Goal: Task Accomplishment & Management: Use online tool/utility

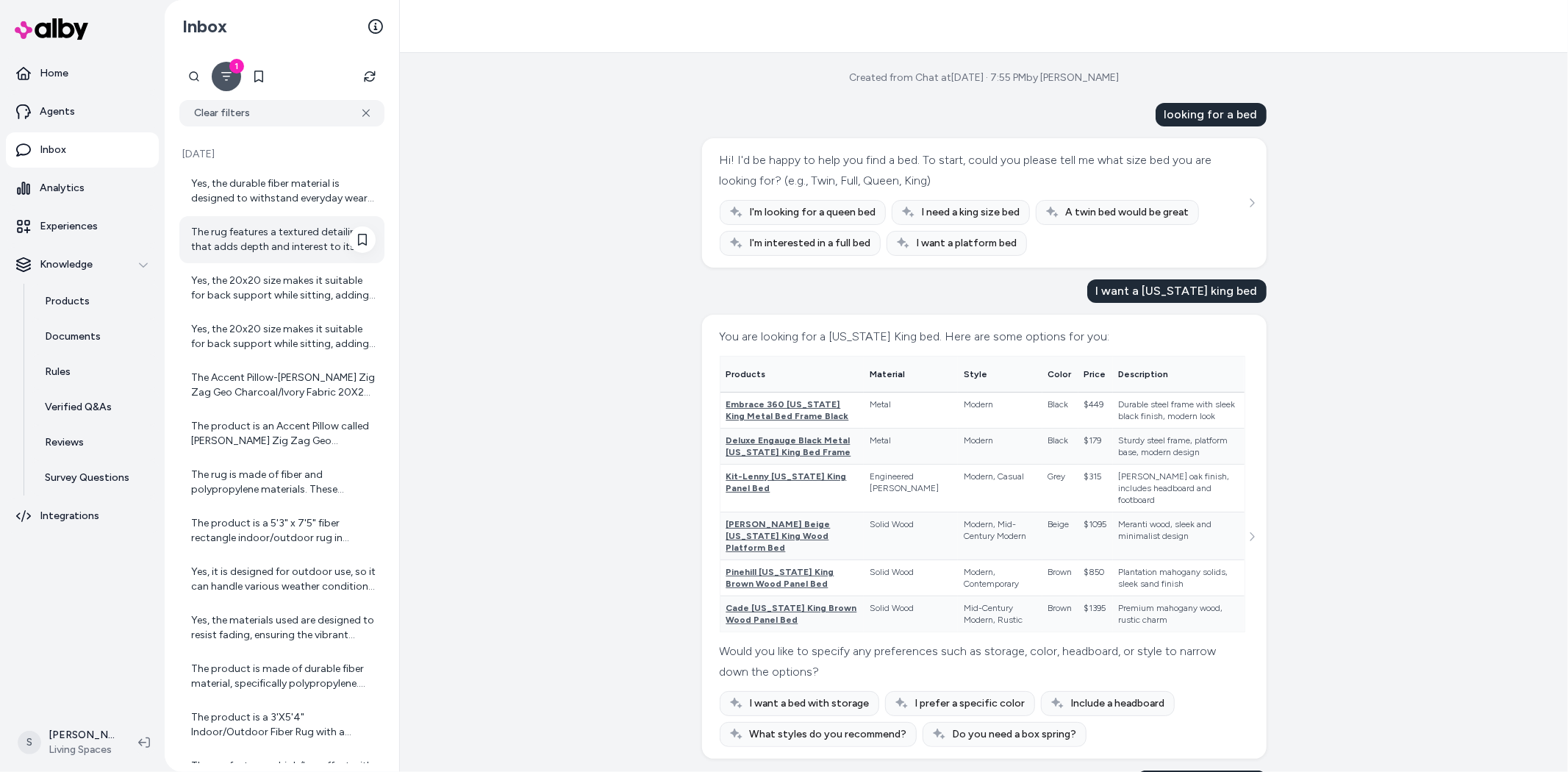
scroll to position [708, 0]
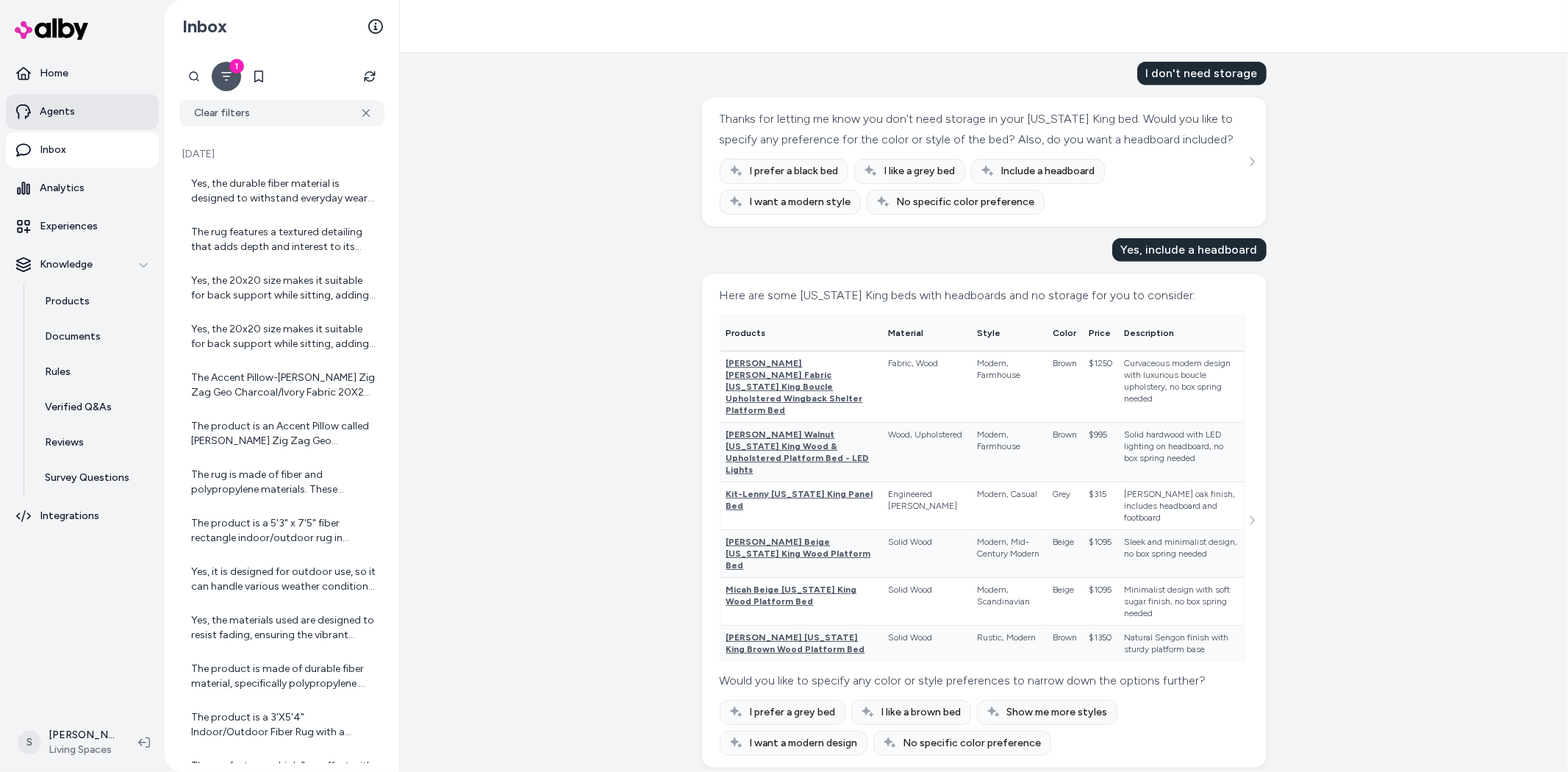
click at [64, 112] on p "Agents" at bounding box center [57, 111] width 35 height 15
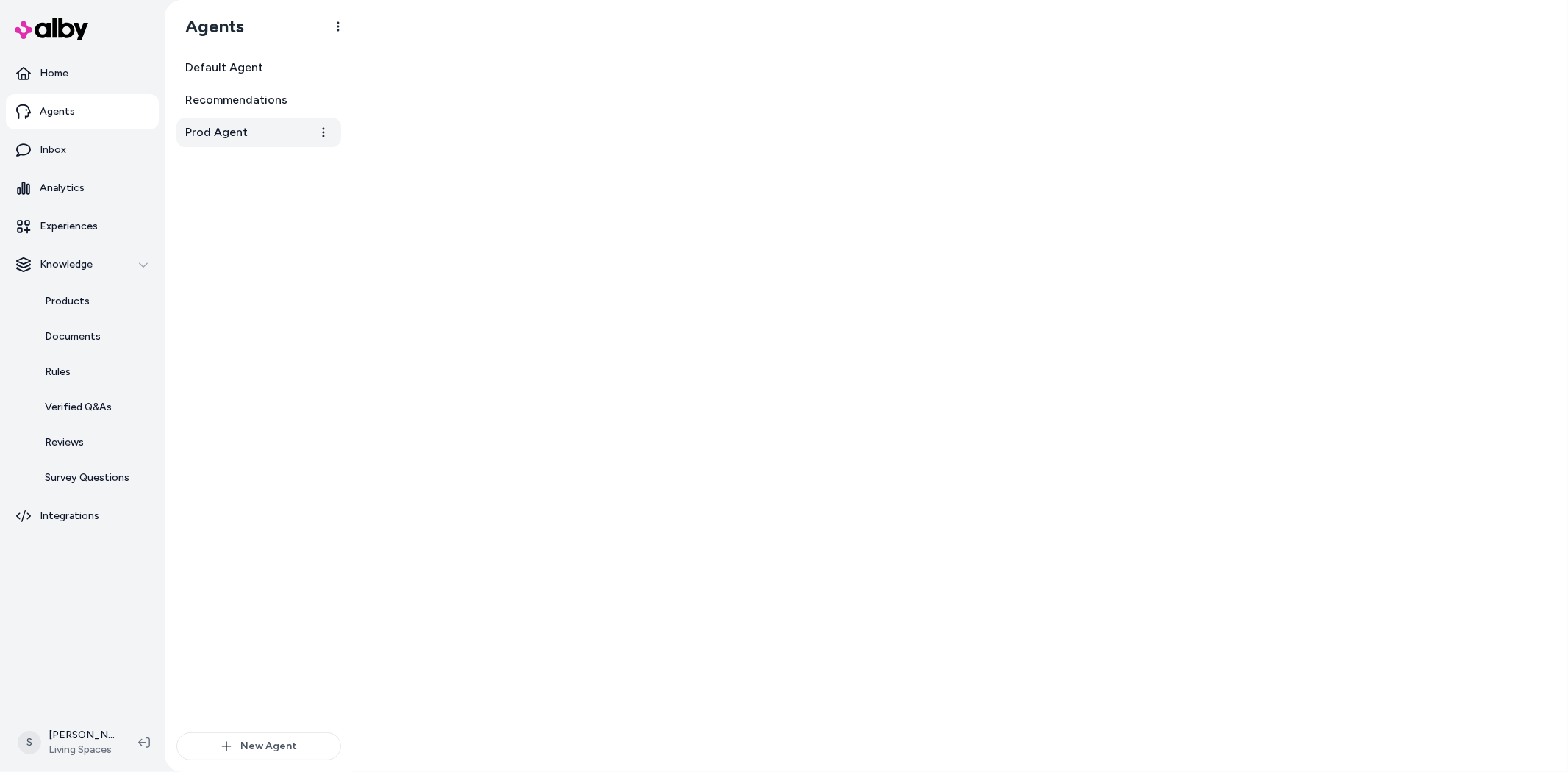
click at [200, 130] on span "Prod Agent" at bounding box center [216, 133] width 63 height 17
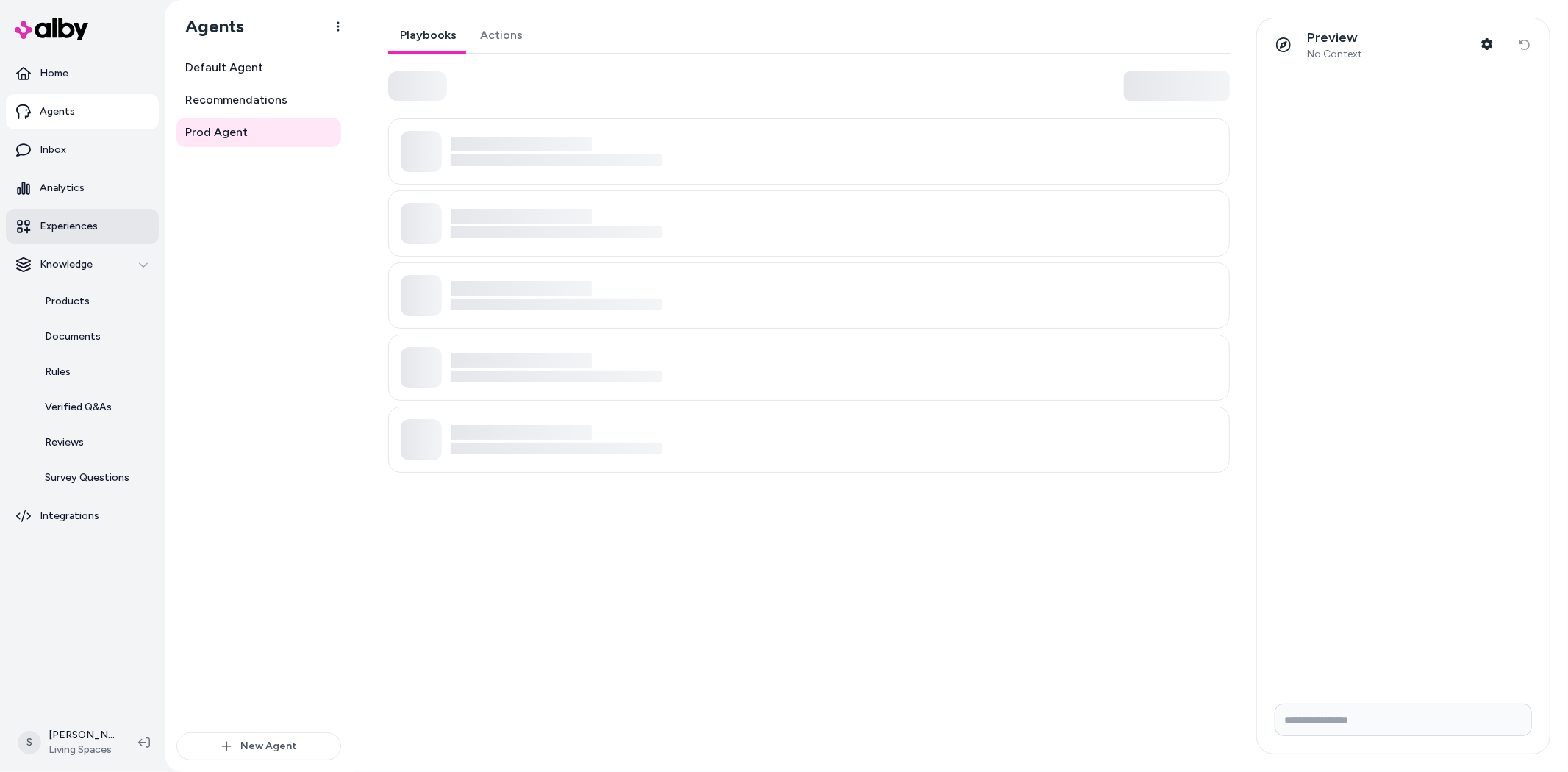
click at [70, 217] on link "Experiences" at bounding box center [82, 226] width 153 height 35
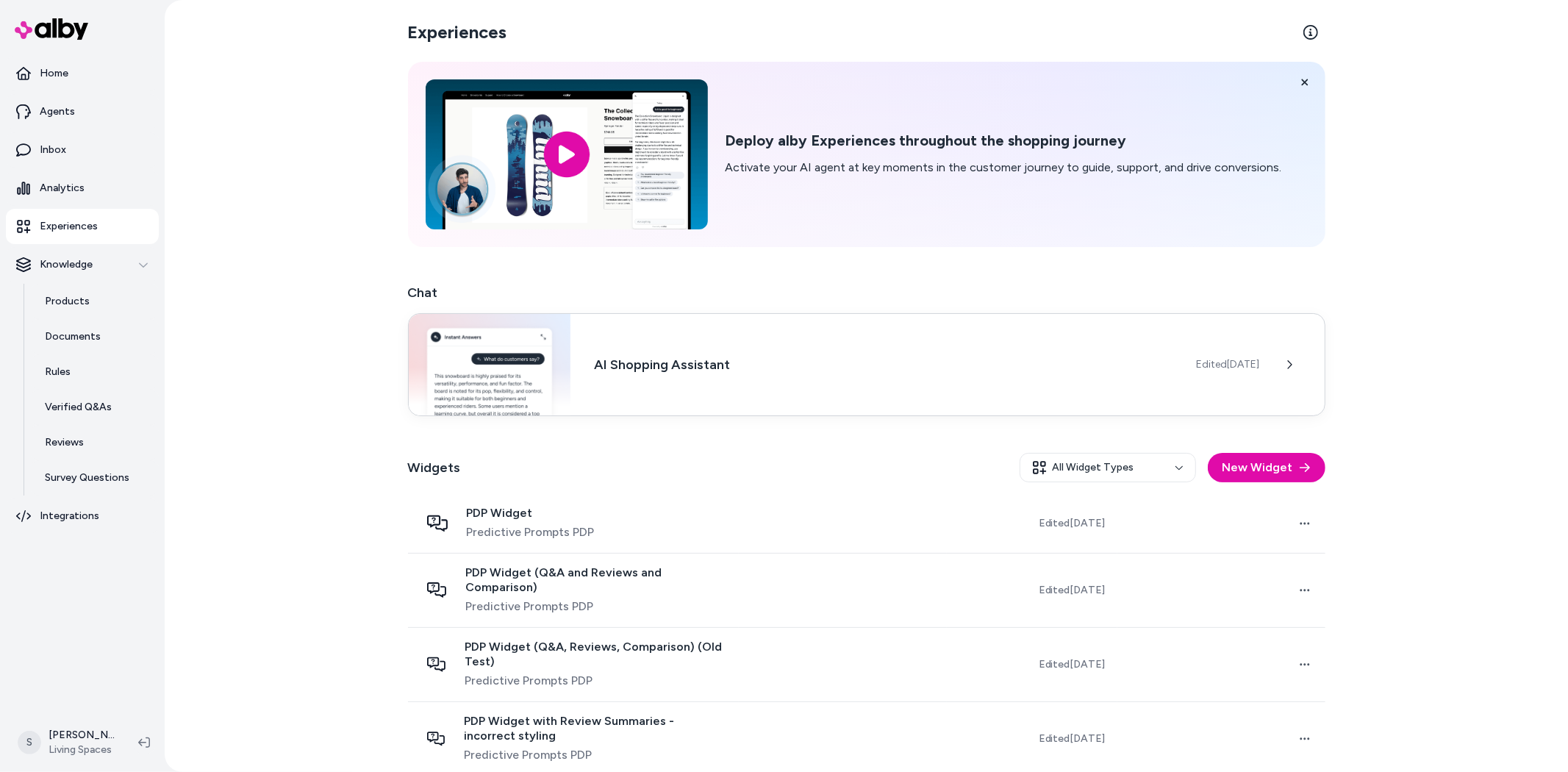
click at [648, 341] on div "AI Shopping Assistant Edited Aug 15, 2025" at bounding box center [867, 365] width 918 height 103
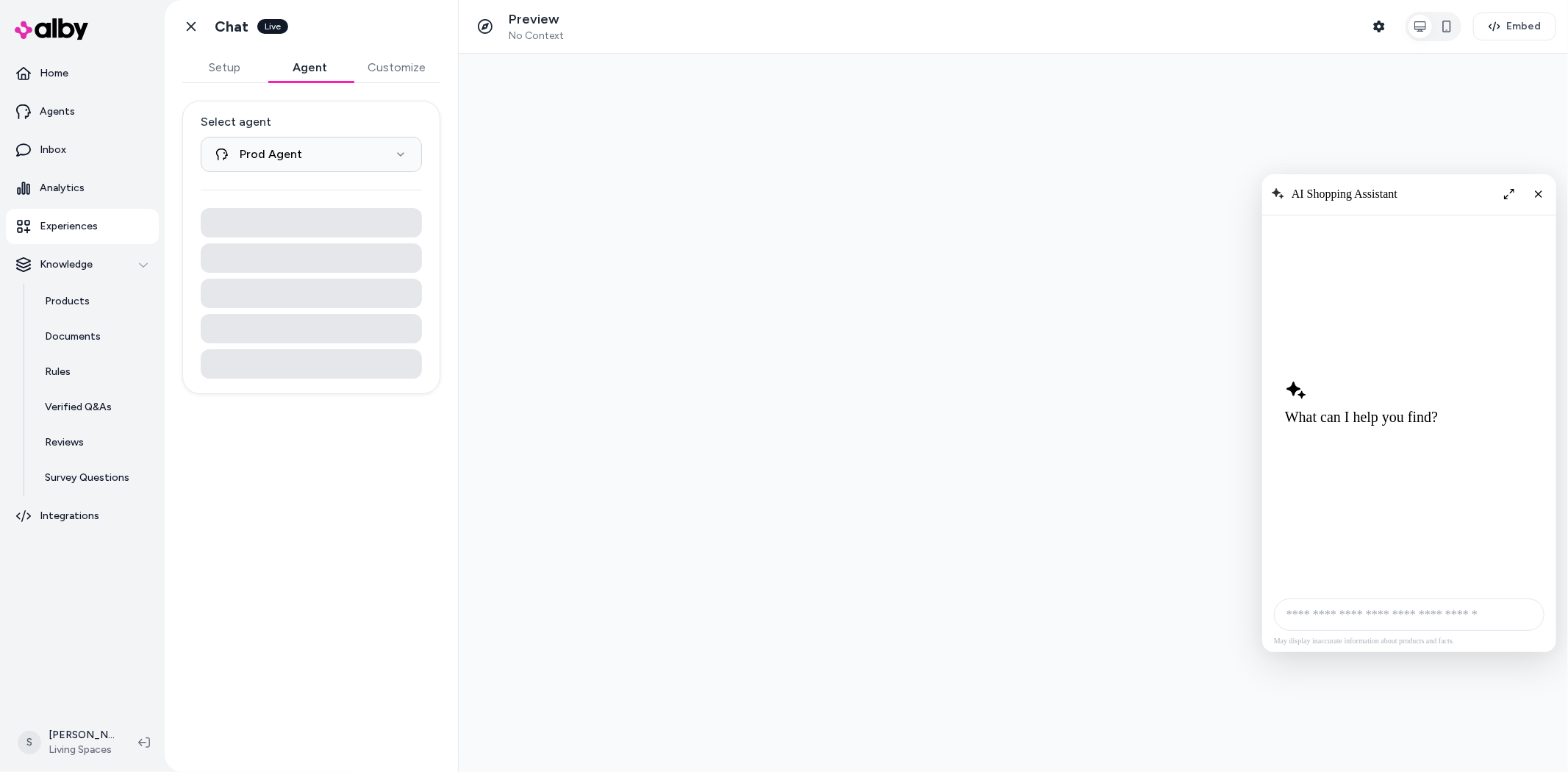
click at [297, 74] on button "Agent" at bounding box center [311, 68] width 85 height 29
click at [391, 61] on button "Customize" at bounding box center [397, 68] width 87 height 29
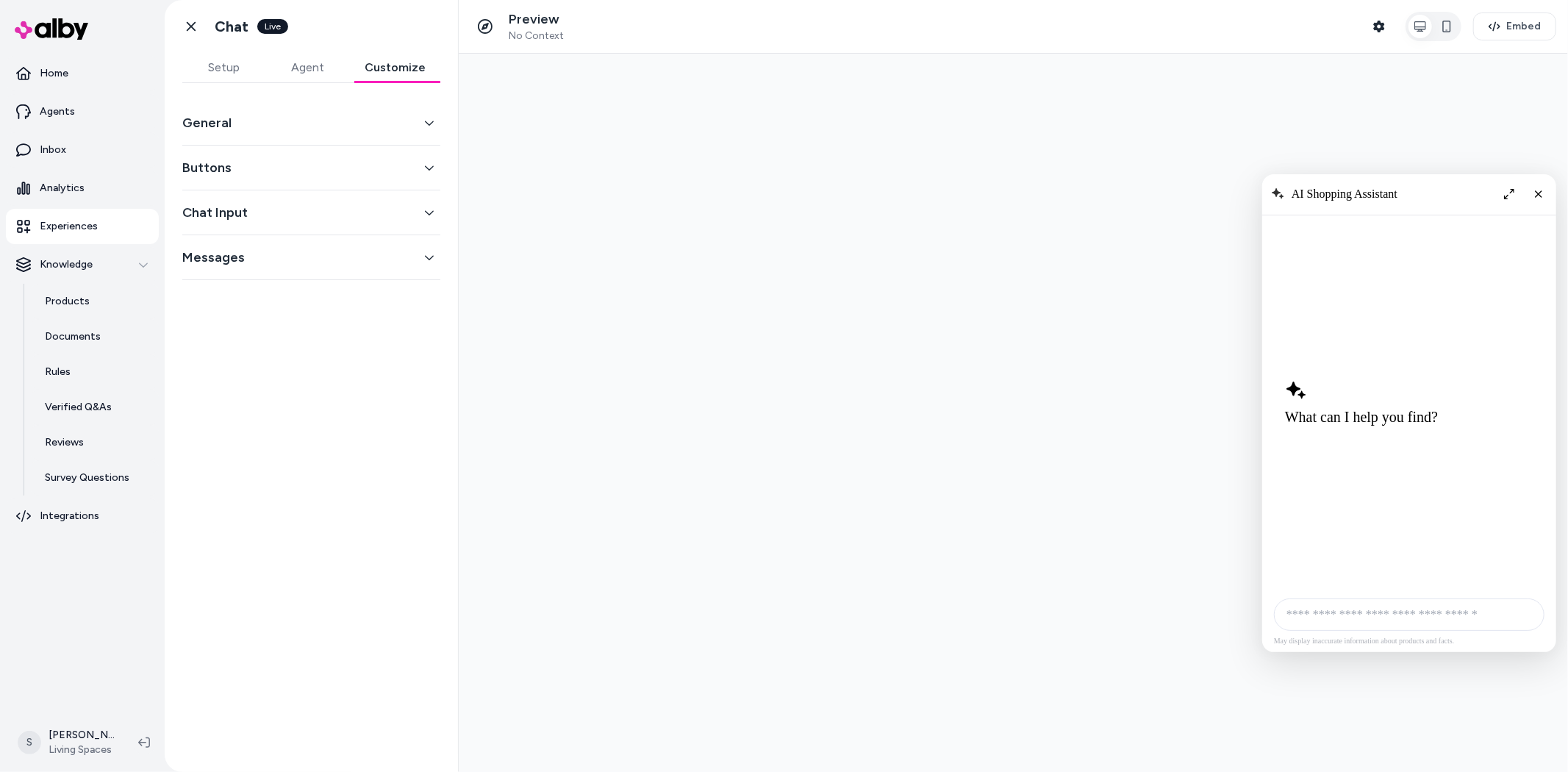
click at [413, 130] on button "General" at bounding box center [311, 122] width 258 height 20
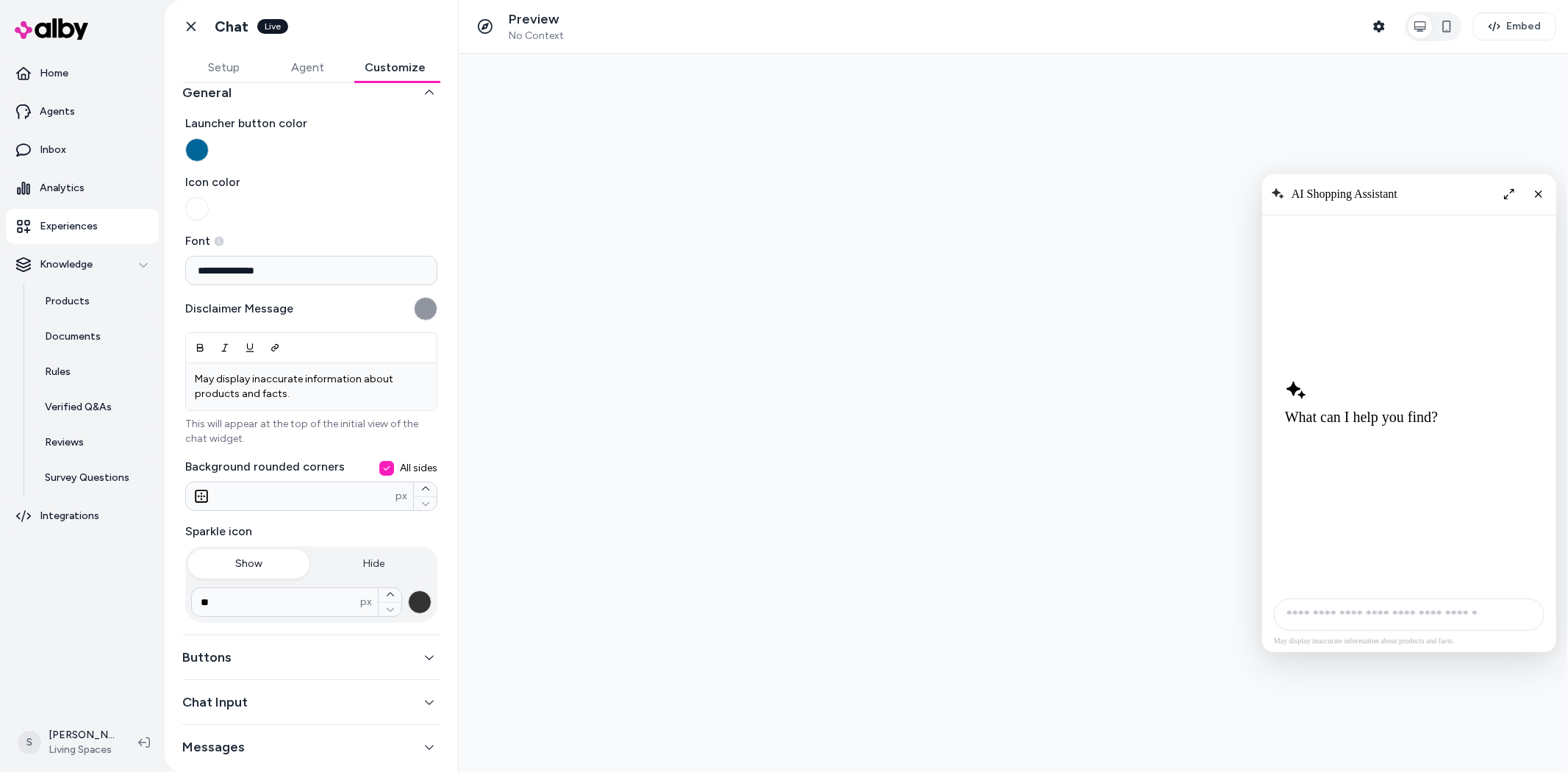
scroll to position [45, 0]
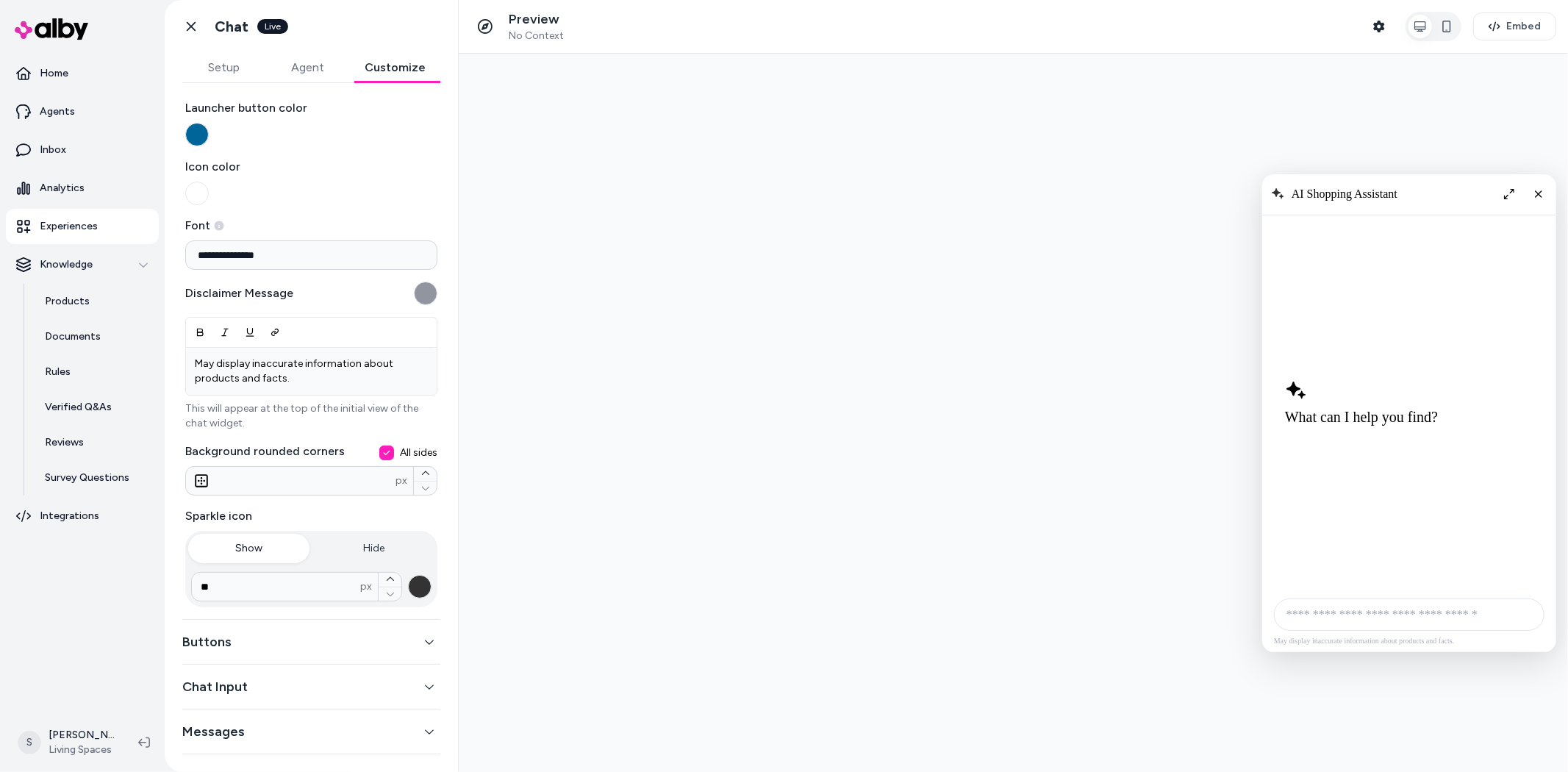
click at [424, 640] on icon "button" at bounding box center [429, 641] width 11 height 11
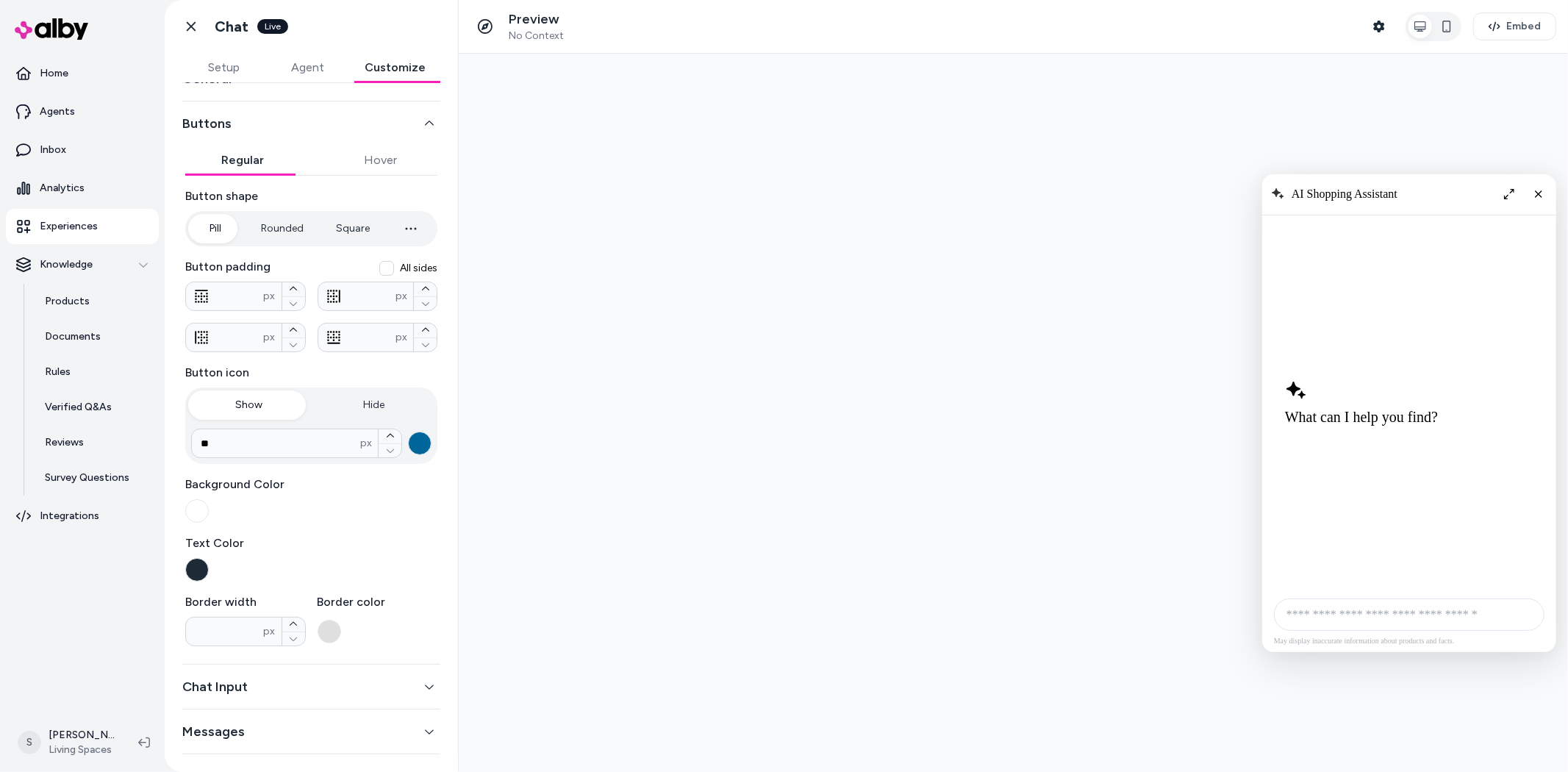
click at [424, 689] on icon "button" at bounding box center [429, 686] width 11 height 11
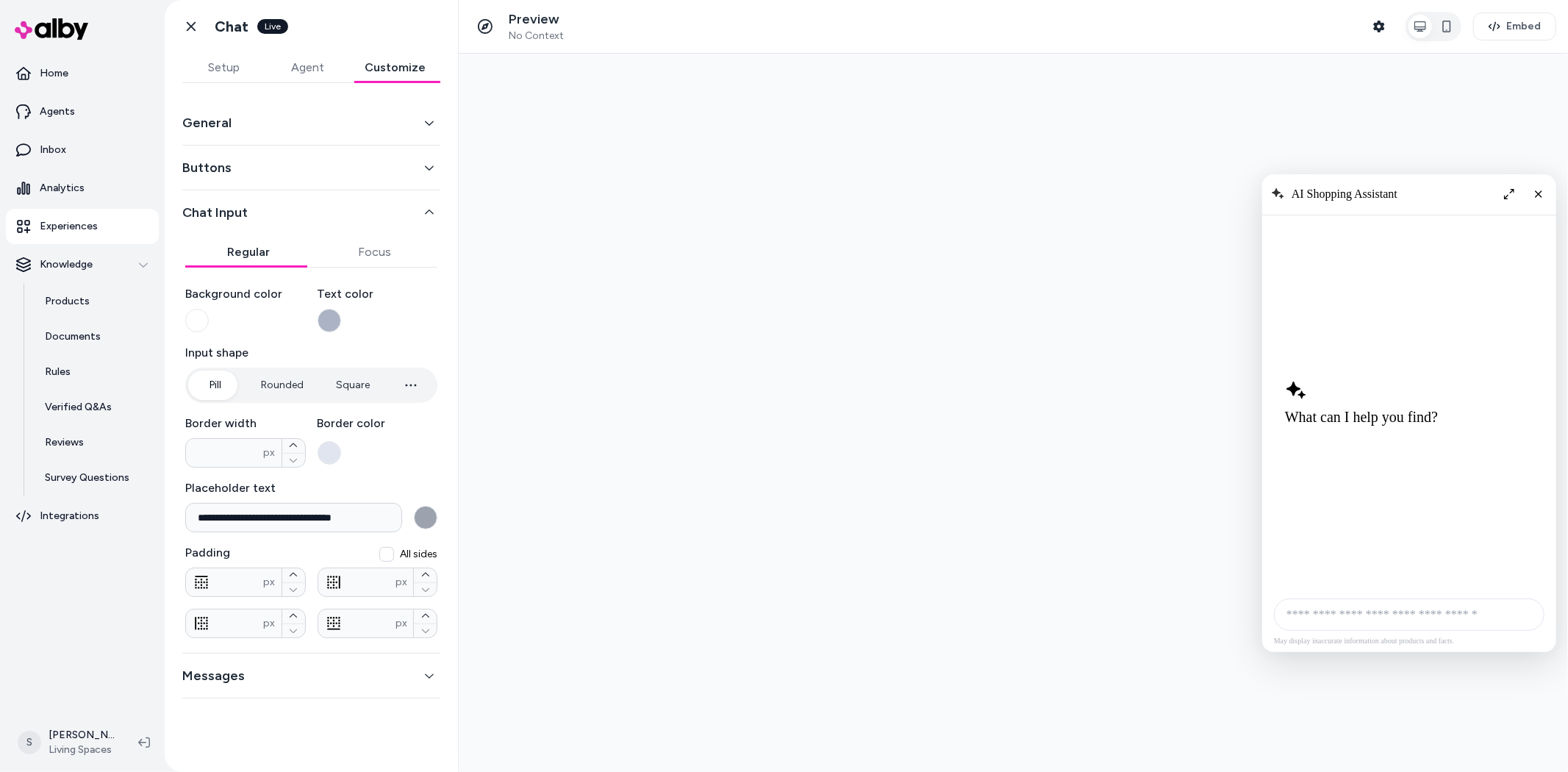
click at [435, 681] on button "Messages" at bounding box center [311, 674] width 258 height 20
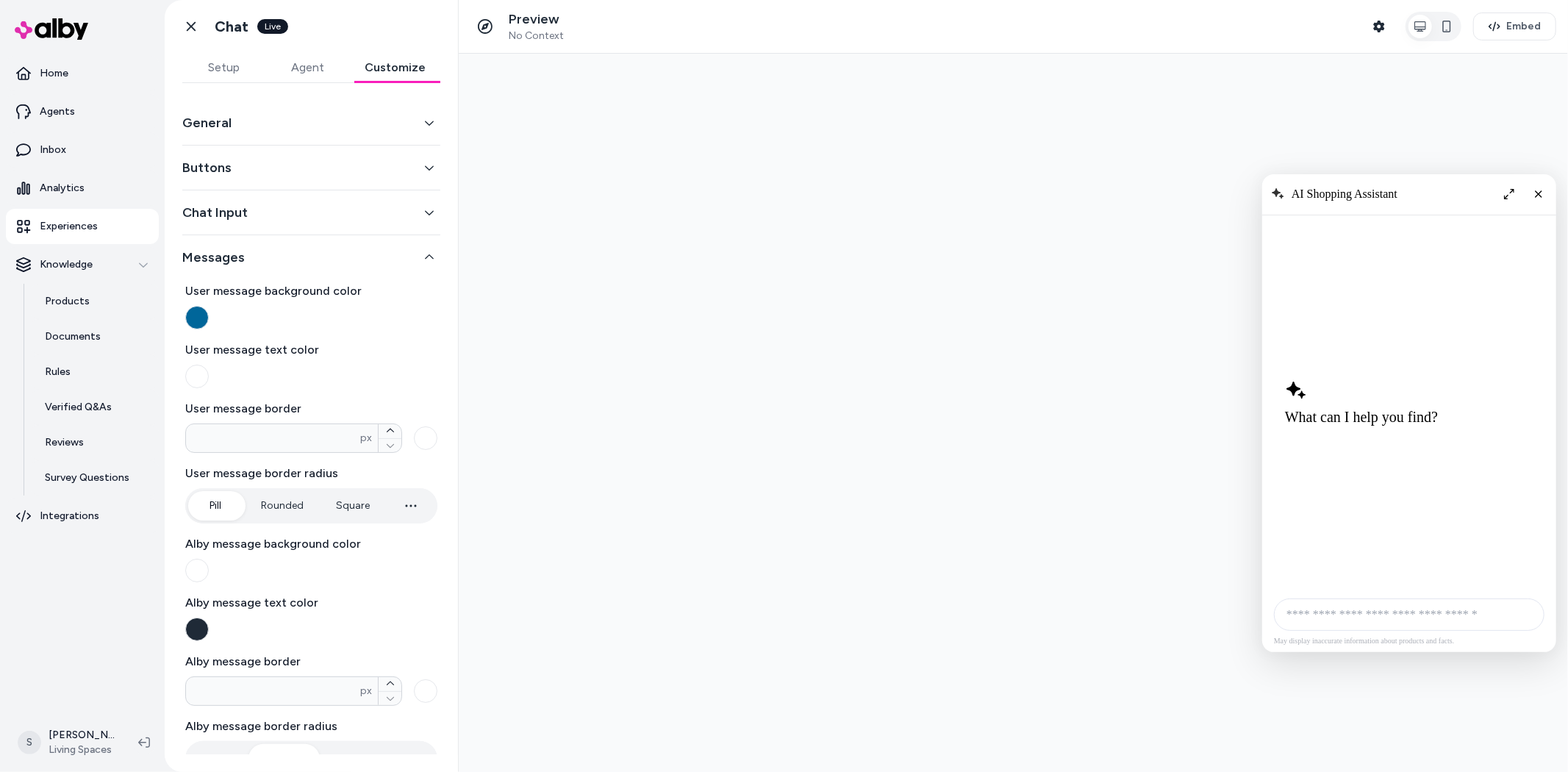
click at [225, 66] on button "Setup" at bounding box center [224, 68] width 84 height 29
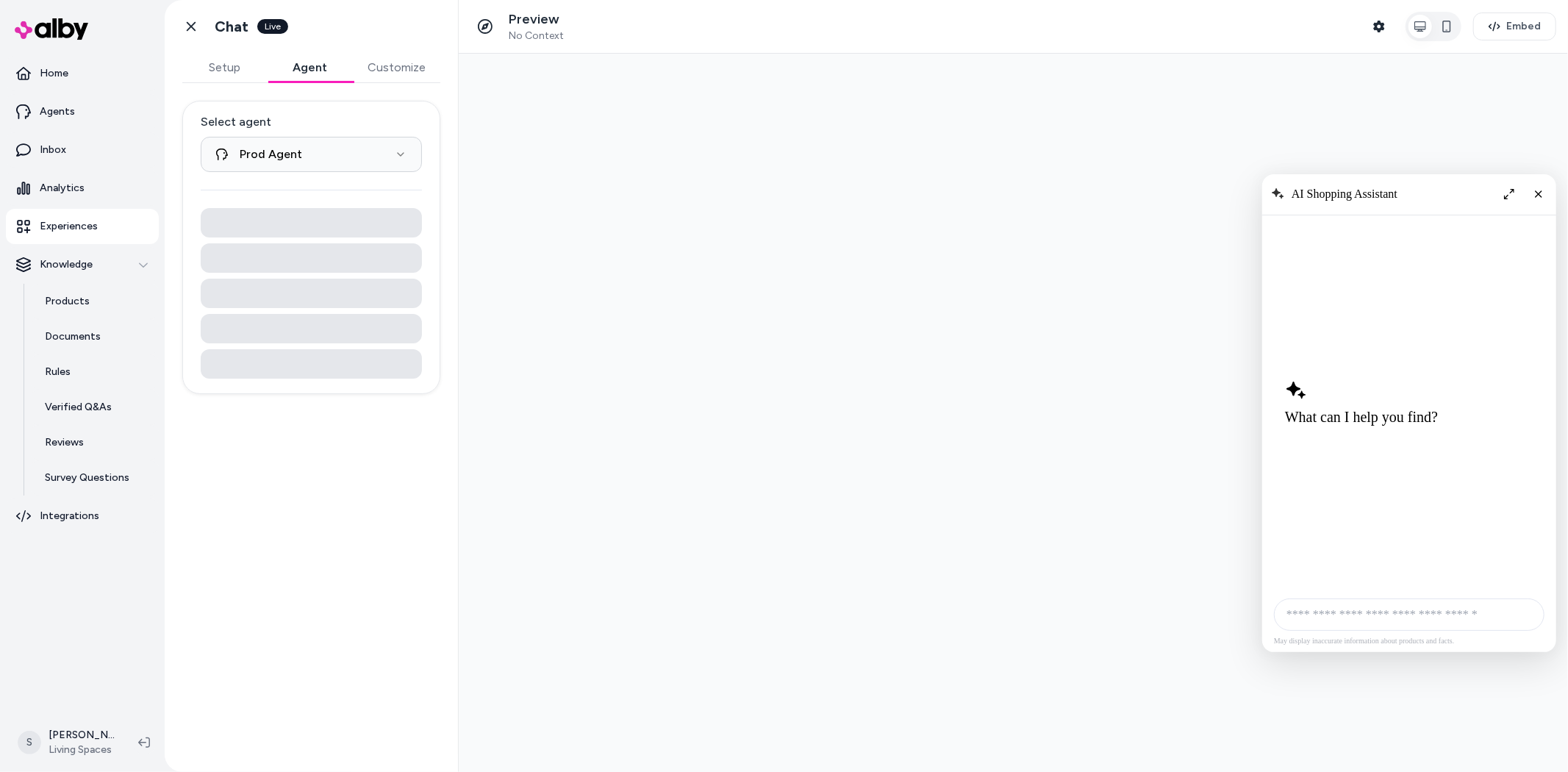
click at [308, 57] on button "Agent" at bounding box center [311, 68] width 85 height 29
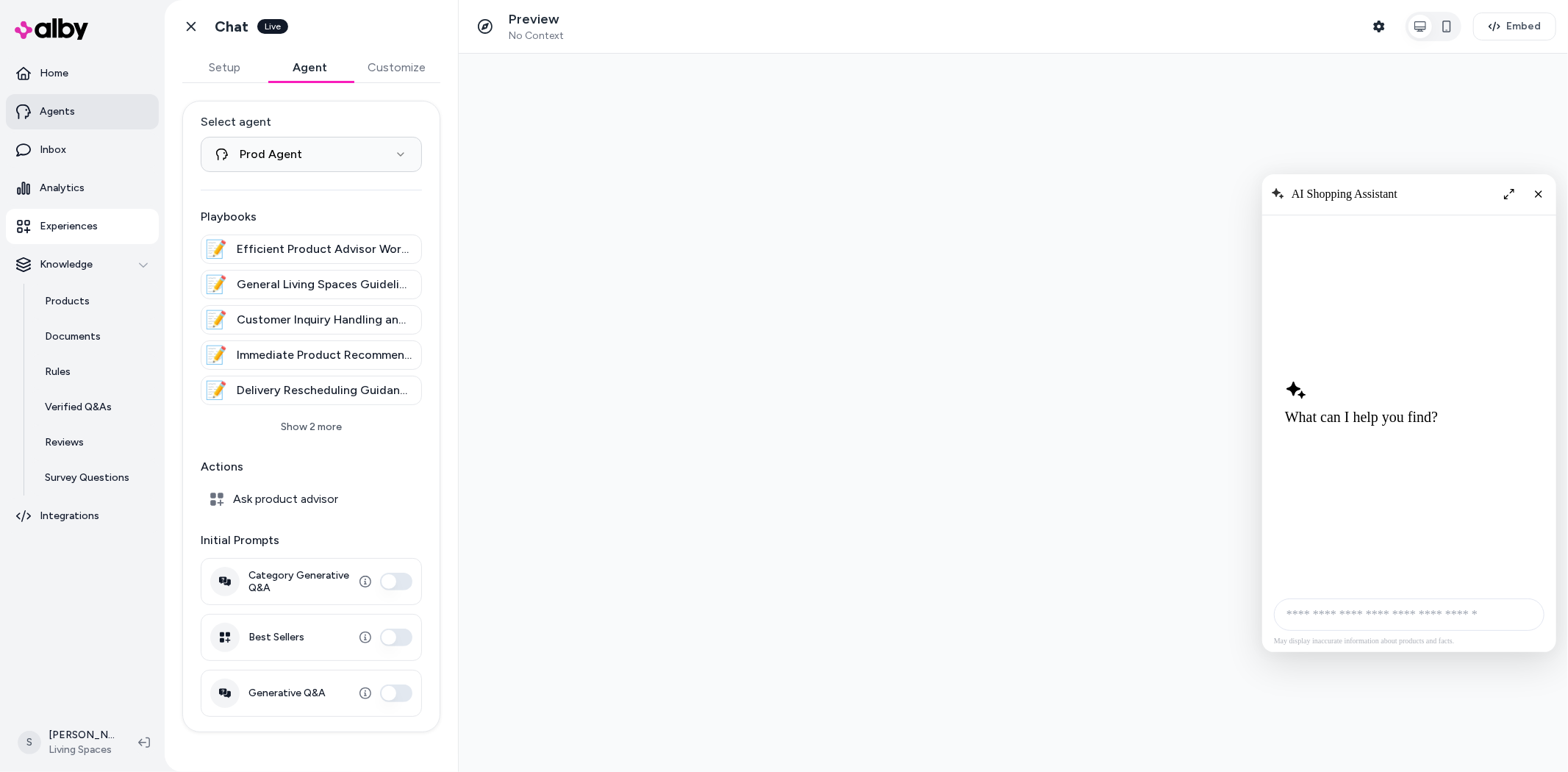
click at [53, 125] on link "Agents" at bounding box center [82, 111] width 153 height 35
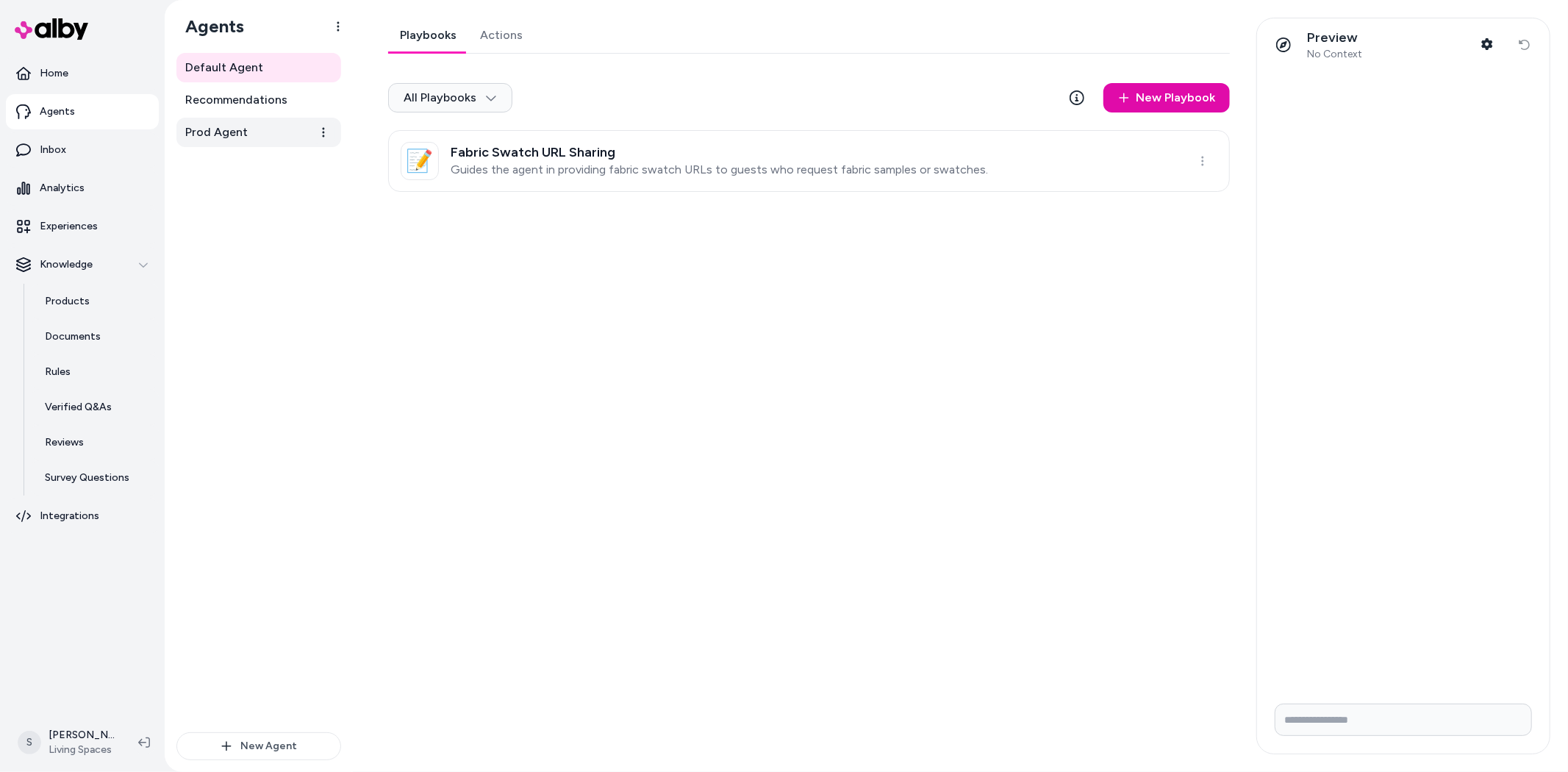
click at [253, 138] on link "Prod Agent" at bounding box center [258, 133] width 165 height 29
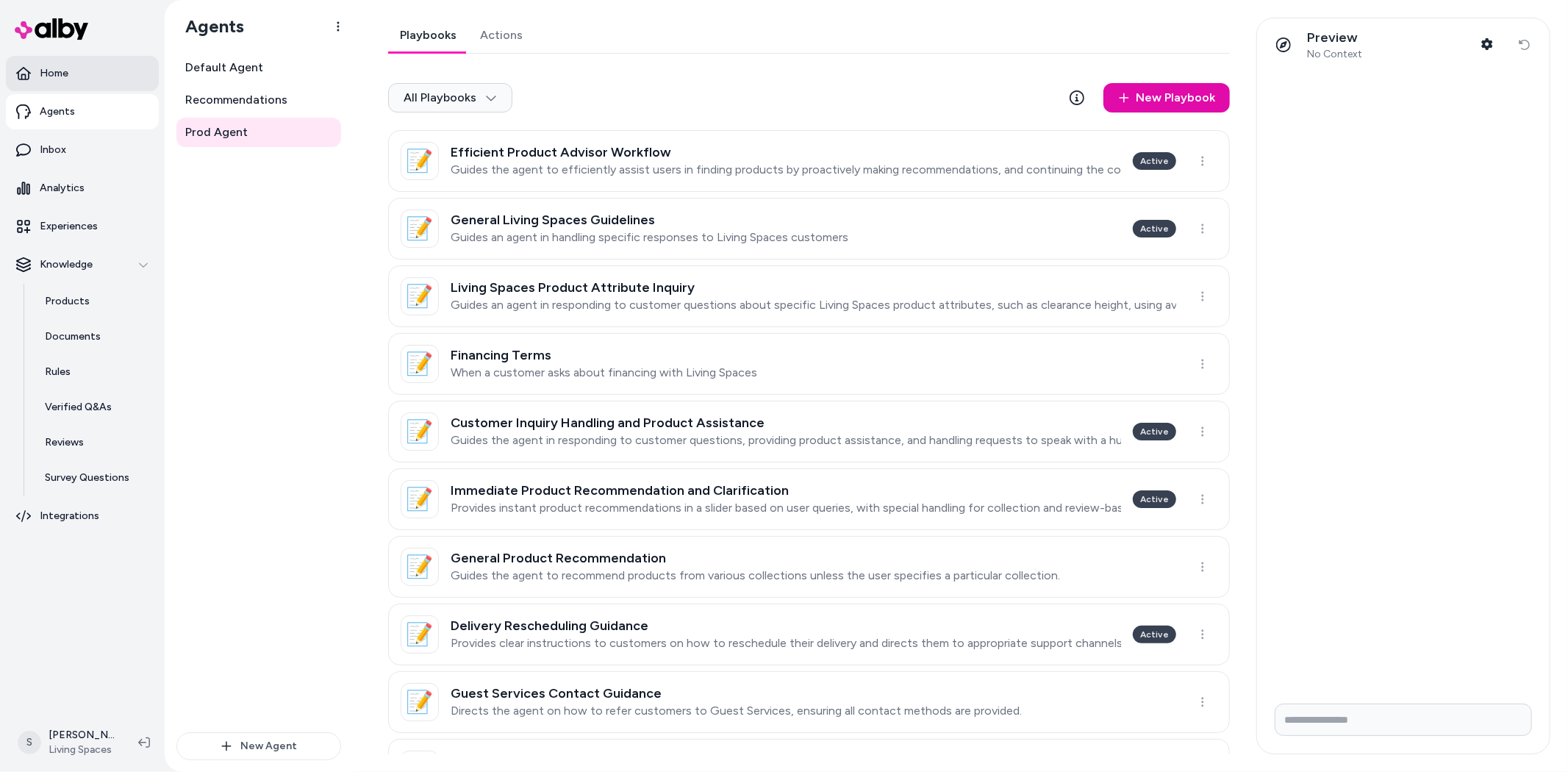
click at [81, 81] on link "Home" at bounding box center [82, 74] width 153 height 35
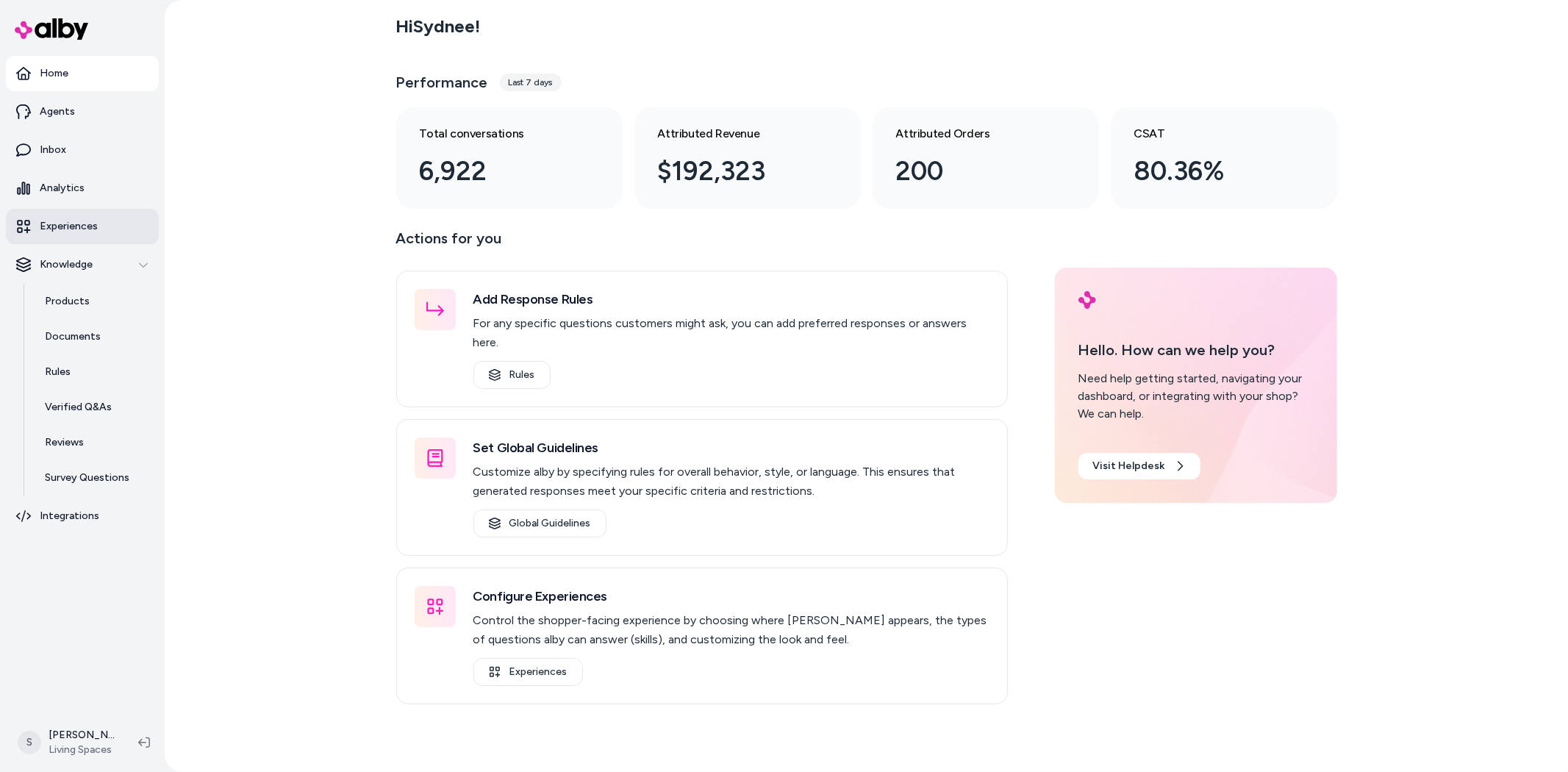
click at [82, 236] on link "Experiences" at bounding box center [82, 226] width 153 height 35
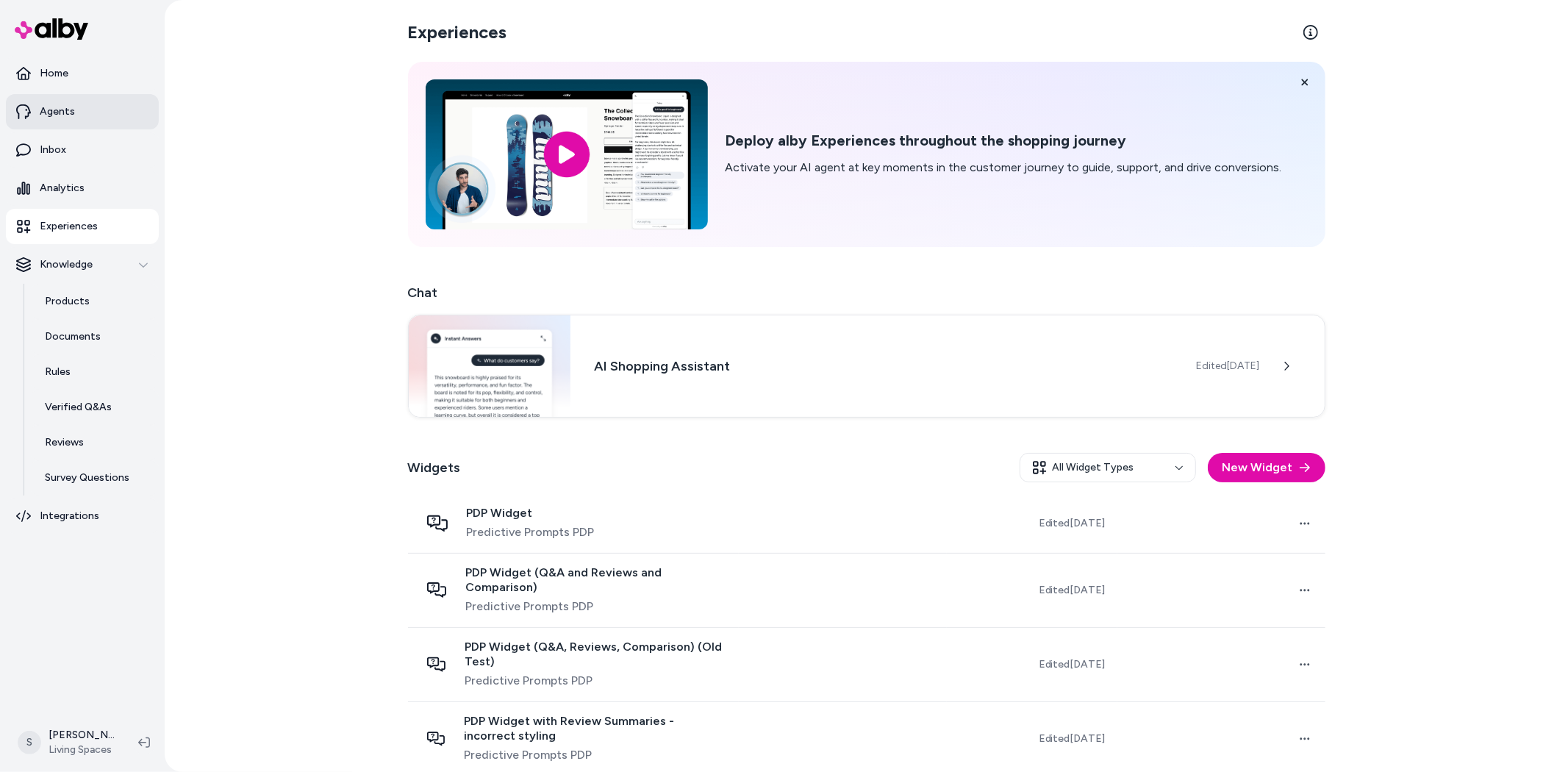
click at [76, 108] on link "Agents" at bounding box center [82, 111] width 153 height 35
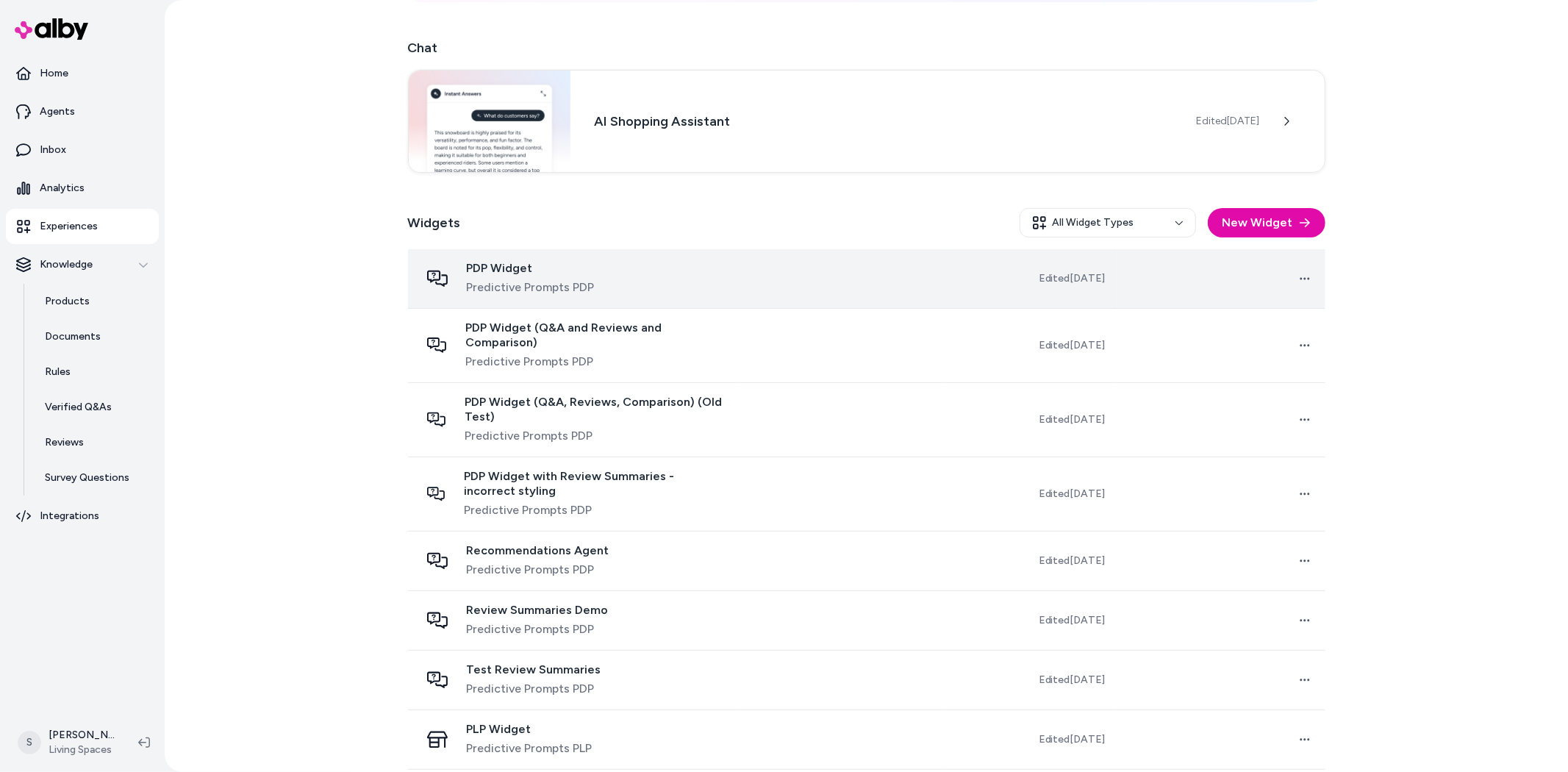
scroll to position [326, 0]
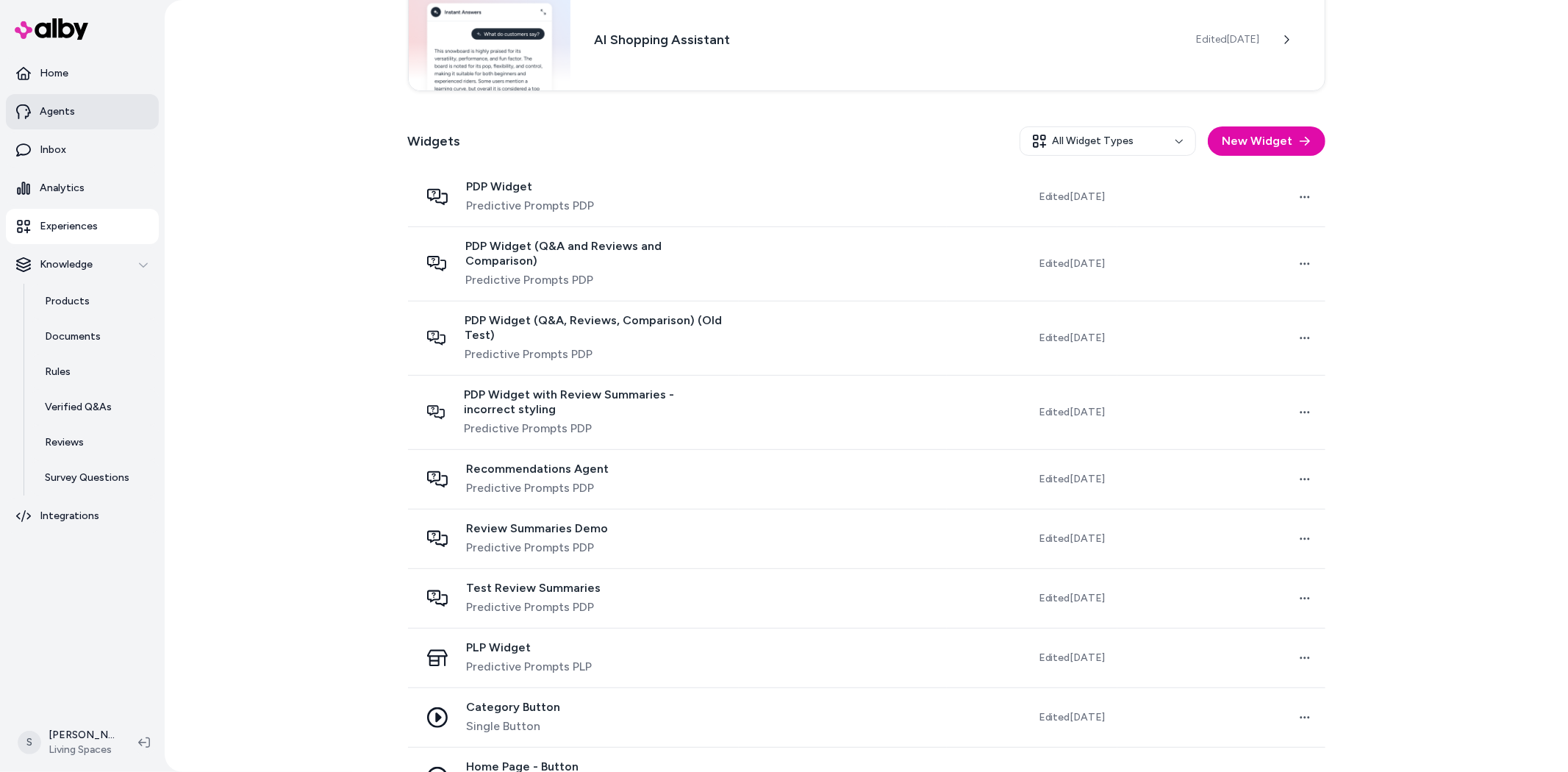
click at [65, 115] on p "Agents" at bounding box center [57, 111] width 35 height 15
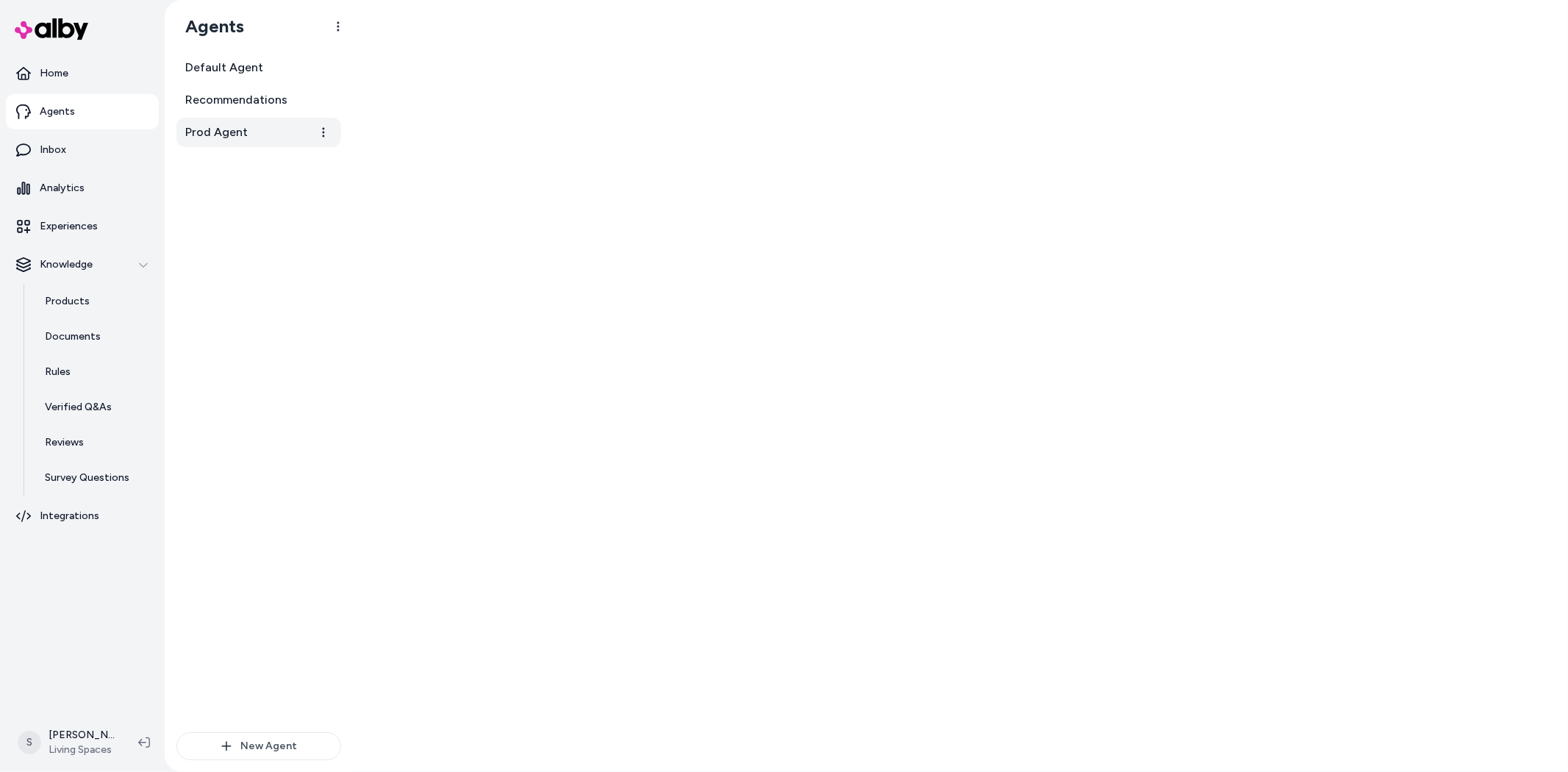
click at [199, 133] on span "Prod Agent" at bounding box center [216, 133] width 63 height 17
click at [219, 127] on span "Prod Agent" at bounding box center [216, 133] width 63 height 17
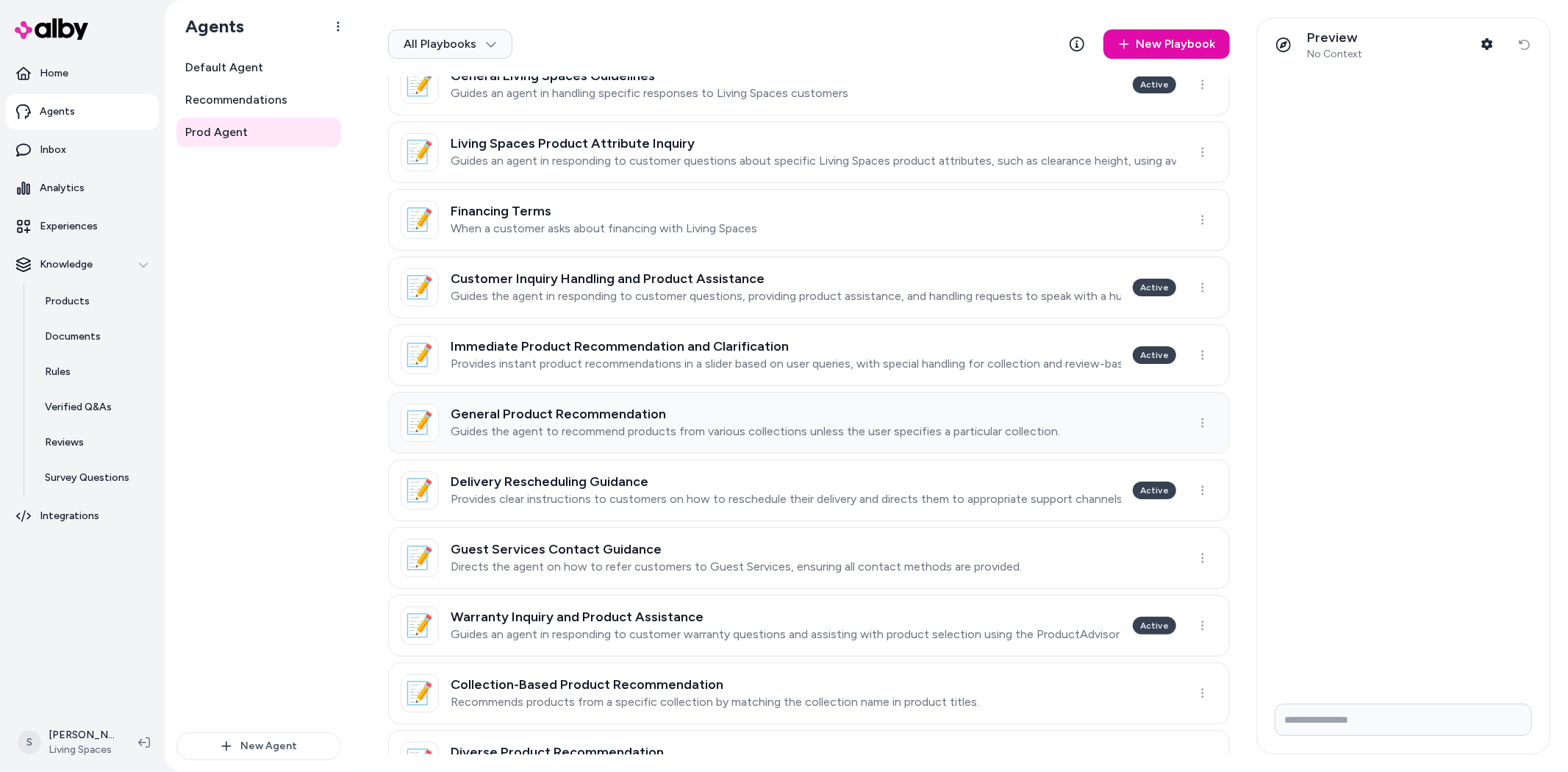
scroll to position [163, 0]
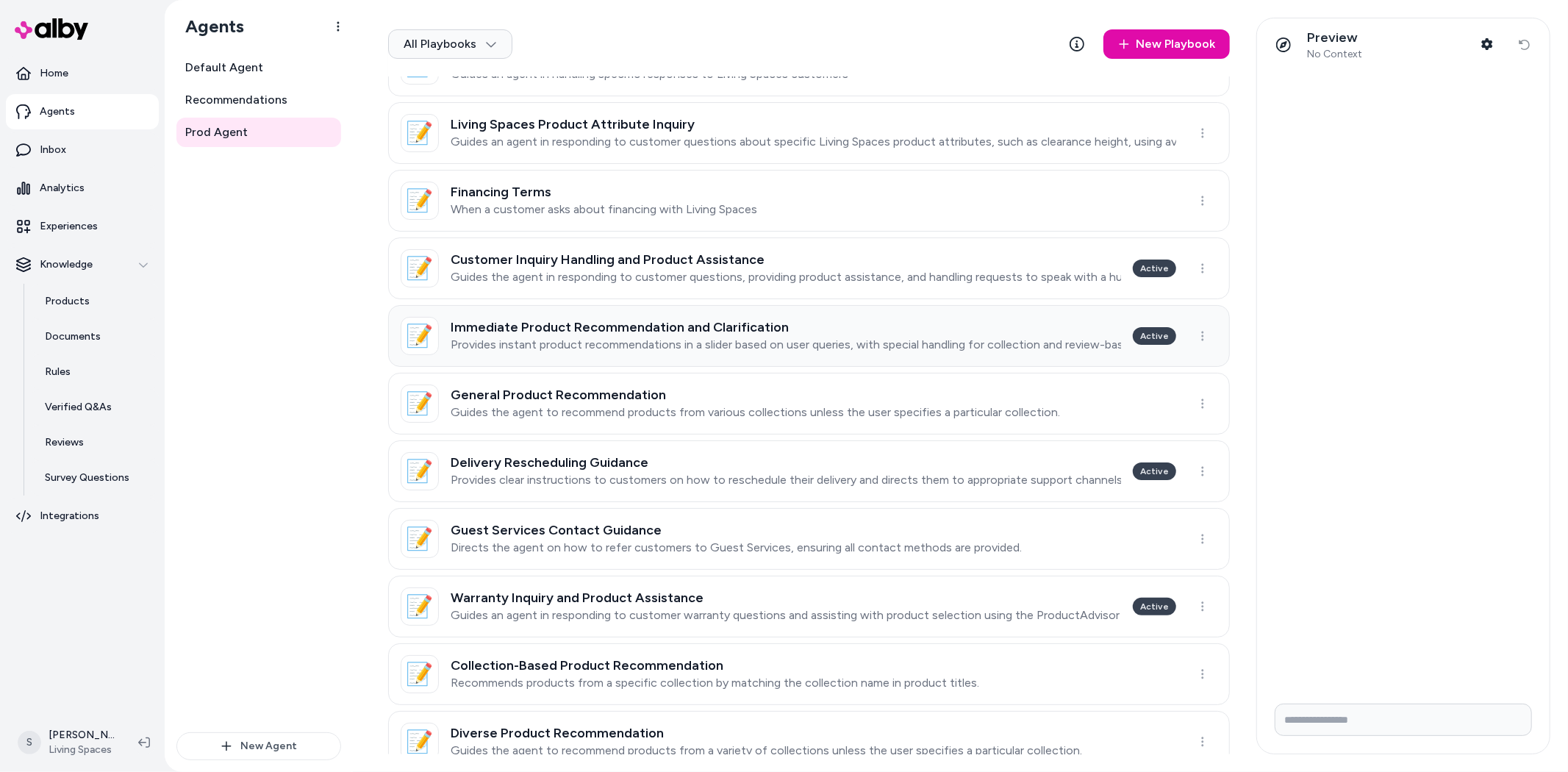
click at [643, 341] on p "Provides instant product recommendations in a slider based on user queries, wit…" at bounding box center [786, 344] width 671 height 15
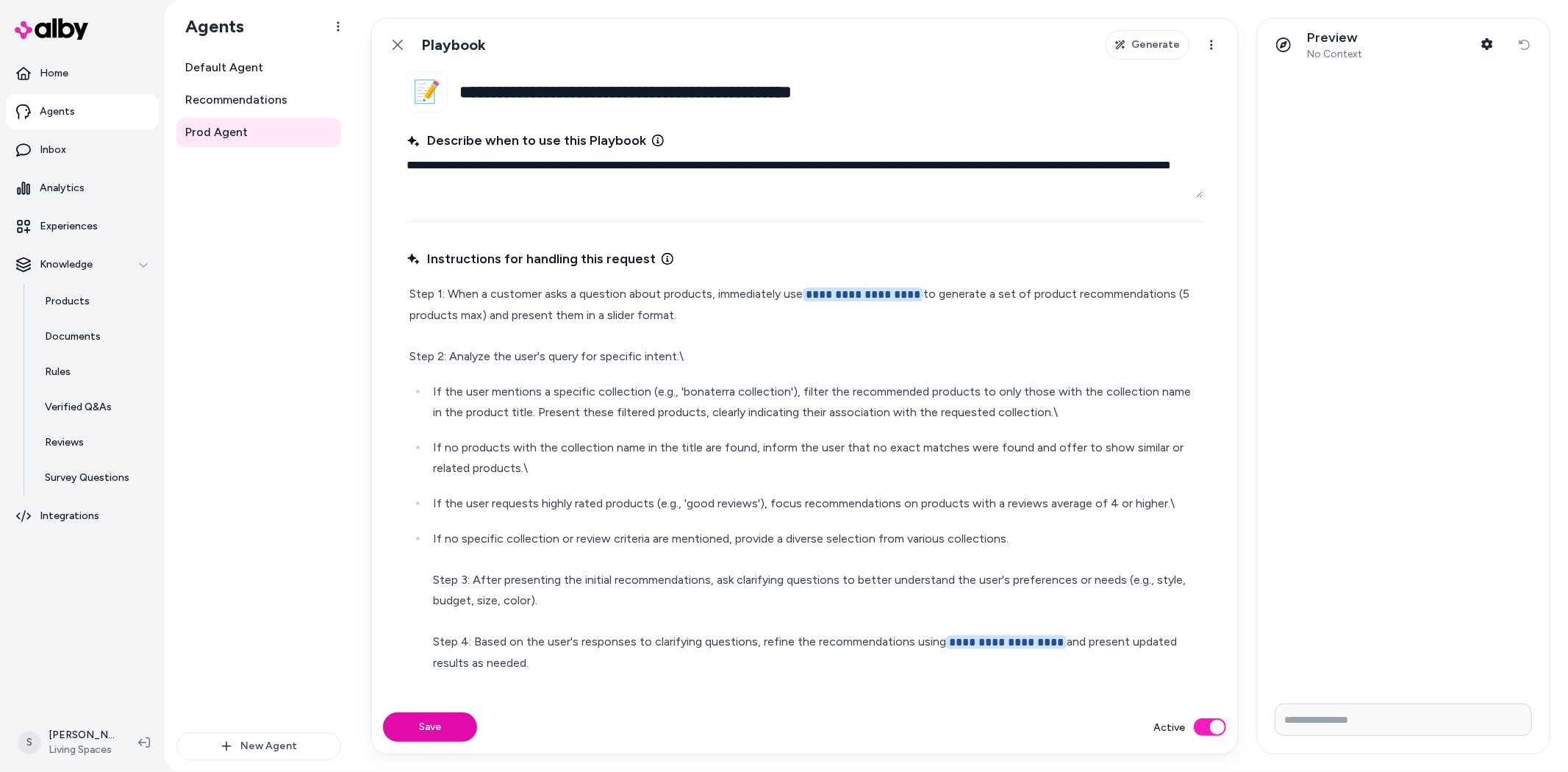
drag, startPoint x: 804, startPoint y: 169, endPoint x: 1016, endPoint y: 176, distance: 212.1
click at [1016, 176] on textarea "**********" at bounding box center [804, 174] width 797 height 47
click at [554, 295] on p "**********" at bounding box center [804, 325] width 791 height 83
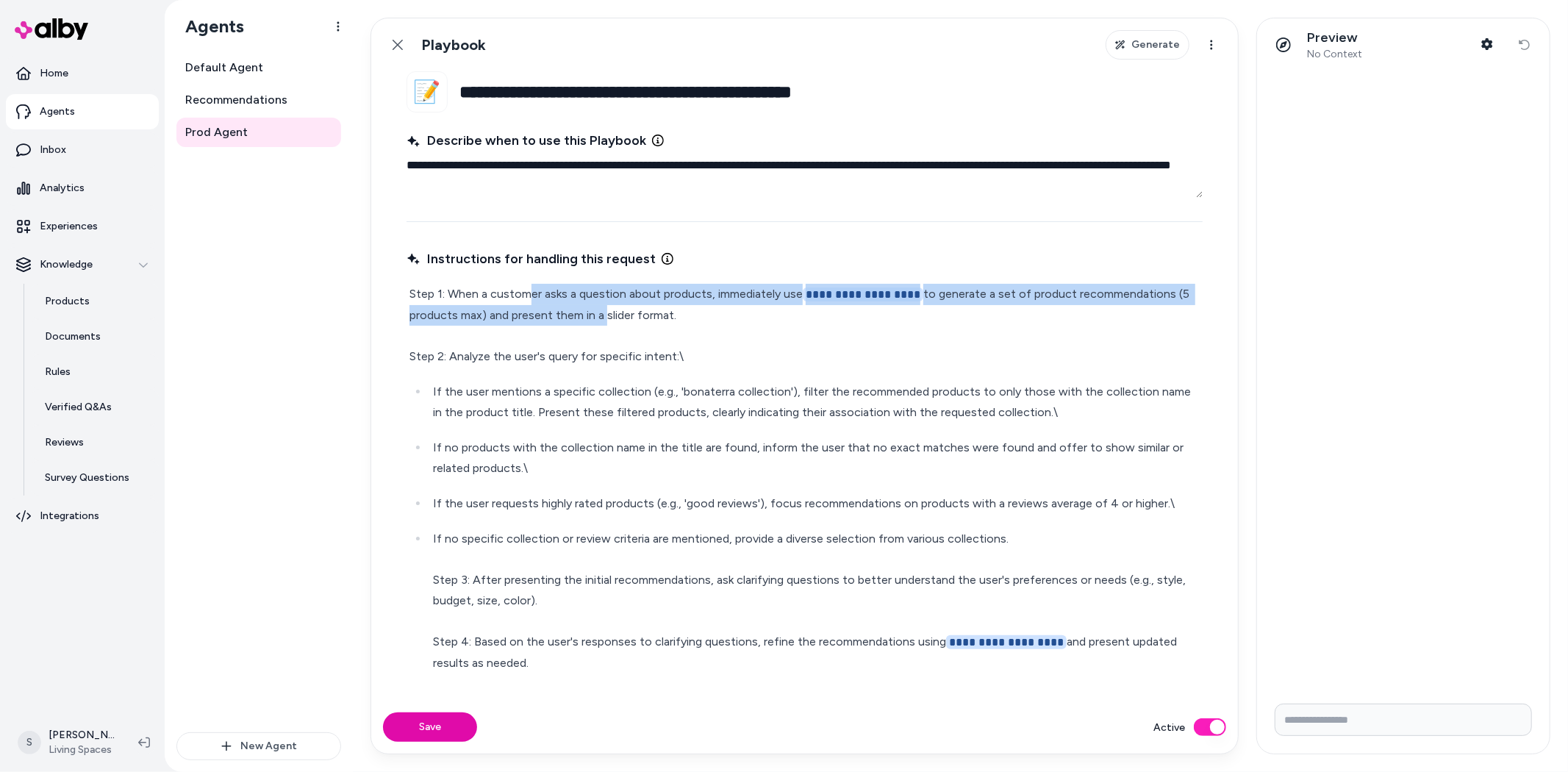
drag, startPoint x: 530, startPoint y: 288, endPoint x: 601, endPoint y: 307, distance: 73.5
click at [601, 307] on p "**********" at bounding box center [804, 325] width 791 height 83
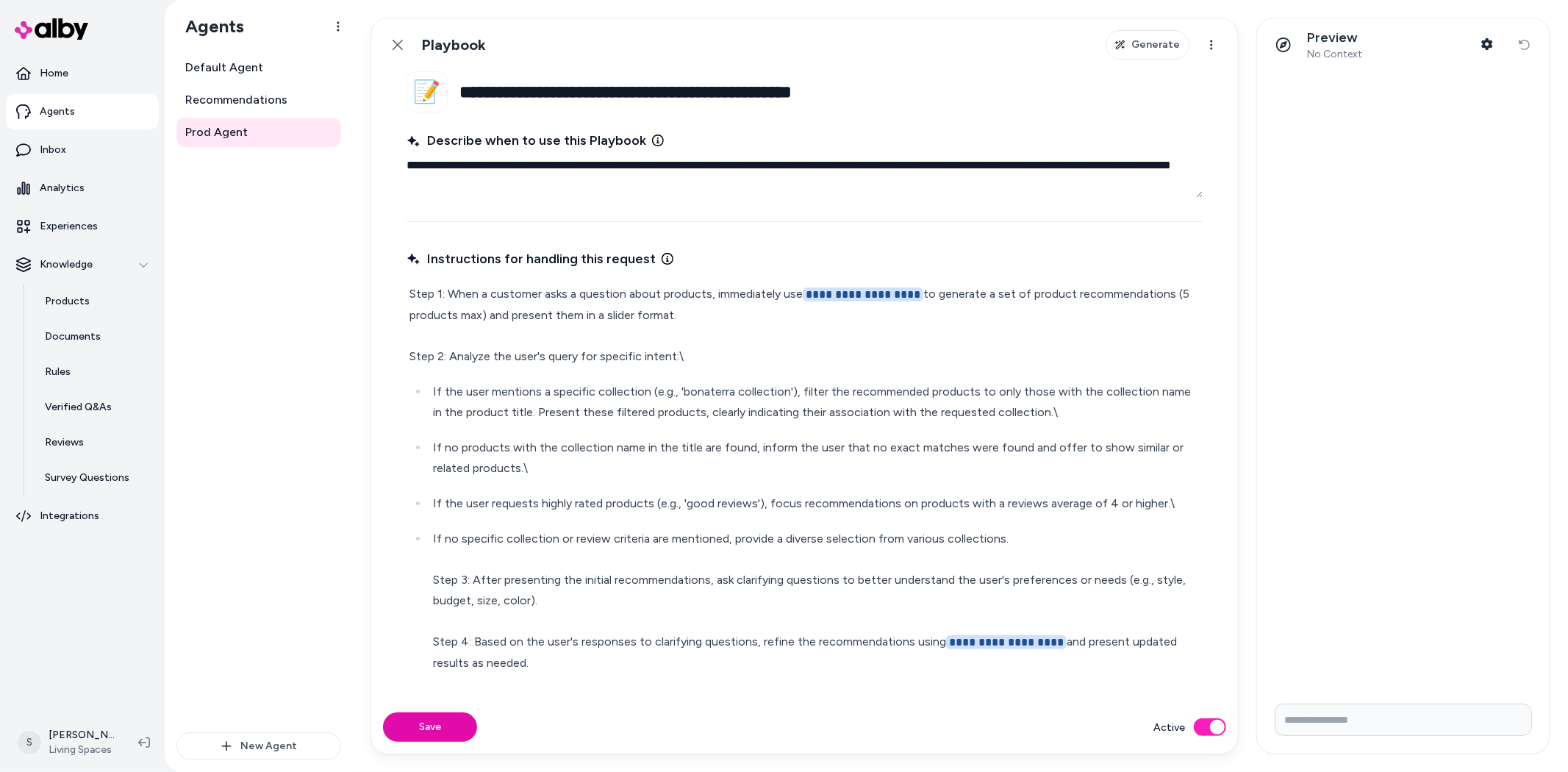
click at [635, 311] on p "**********" at bounding box center [804, 325] width 791 height 83
drag, startPoint x: 535, startPoint y: 353, endPoint x: 650, endPoint y: 363, distance: 115.4
click at [650, 362] on p "**********" at bounding box center [804, 325] width 791 height 83
drag, startPoint x: 557, startPoint y: 399, endPoint x: 872, endPoint y: 396, distance: 315.0
click at [872, 396] on p "If the user mentions a specific collection (e.g., 'bonaterra collection'), filt…" at bounding box center [816, 401] width 767 height 42
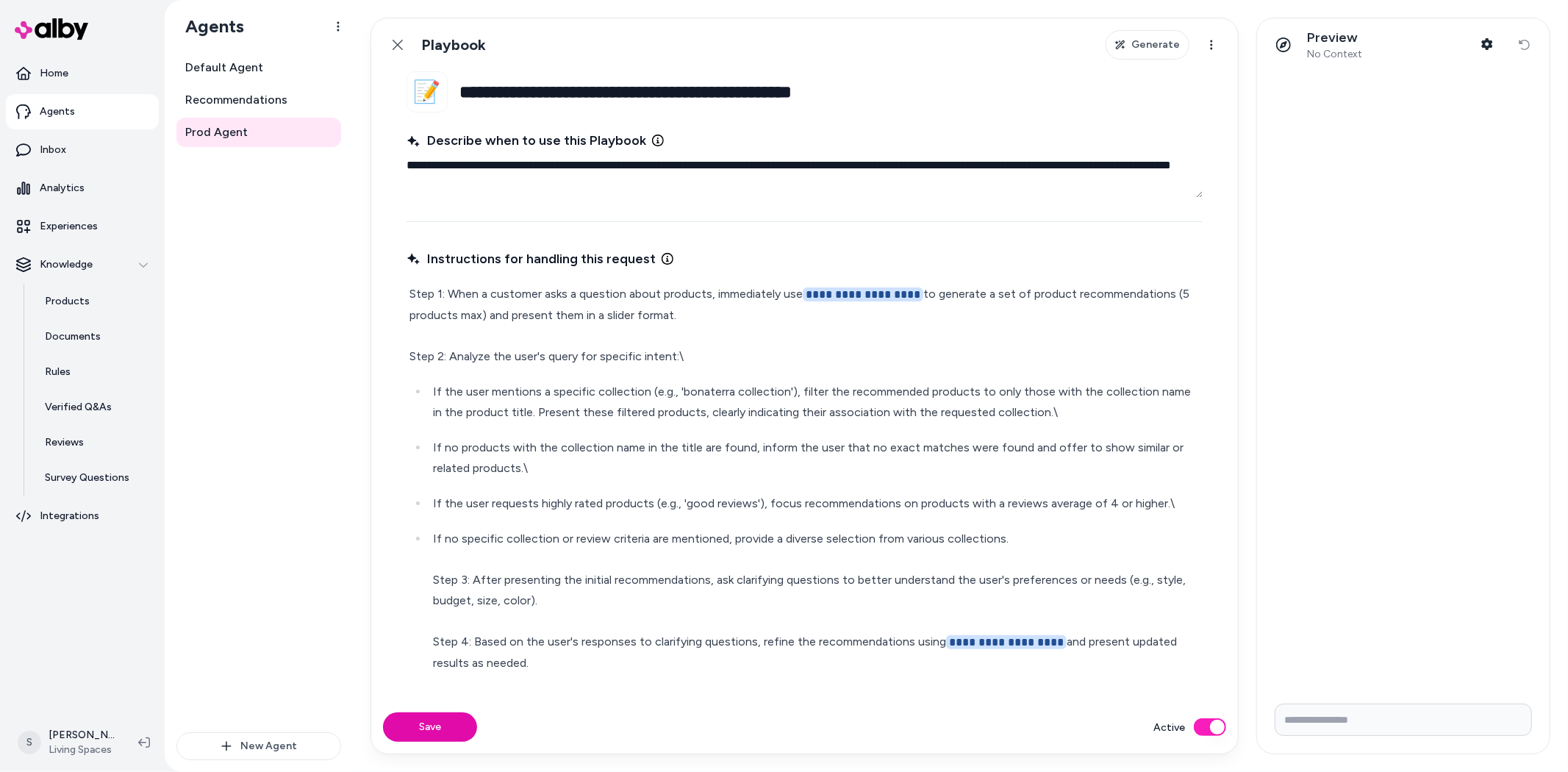
click at [906, 410] on p "If the user mentions a specific collection (e.g., 'bonaterra collection'), filt…" at bounding box center [816, 401] width 767 height 42
drag, startPoint x: 818, startPoint y: 390, endPoint x: 993, endPoint y: 398, distance: 175.2
click at [995, 398] on p "If the user mentions a specific collection (e.g., 'bonaterra collection'), filt…" at bounding box center [816, 401] width 767 height 42
click at [926, 406] on p "If the user mentions a specific collection (e.g., 'bonaterra collection'), filt…" at bounding box center [816, 401] width 767 height 42
drag, startPoint x: 567, startPoint y: 405, endPoint x: 860, endPoint y: 407, distance: 293.0
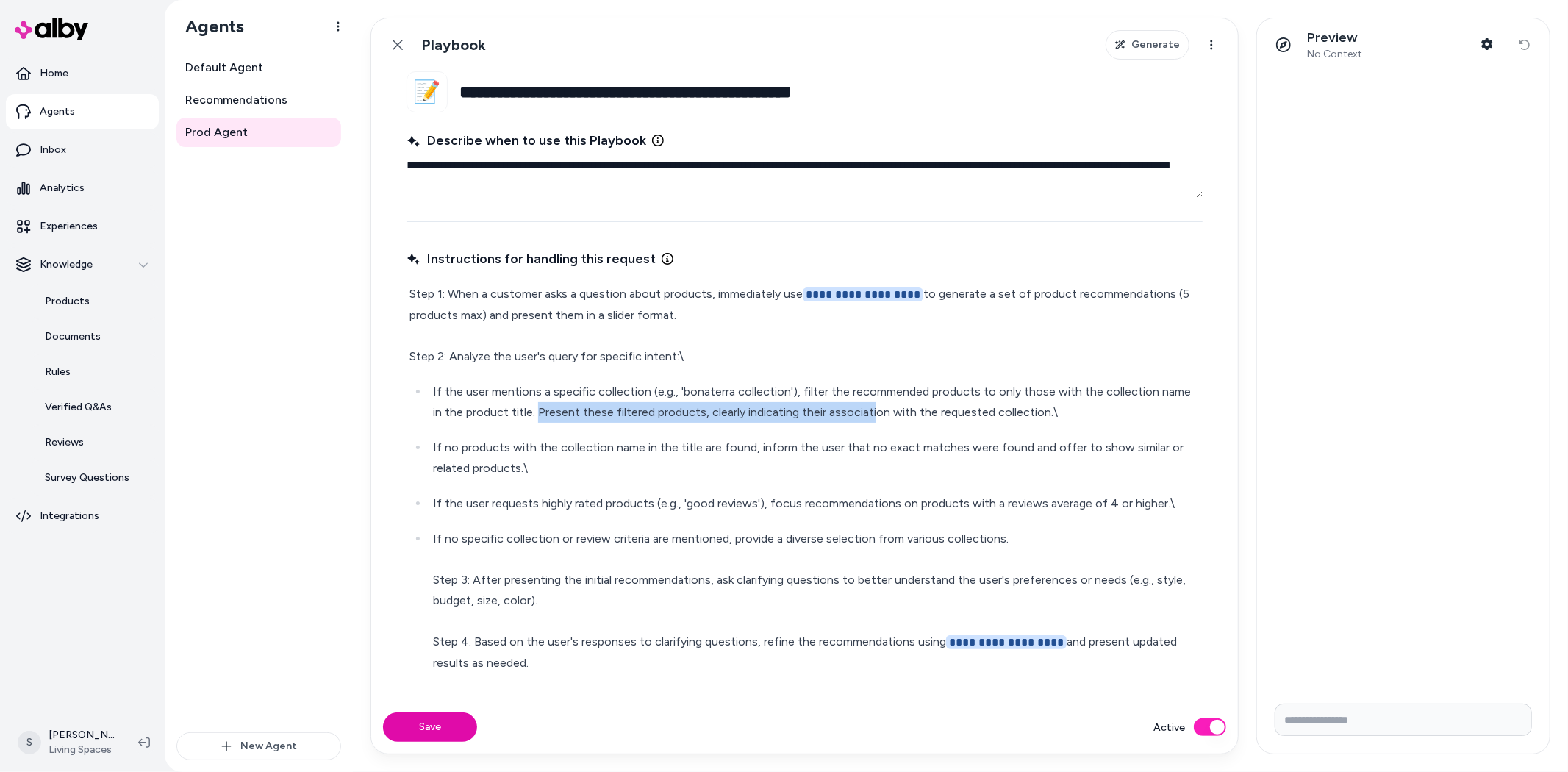
click at [860, 407] on p "If the user mentions a specific collection (e.g., 'bonaterra collection'), filt…" at bounding box center [816, 401] width 767 height 42
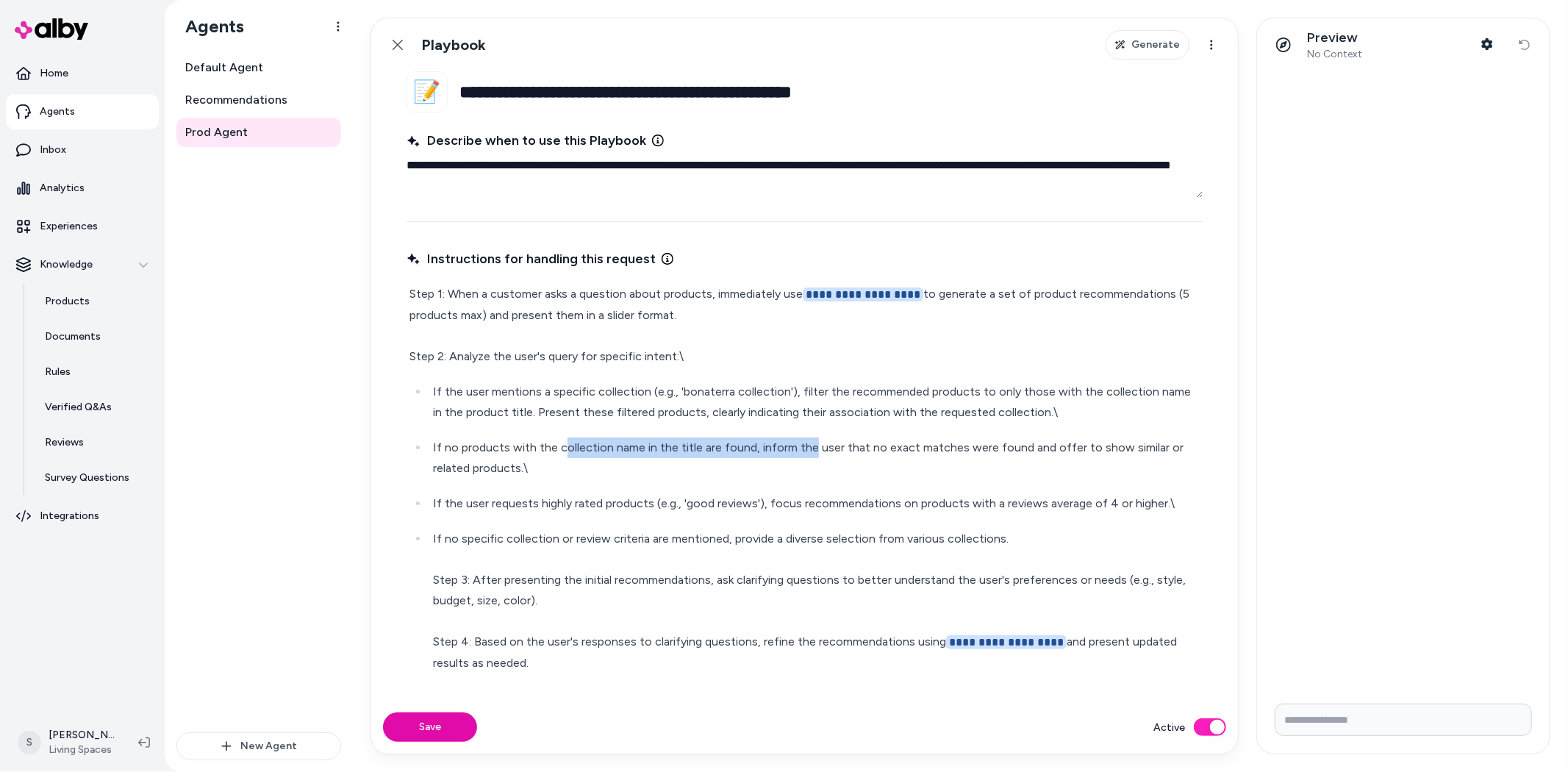
drag, startPoint x: 561, startPoint y: 456, endPoint x: 809, endPoint y: 442, distance: 248.4
click at [809, 442] on p "If no products with the collection name in the title are found, inform the user…" at bounding box center [816, 458] width 767 height 42
click at [841, 445] on p "If no products with the collection name in the title are found, inform the user…" at bounding box center [816, 458] width 767 height 42
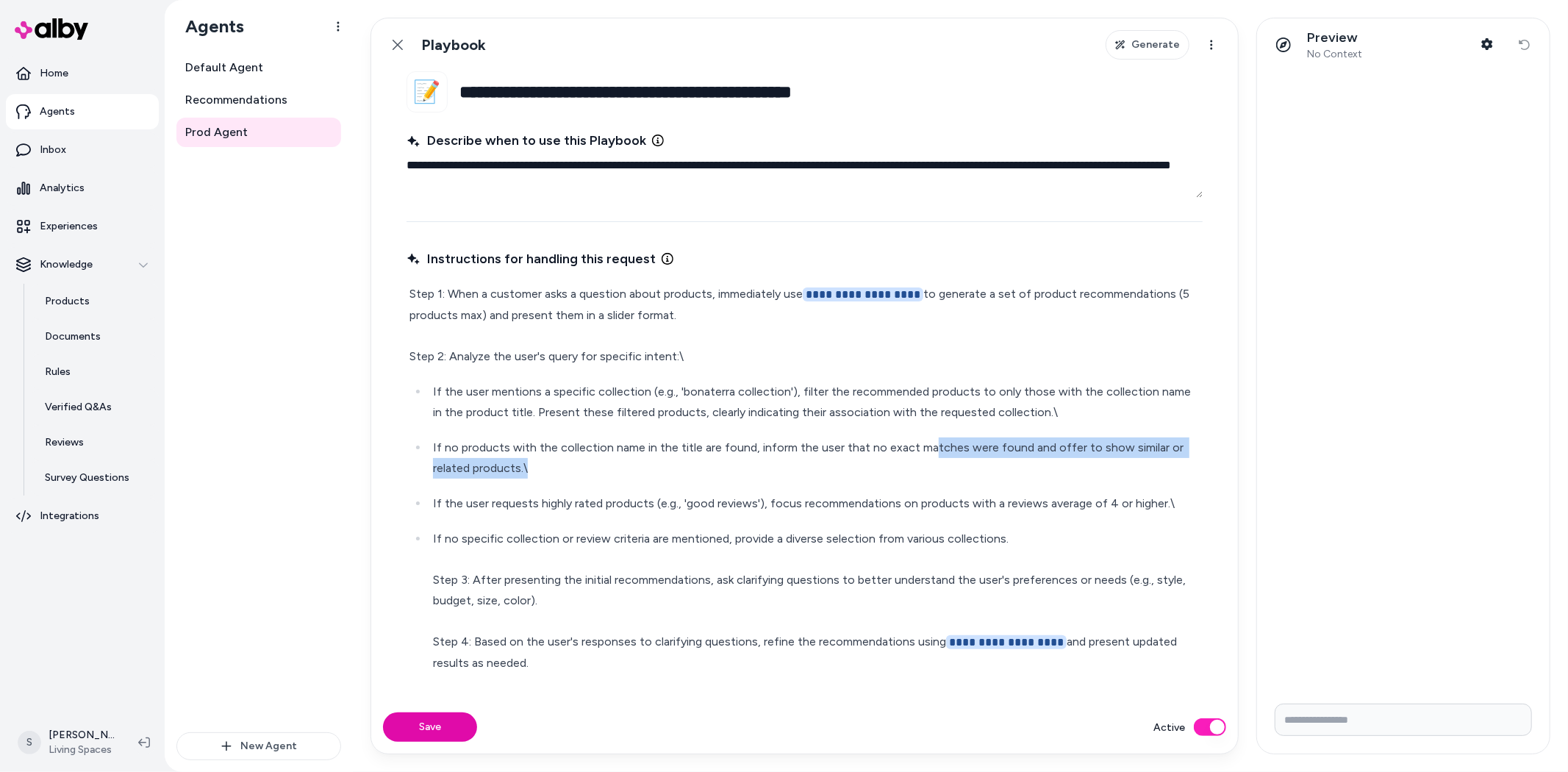
drag, startPoint x: 925, startPoint y: 449, endPoint x: 634, endPoint y: 502, distance: 295.8
click at [650, 479] on ul "**********" at bounding box center [804, 548] width 791 height 333
click at [614, 511] on p "If the user requests highly rated products (e.g., 'good reviews'), focus recomm…" at bounding box center [816, 503] width 767 height 20
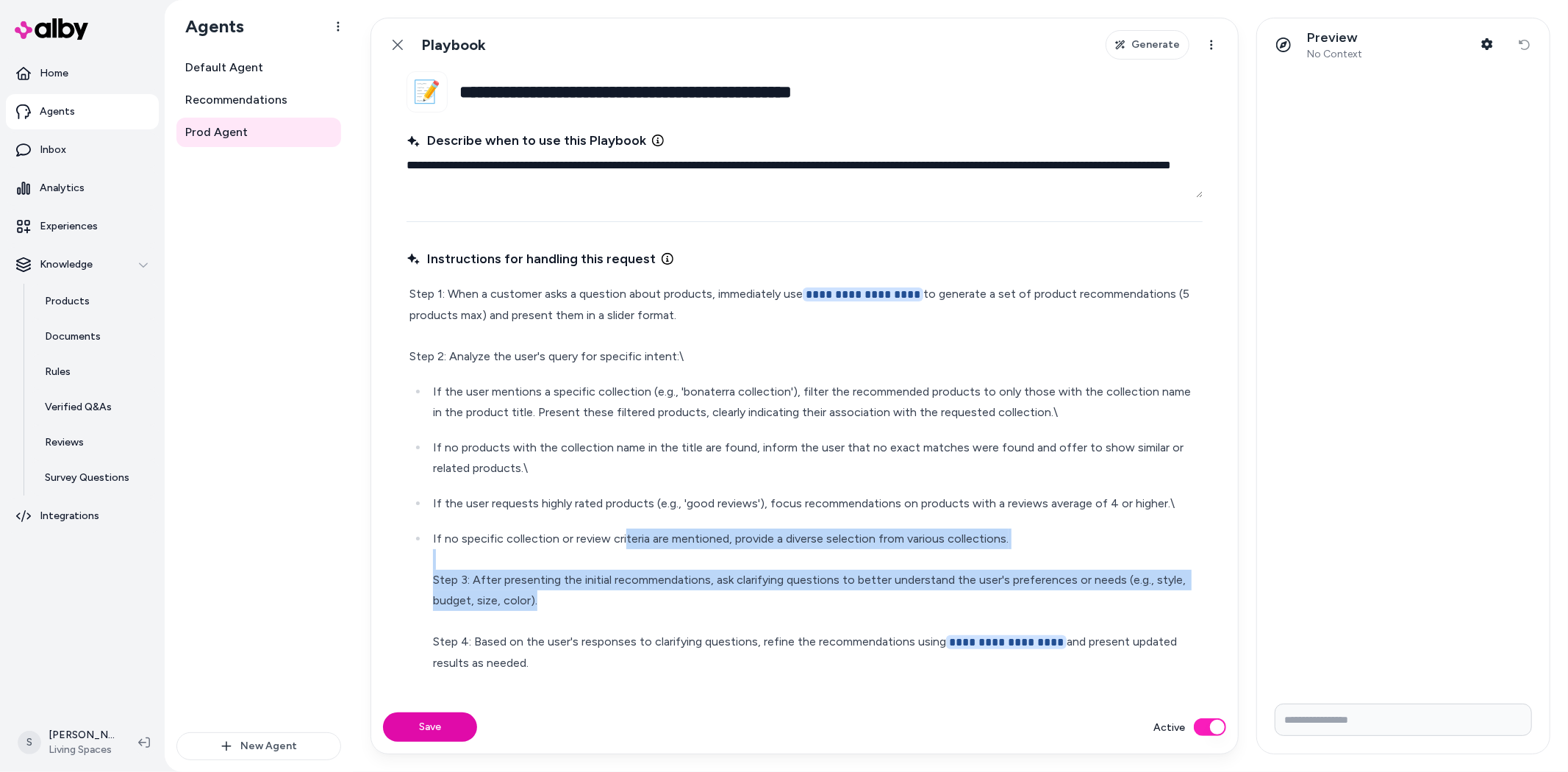
drag, startPoint x: 629, startPoint y: 537, endPoint x: 747, endPoint y: 592, distance: 130.2
click at [747, 592] on p "**********" at bounding box center [816, 621] width 767 height 186
click at [754, 581] on p "**********" at bounding box center [816, 621] width 767 height 186
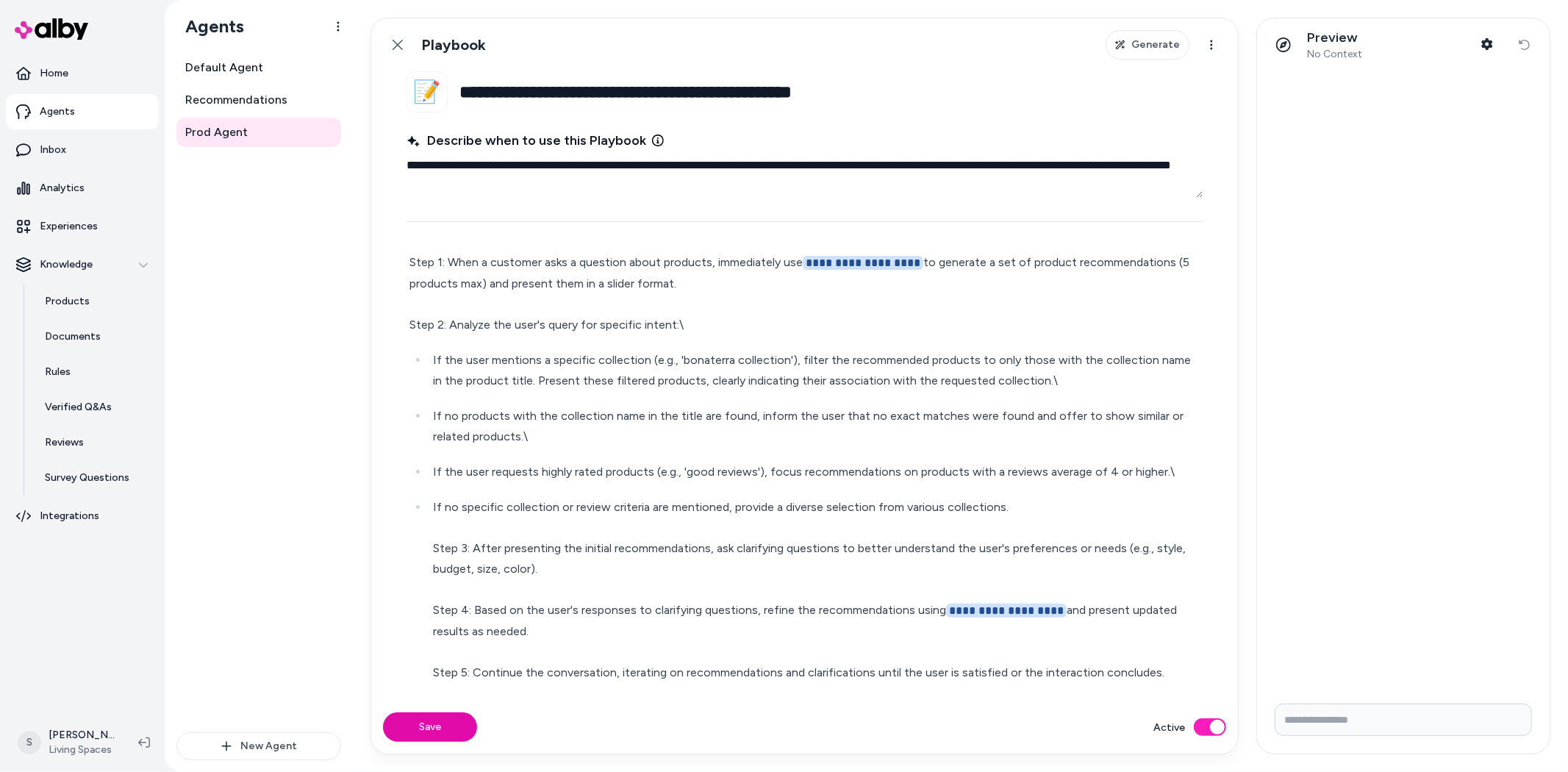
scroll to position [47, 0]
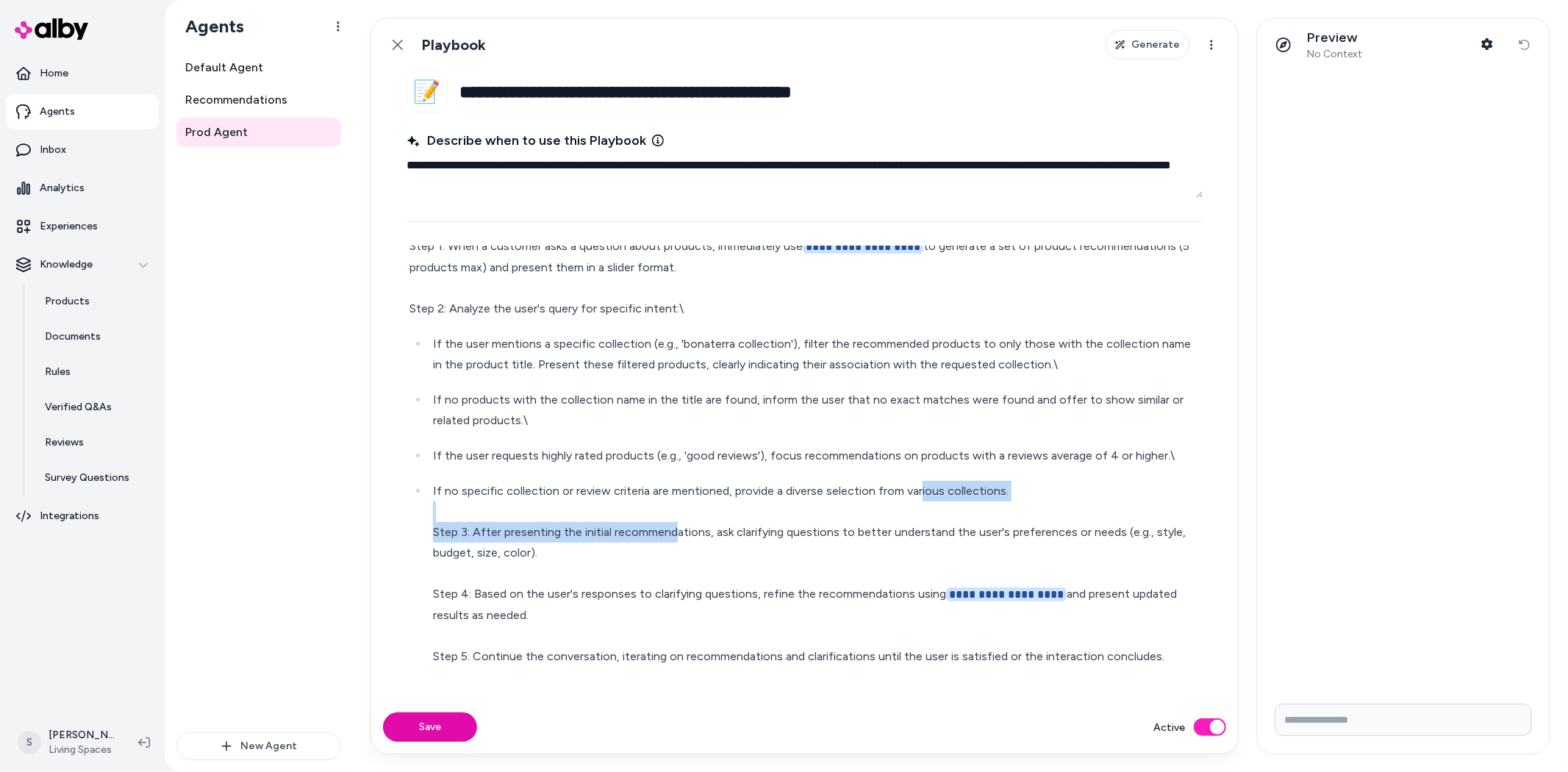
drag, startPoint x: 675, startPoint y: 530, endPoint x: 980, endPoint y: 521, distance: 305.1
click at [965, 500] on p "**********" at bounding box center [816, 574] width 767 height 186
click at [983, 529] on p "**********" at bounding box center [816, 574] width 767 height 186
click at [1209, 725] on button "Active" at bounding box center [1210, 727] width 32 height 17
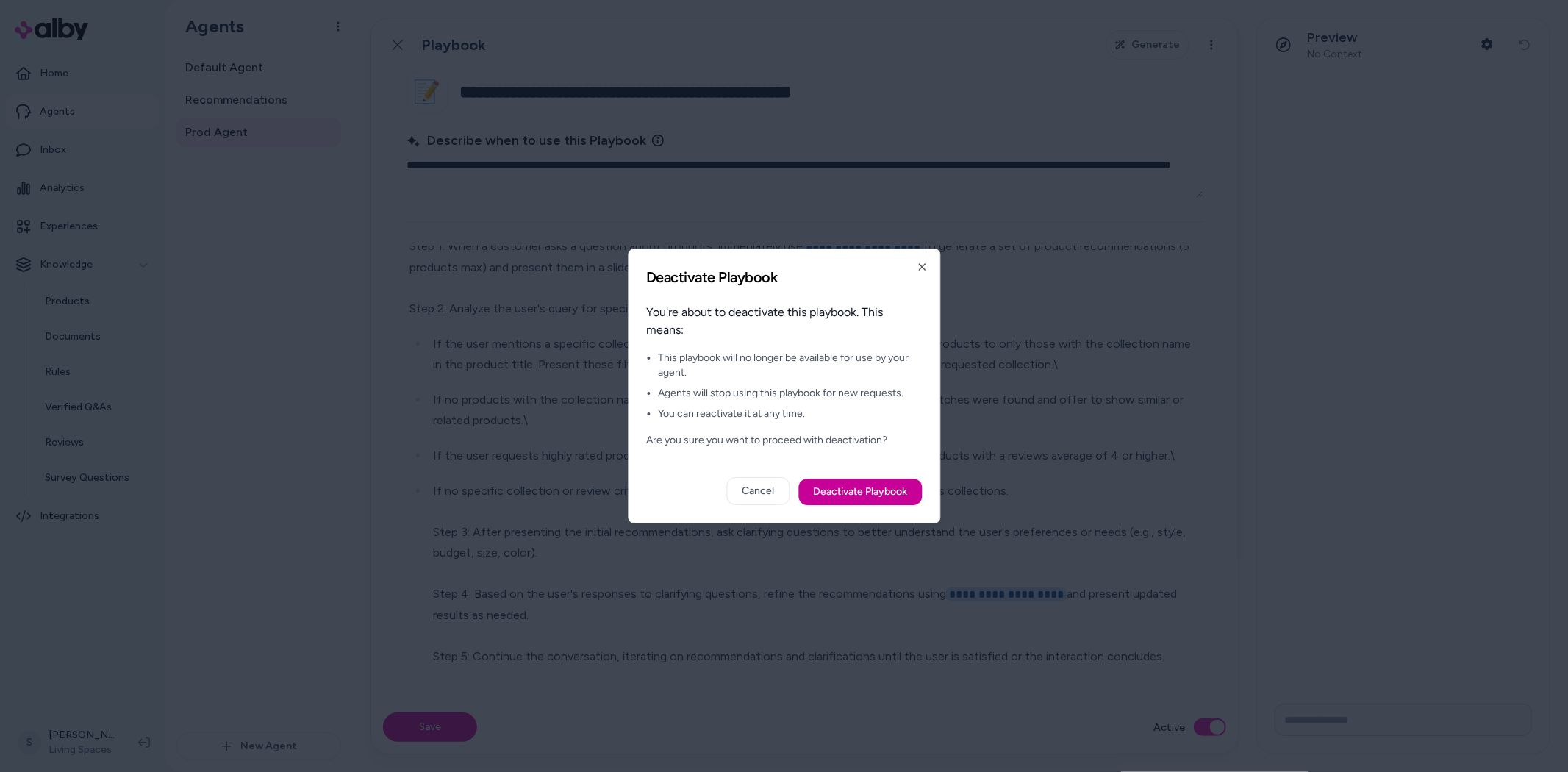
click at [821, 489] on button "Deactivate Playbook" at bounding box center [860, 491] width 124 height 26
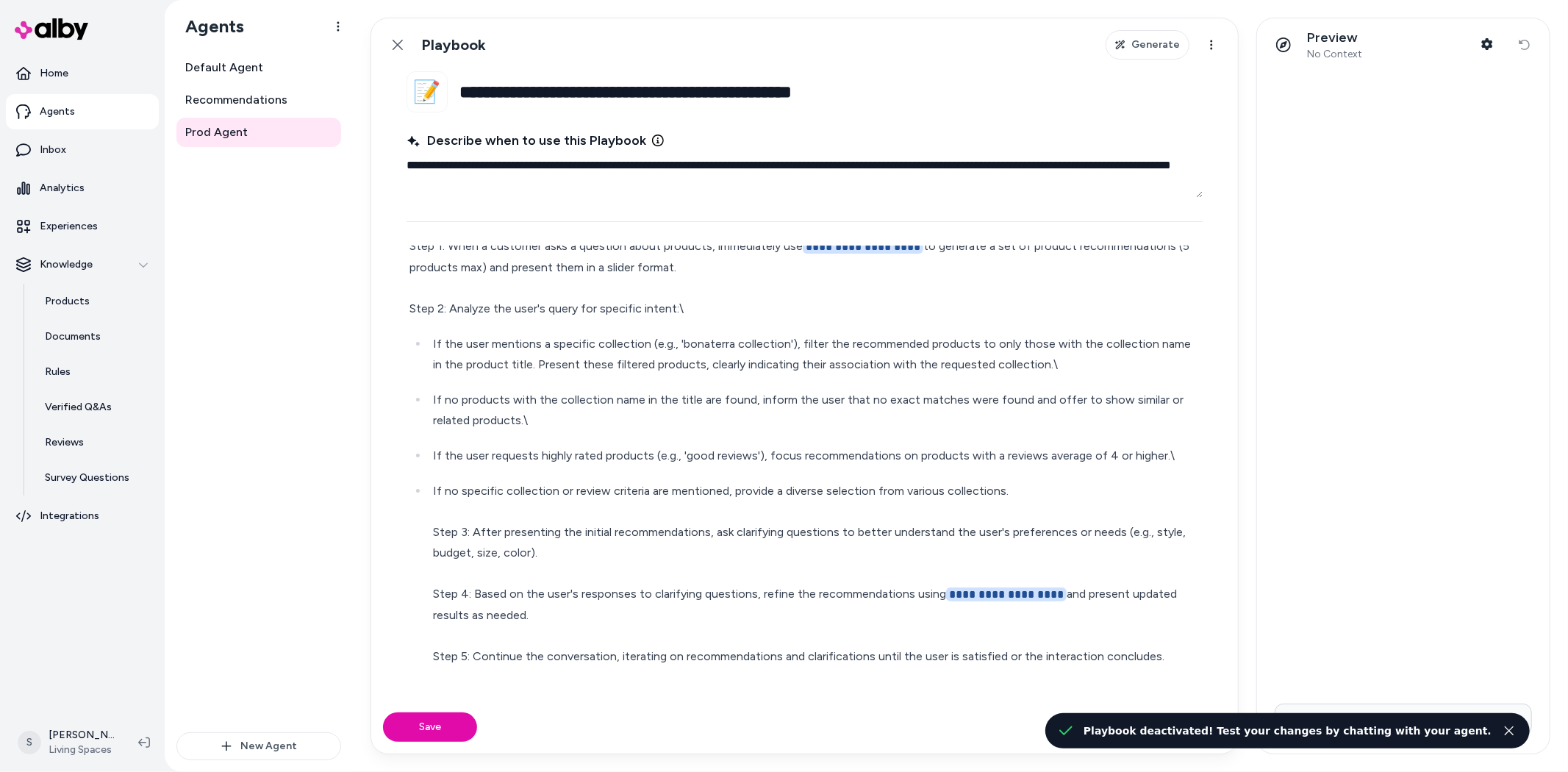
type textarea "*"
click at [398, 37] on link "Back" at bounding box center [398, 45] width 29 height 29
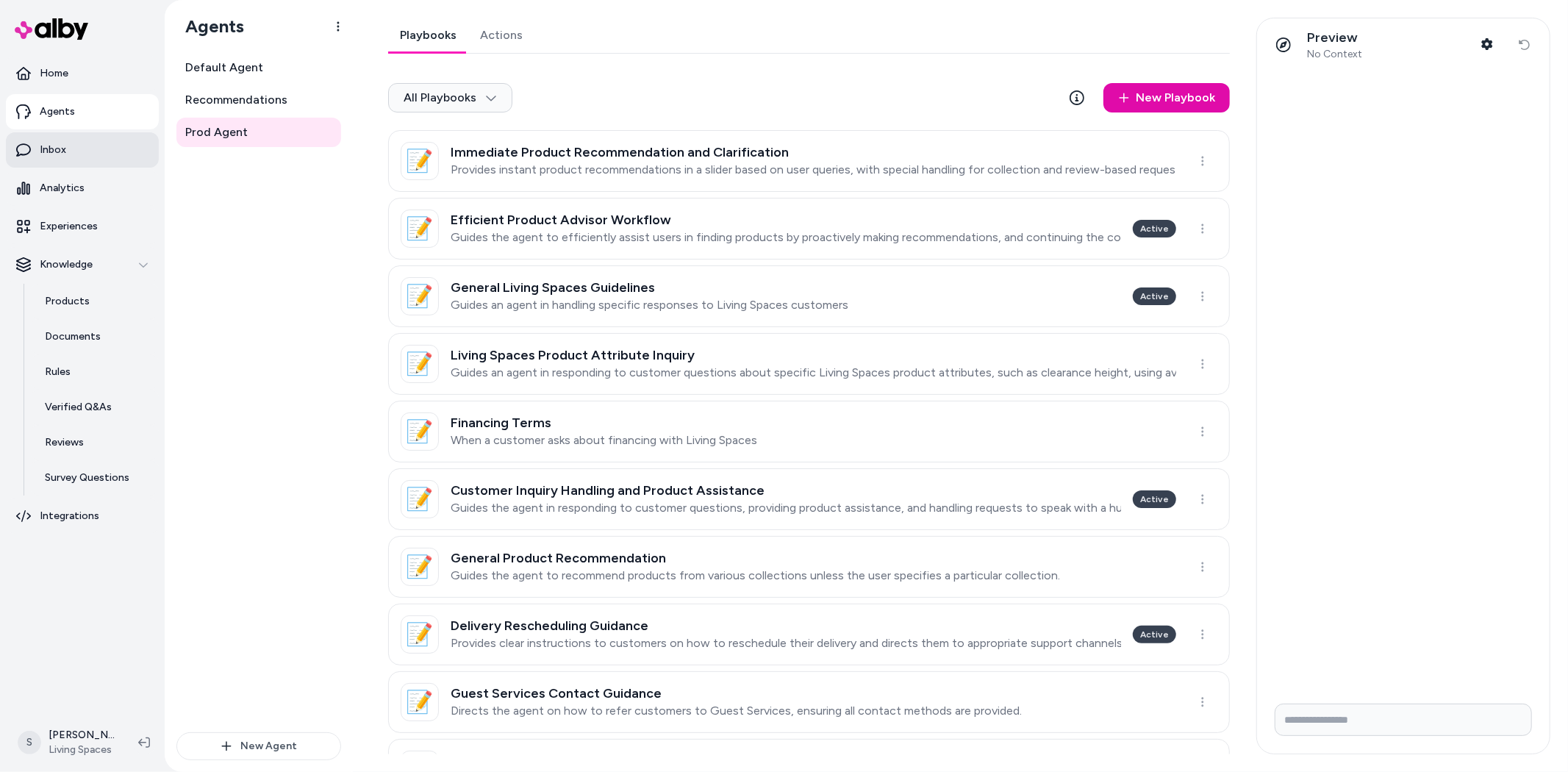
click at [75, 163] on link "Inbox" at bounding box center [82, 150] width 153 height 35
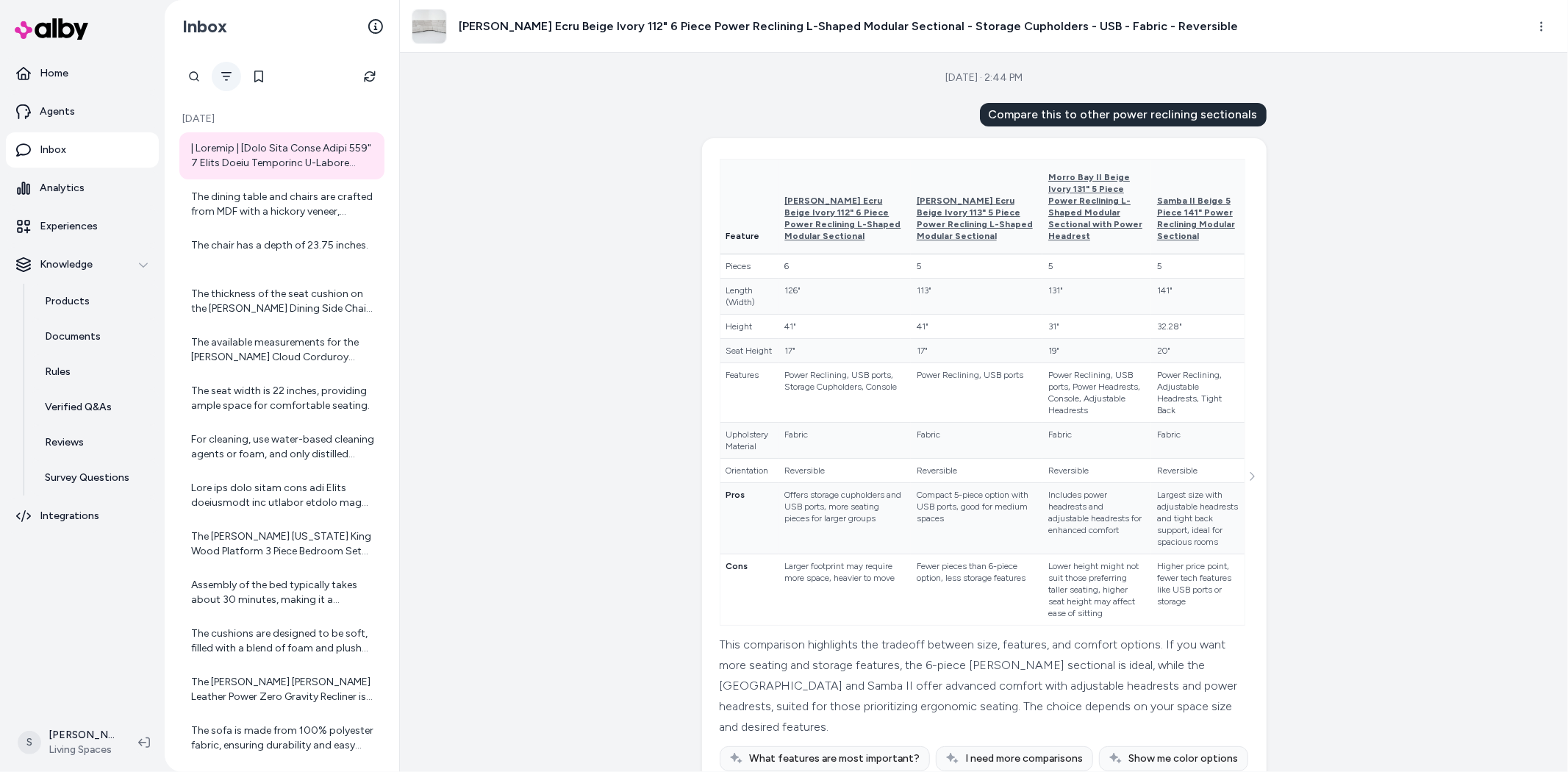
click at [224, 74] on icon "Filter" at bounding box center [226, 76] width 12 height 12
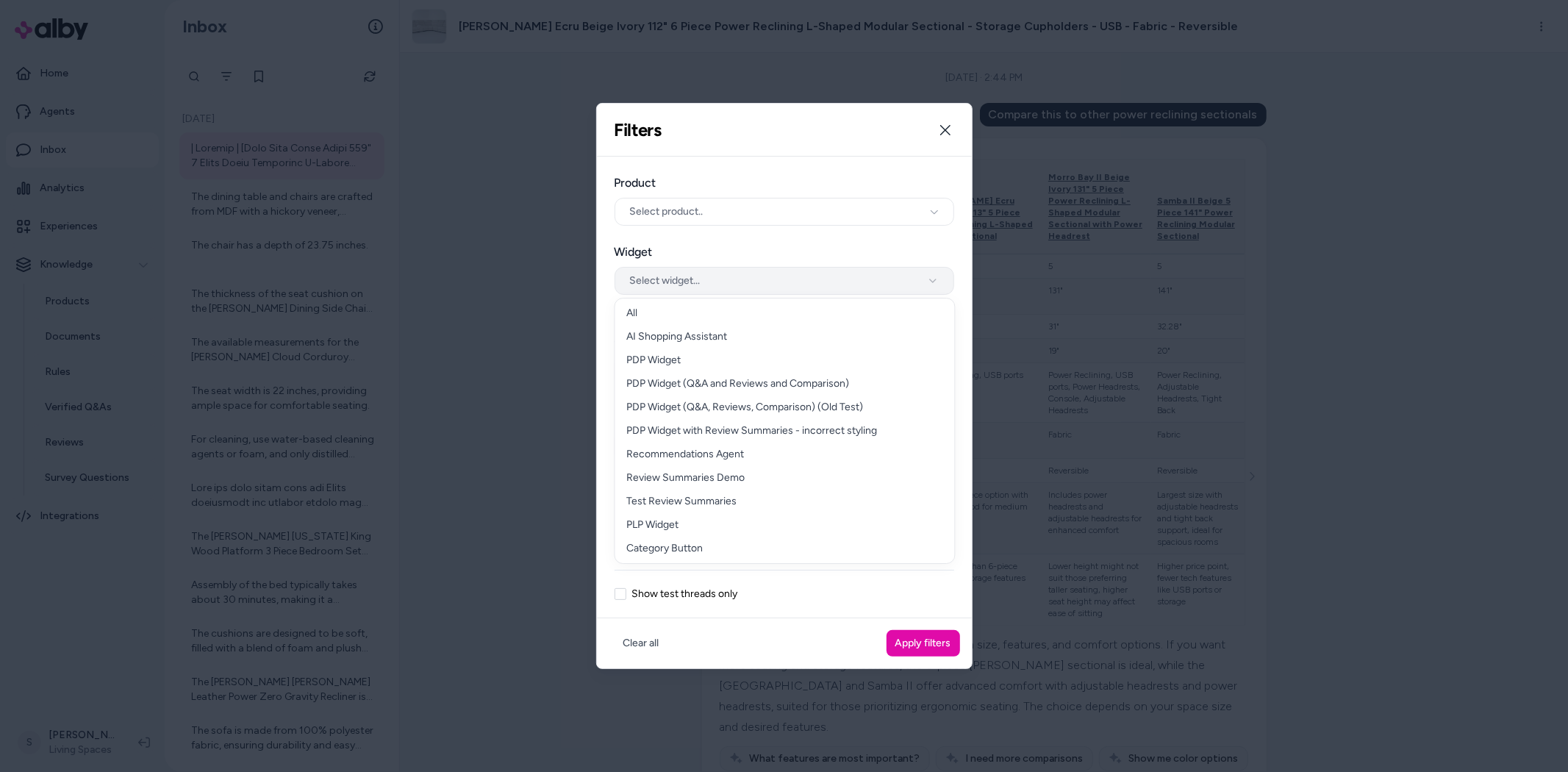
click at [807, 273] on button "Select widget..." at bounding box center [784, 281] width 340 height 28
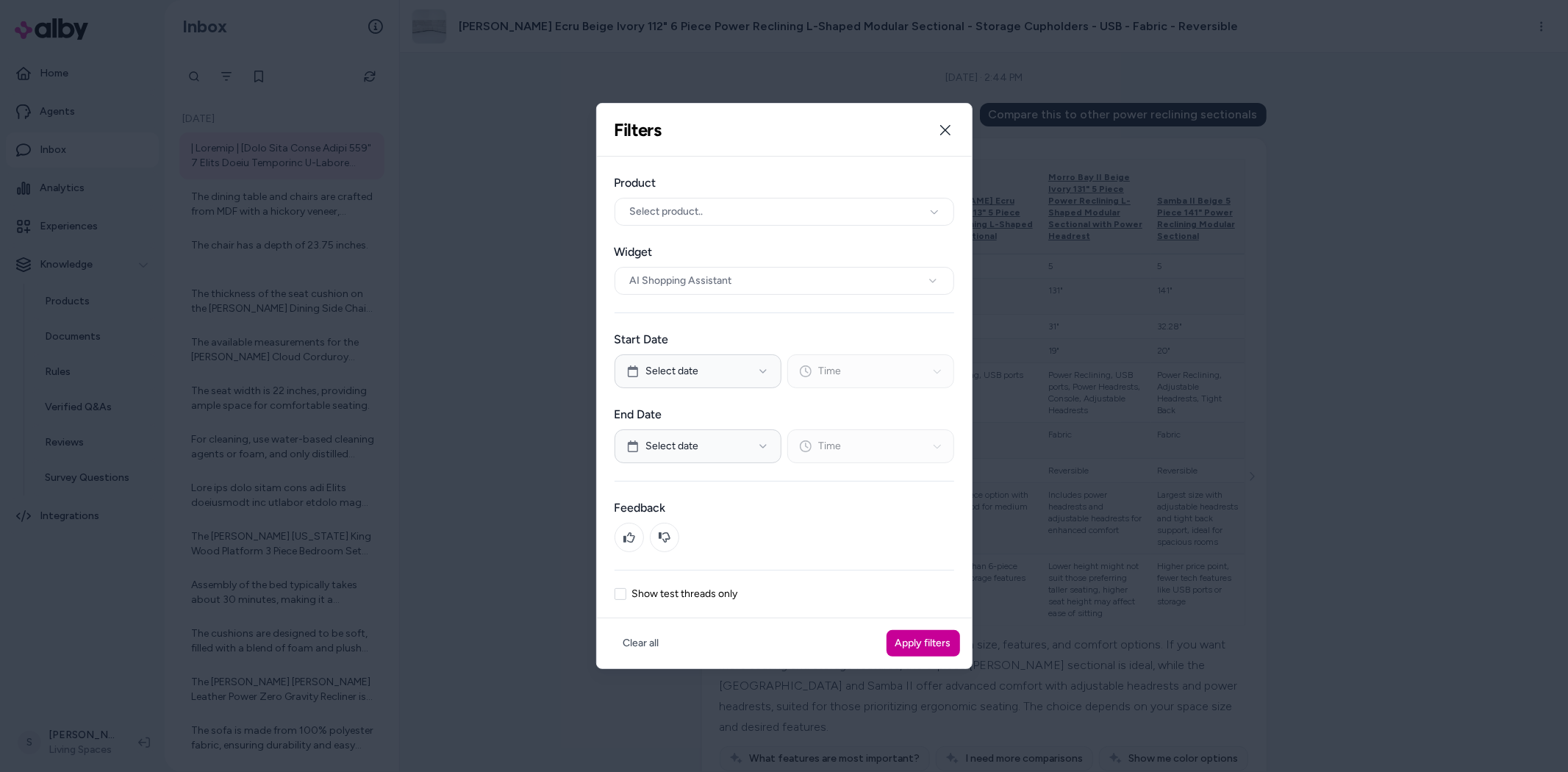
click at [917, 647] on button "Apply filters" at bounding box center [923, 642] width 74 height 26
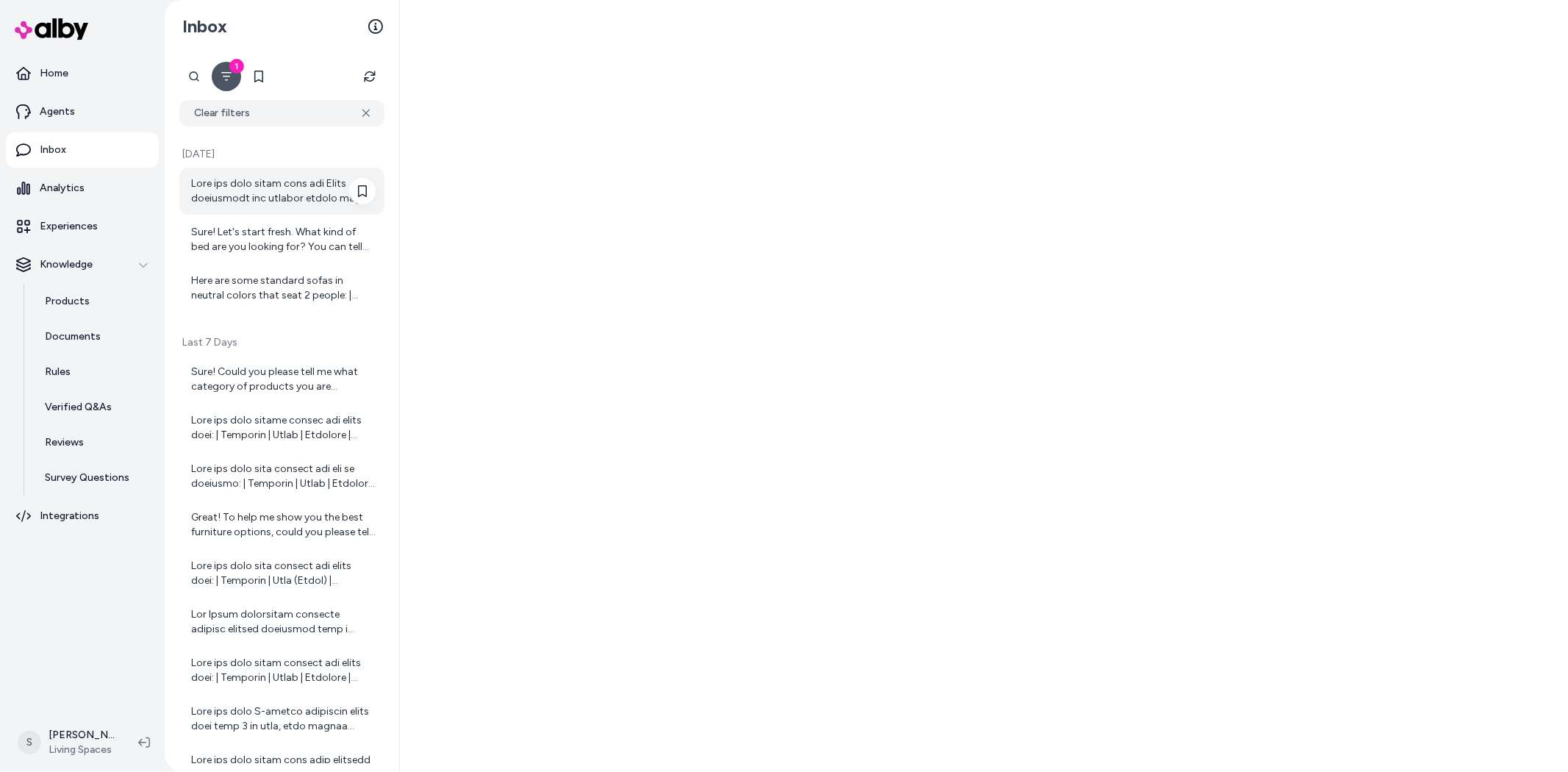
click at [271, 201] on div at bounding box center [284, 191] width 185 height 29
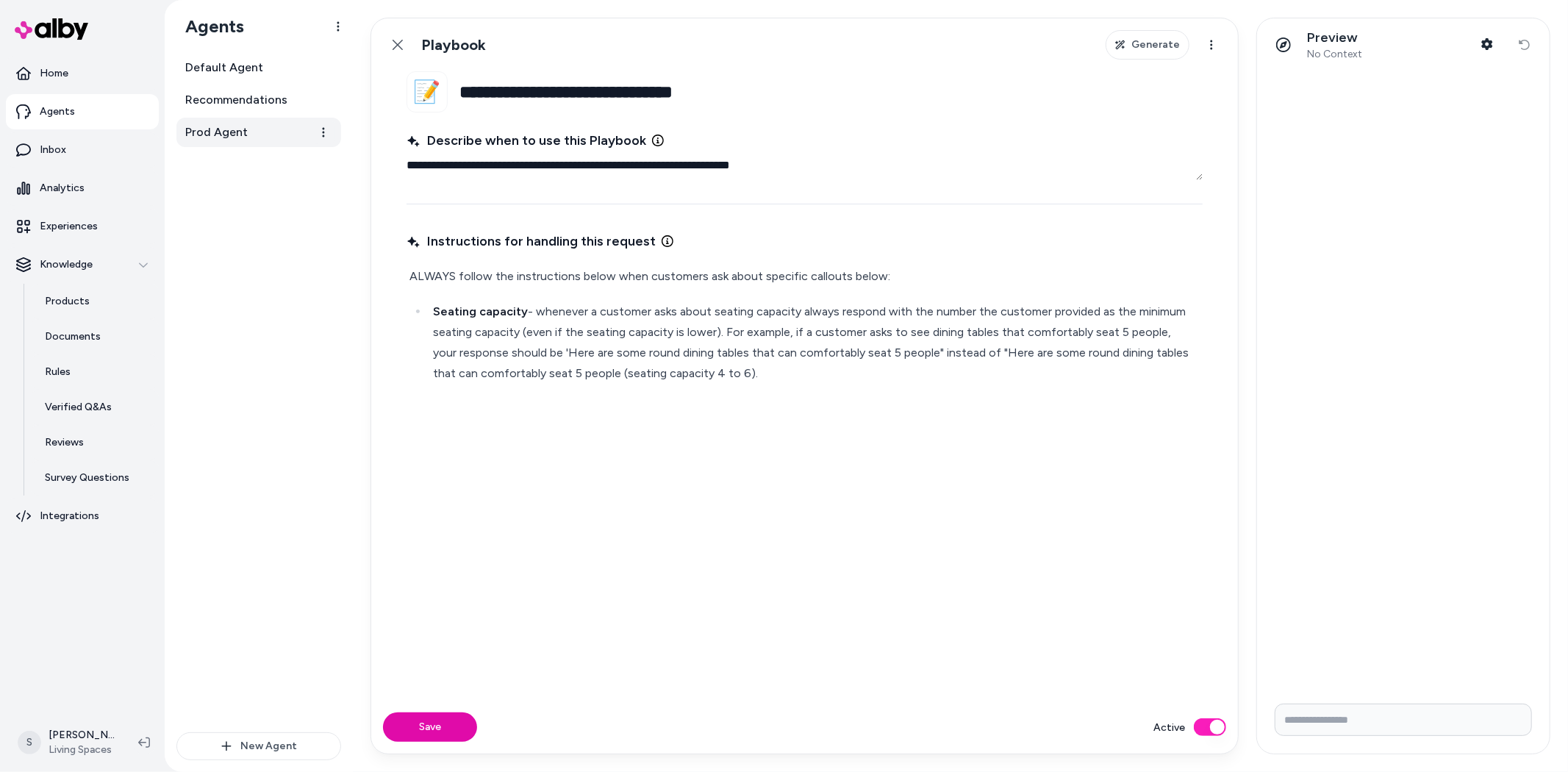
click at [252, 127] on link "Prod Agent" at bounding box center [258, 133] width 165 height 29
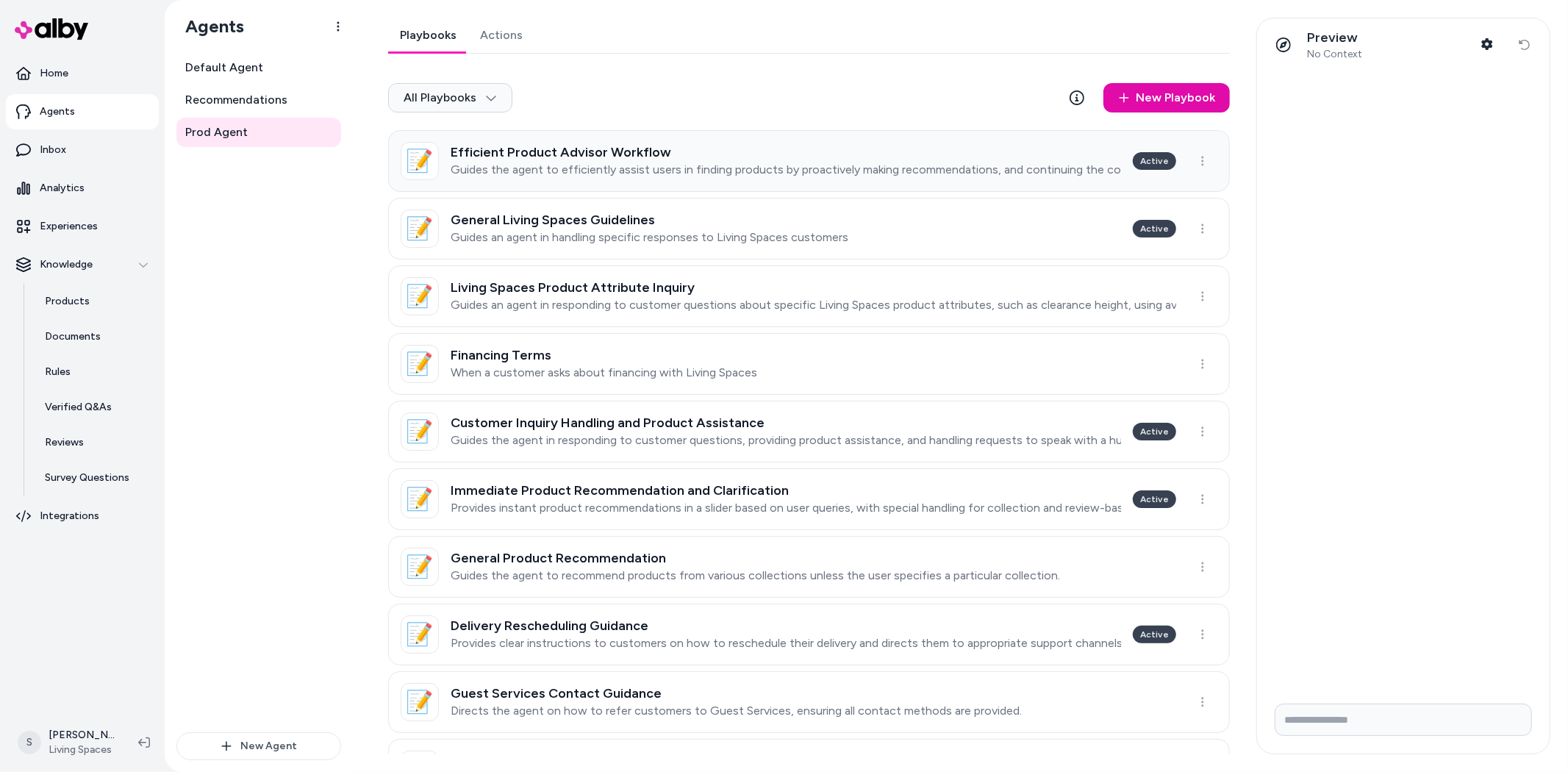
click at [586, 153] on h3 "Efficient Product Advisor Workflow" at bounding box center [786, 152] width 671 height 15
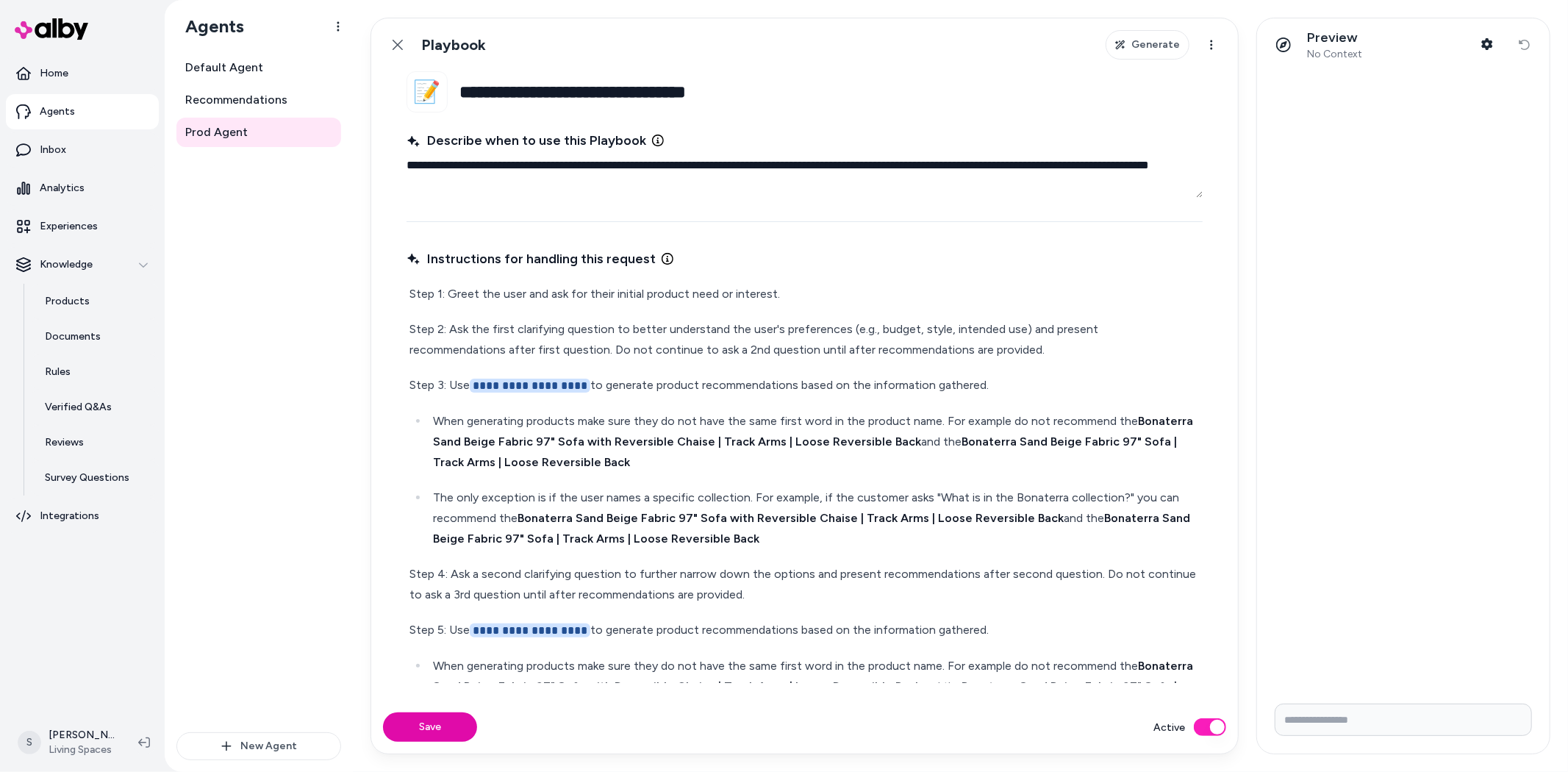
click at [537, 298] on p "Step 1: Greet the user and ask for their initial product need or interest." at bounding box center [804, 293] width 791 height 20
drag, startPoint x: 648, startPoint y: 292, endPoint x: 520, endPoint y: 302, distance: 128.4
click at [520, 302] on p "Step 1: Greet the user and ask for their initial product need or interest." at bounding box center [804, 293] width 791 height 20
click at [503, 296] on p "Step 1: Greet the user and ask for their initial product need or interest." at bounding box center [804, 293] width 791 height 20
drag, startPoint x: 582, startPoint y: 291, endPoint x: 650, endPoint y: 314, distance: 71.8
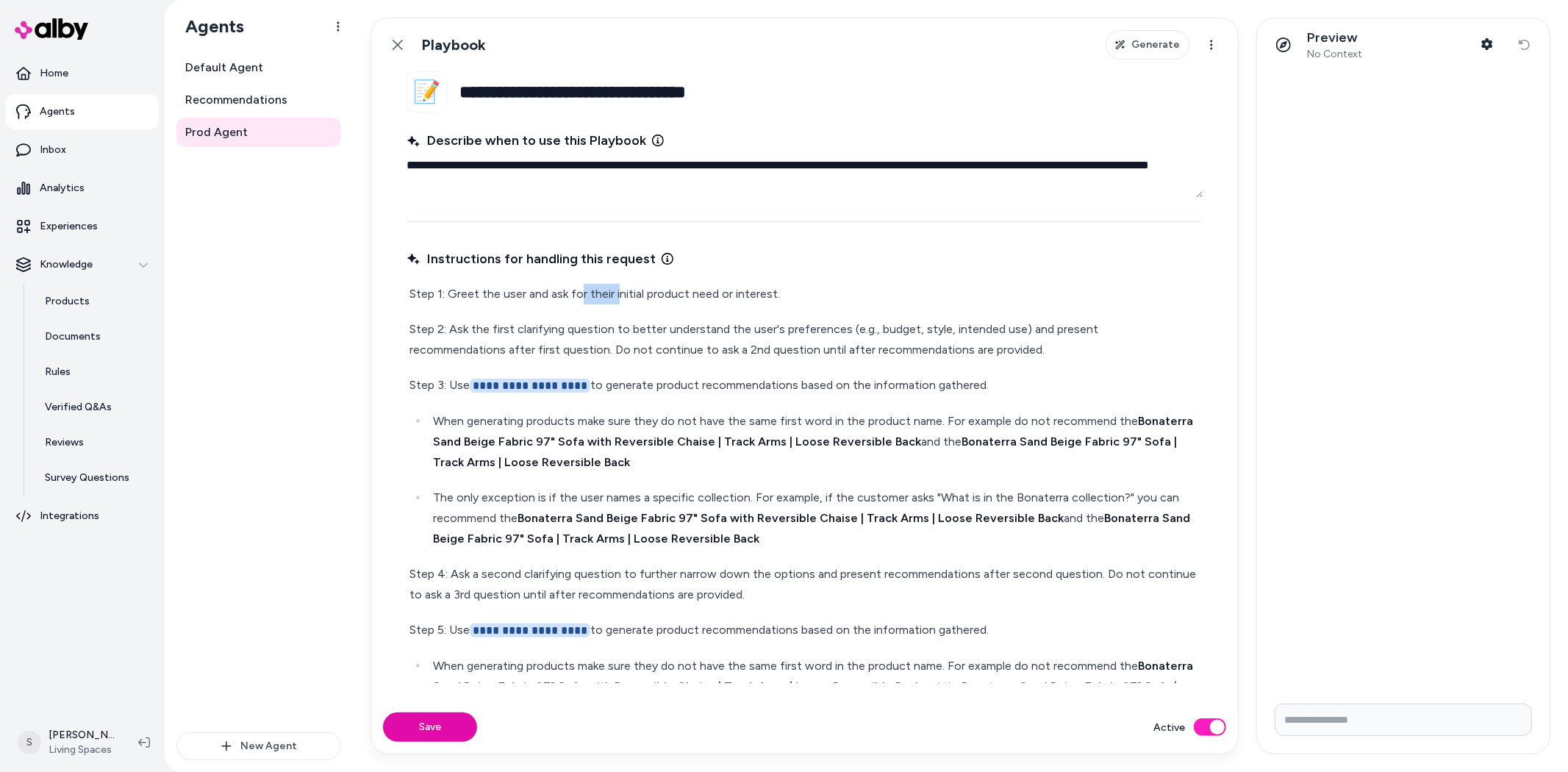
click at [695, 288] on p "Step 1: Greet the user and ask for their initial product need or interest." at bounding box center [804, 293] width 791 height 20
click at [574, 334] on p "Step 2: Ask the first clarifying question to better understand the user's prefe…" at bounding box center [804, 340] width 791 height 42
drag, startPoint x: 505, startPoint y: 332, endPoint x: 650, endPoint y: 324, distance: 145.2
click at [650, 324] on p "Step 2: Ask the first clarifying question to better understand the user's prefe…" at bounding box center [804, 340] width 791 height 42
click at [699, 332] on p "Step 2: Ask the first clarifying question to better understand the user's prefe…" at bounding box center [804, 340] width 791 height 42
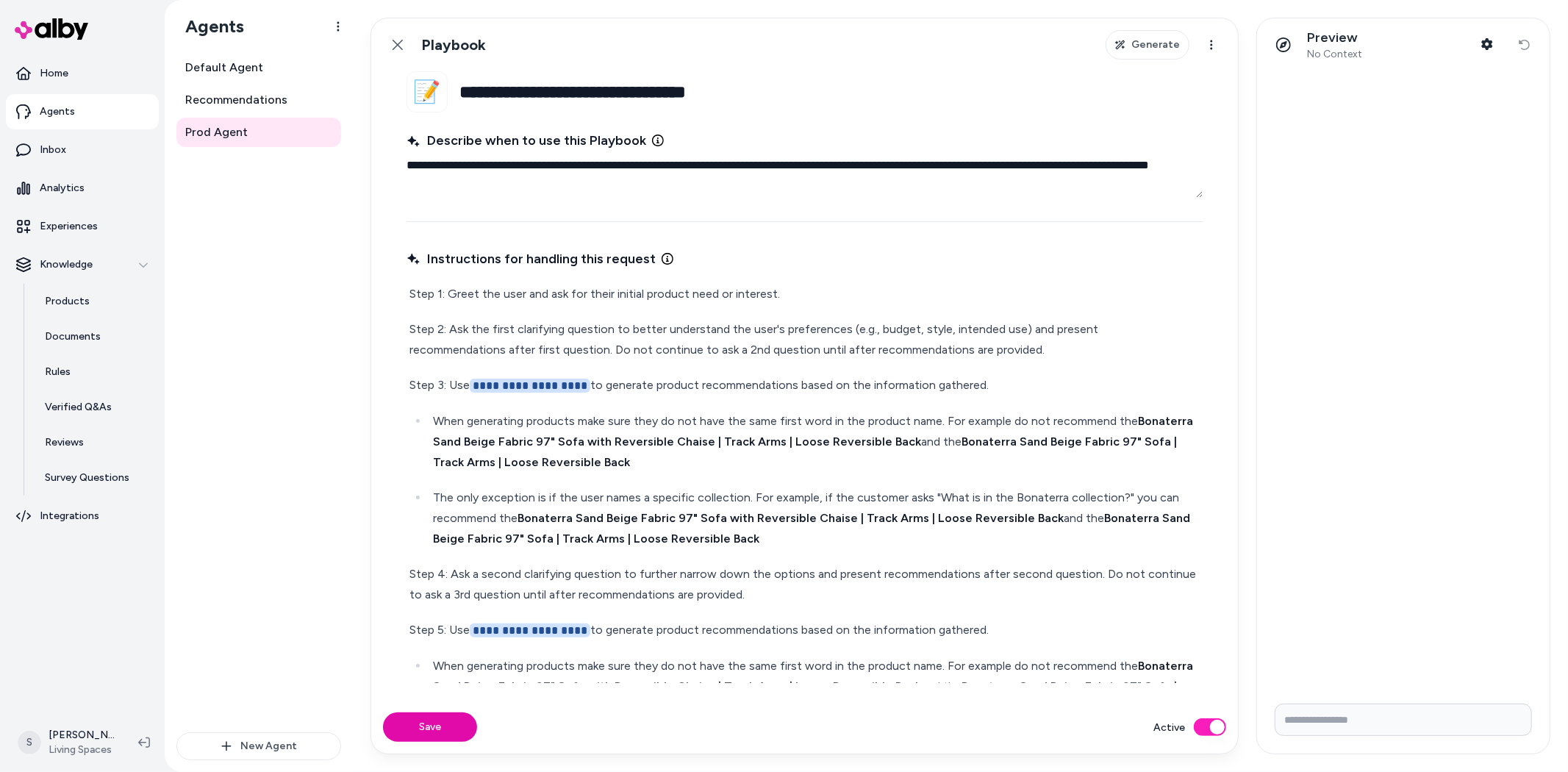
click at [545, 348] on p "Step 2: Ask the first clarifying question to better understand the user's prefe…" at bounding box center [804, 340] width 791 height 42
click at [549, 329] on p "Step 2: Ask the first clarifying question to better understand the user's prefe…" at bounding box center [804, 340] width 791 height 42
drag, startPoint x: 451, startPoint y: 329, endPoint x: 736, endPoint y: 323, distance: 285.1
click at [736, 323] on p "Step 2: Ask the first clarifying question to better understand the user's prefe…" at bounding box center [804, 340] width 791 height 42
click at [775, 329] on p "Step 2: Ask the first clarifying question to better understand the user's prefe…" at bounding box center [804, 340] width 791 height 42
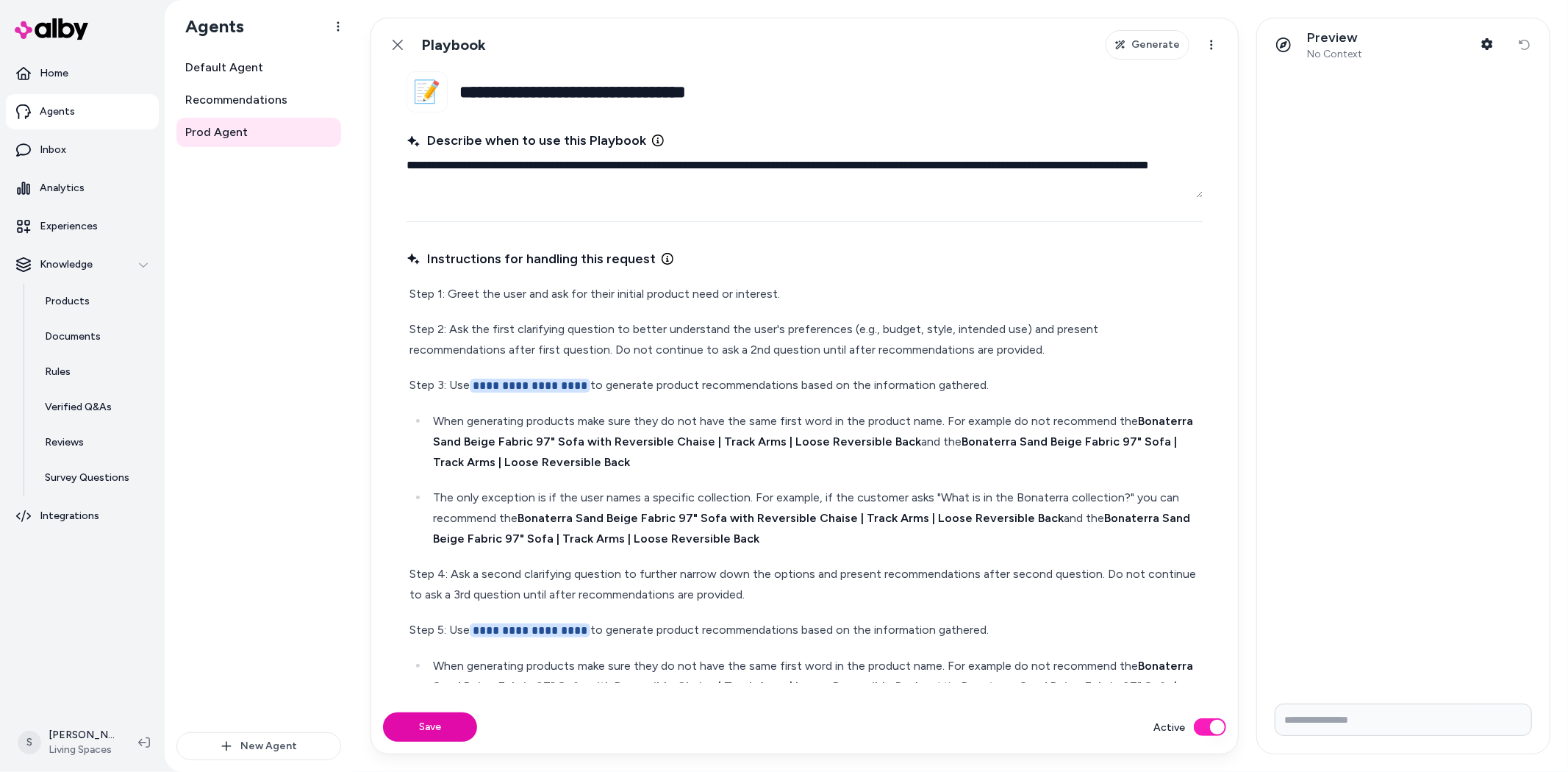
click at [449, 333] on p "Step 2: Ask the first clarifying question to better understand the user's prefe…" at bounding box center [804, 340] width 791 height 42
type textarea "*"
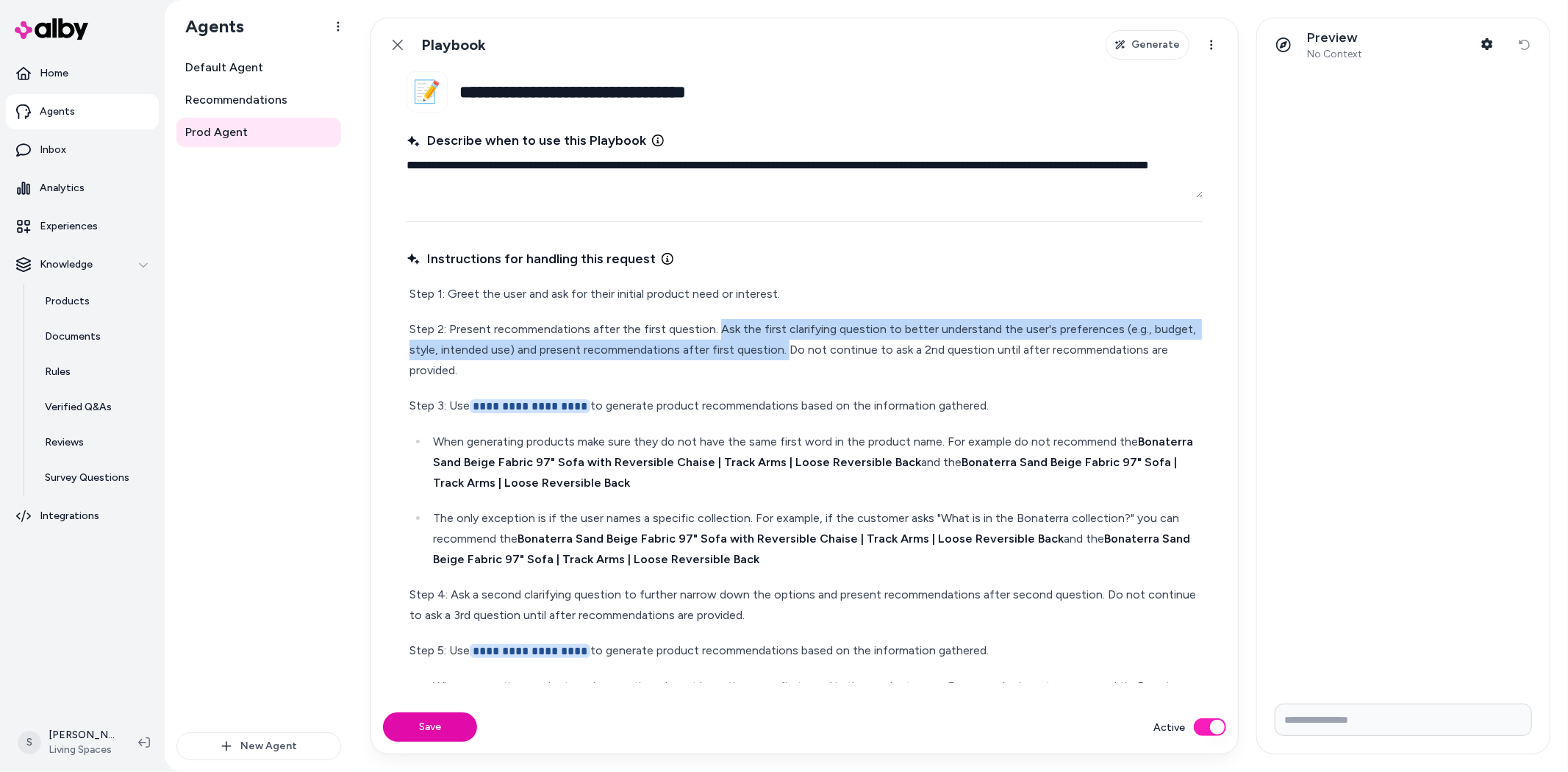
drag, startPoint x: 782, startPoint y: 350, endPoint x: 714, endPoint y: 332, distance: 70.3
click at [714, 332] on p "Step 2: Present recommendations after the first question. Ask the first clarify…" at bounding box center [804, 350] width 791 height 62
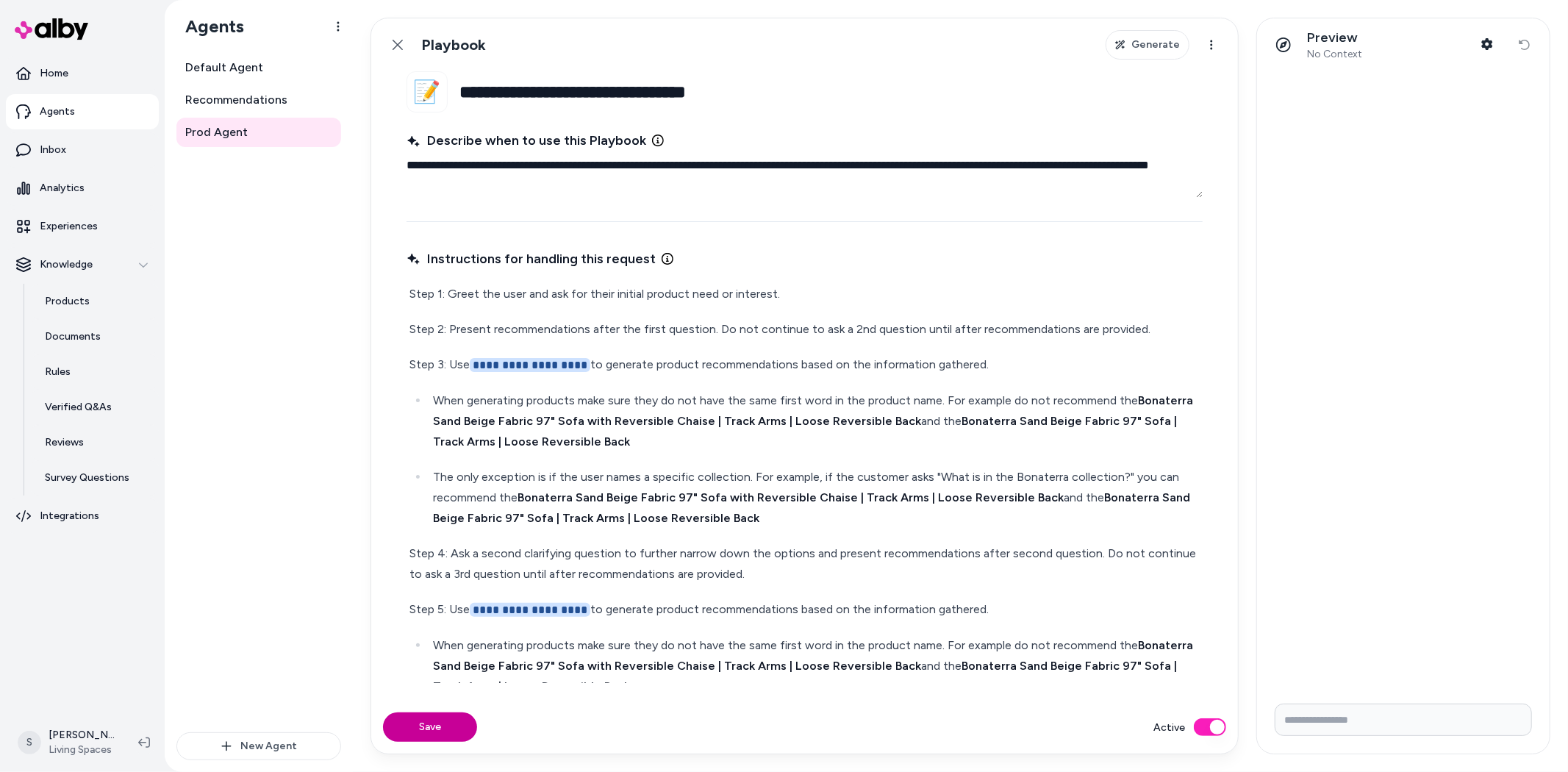
click at [417, 733] on button "Save" at bounding box center [430, 727] width 94 height 29
type textarea "*"
click at [74, 302] on p "Products" at bounding box center [67, 301] width 45 height 15
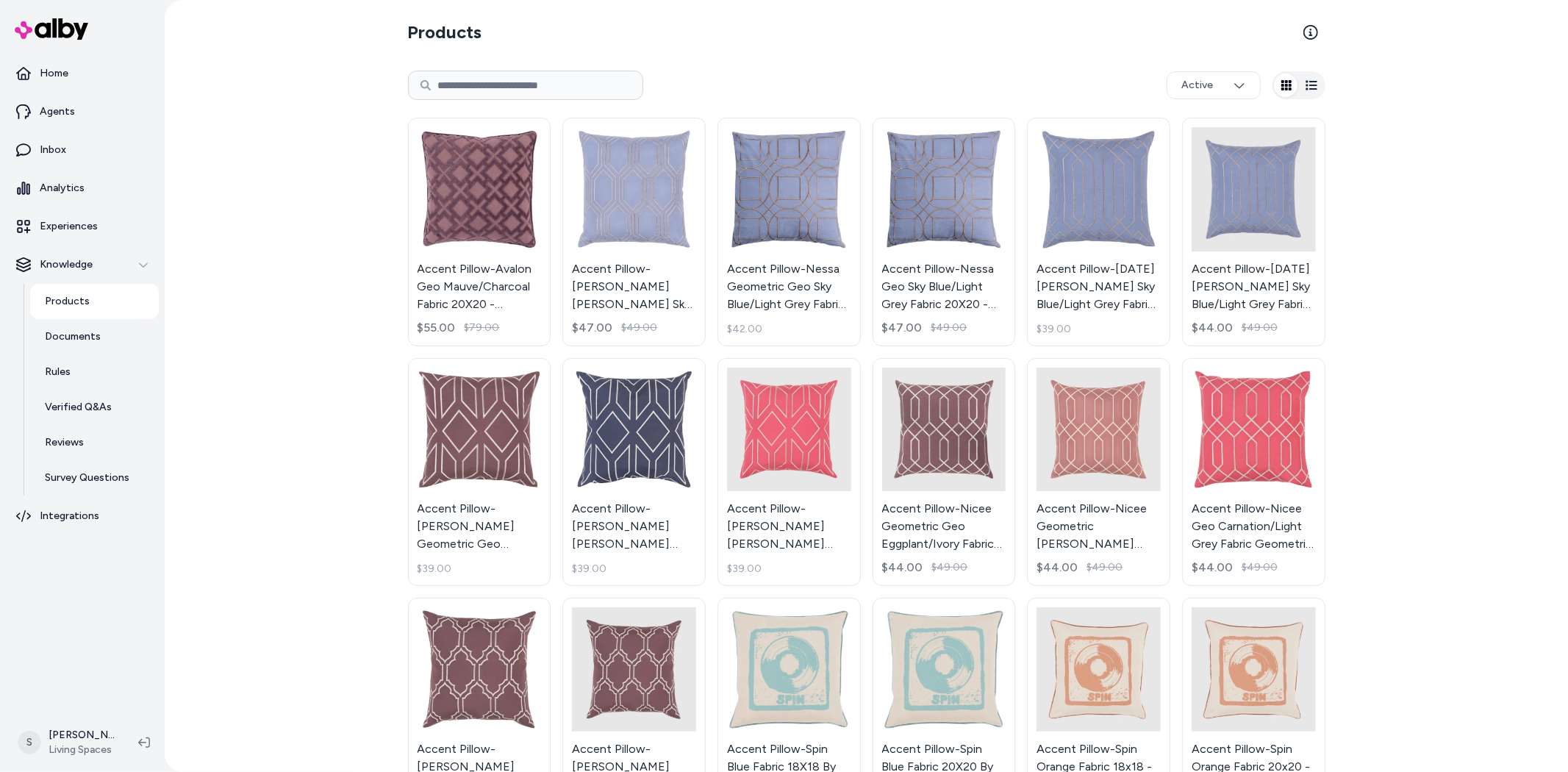
click at [541, 69] on div "Active" at bounding box center [867, 85] width 918 height 47
click at [545, 78] on input at bounding box center [526, 85] width 235 height 29
type input "******"
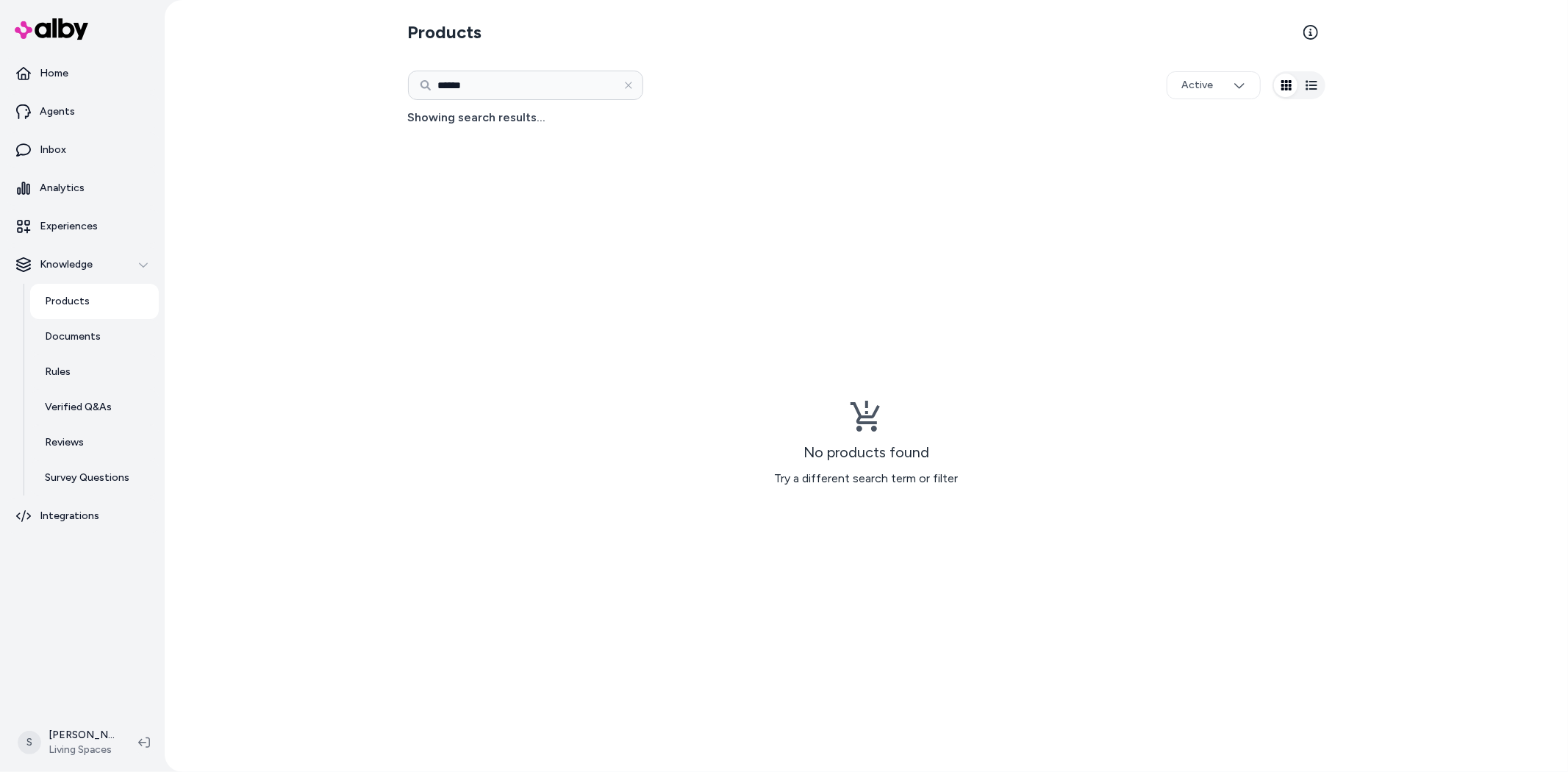
click at [515, 84] on input "******" at bounding box center [526, 85] width 235 height 29
drag, startPoint x: 446, startPoint y: 88, endPoint x: 424, endPoint y: 85, distance: 22.2
click at [424, 85] on div "******" at bounding box center [526, 85] width 235 height 29
type input "******"
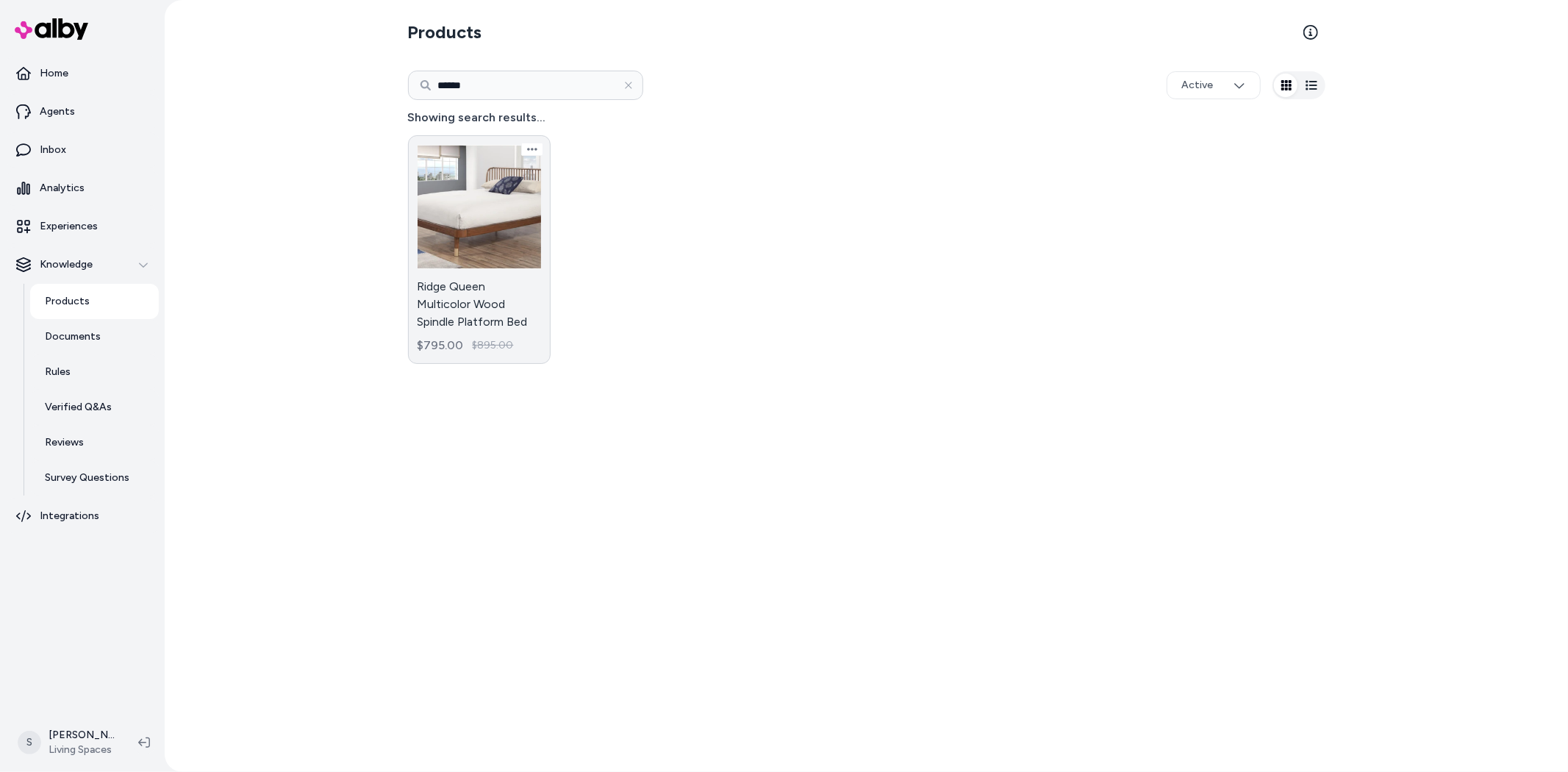
click at [461, 231] on link "Ridge Queen Multicolor Wood Spindle Platform Bed $795.00 $895.00" at bounding box center [480, 250] width 143 height 228
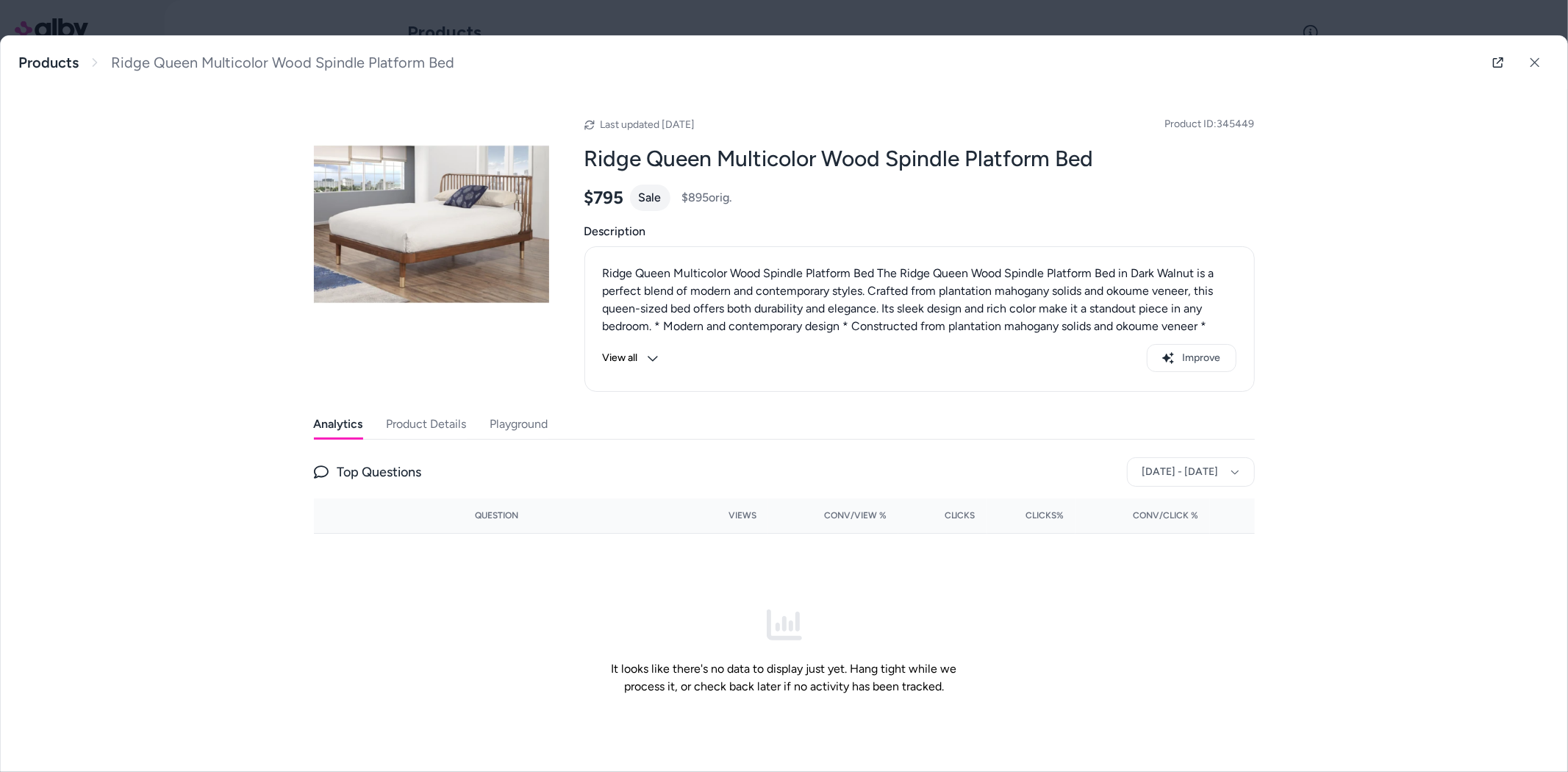
click at [438, 427] on button "Product Details" at bounding box center [427, 424] width 80 height 29
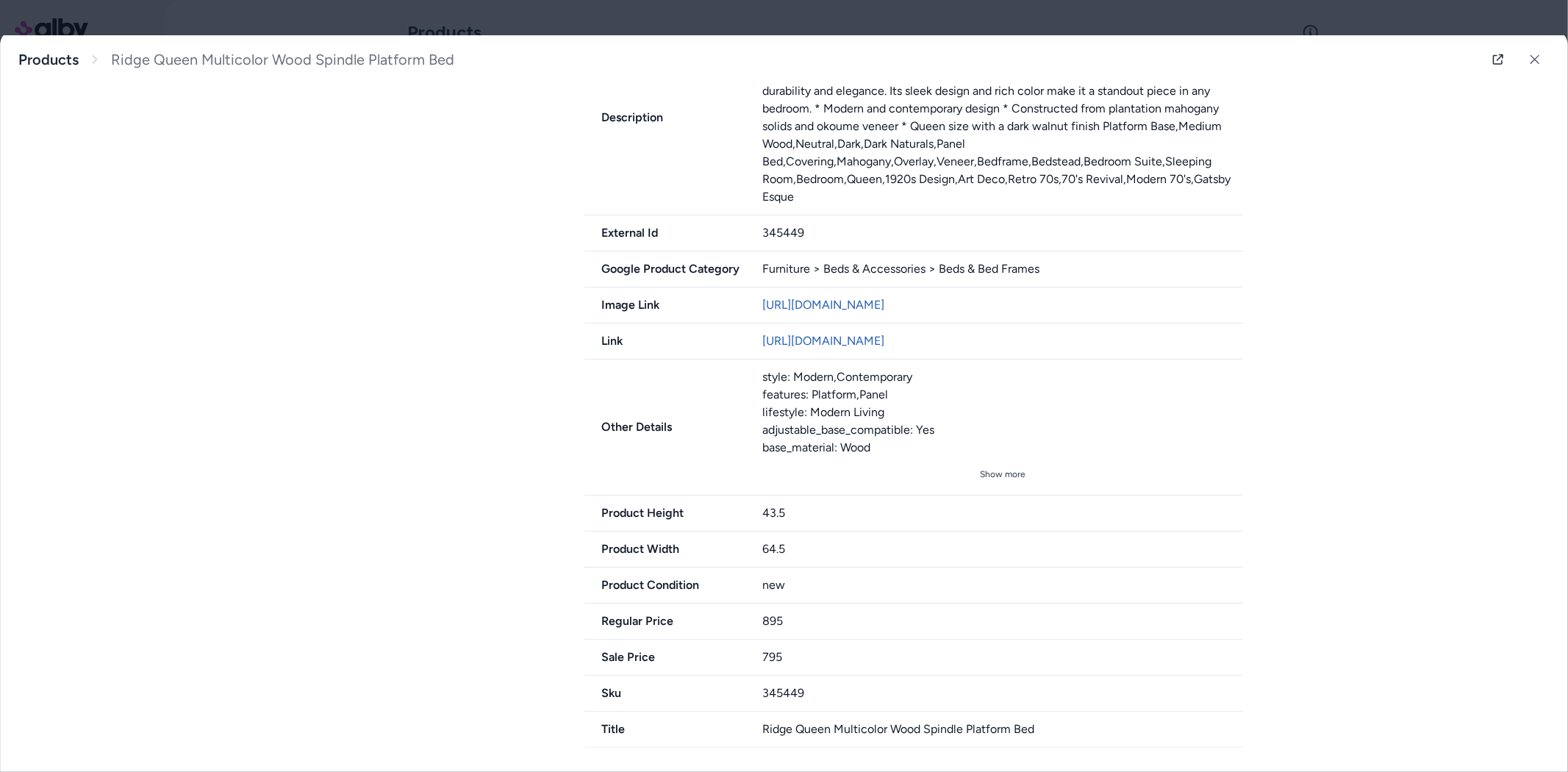
scroll to position [640, 0]
click at [1523, 70] on button at bounding box center [1535, 59] width 29 height 29
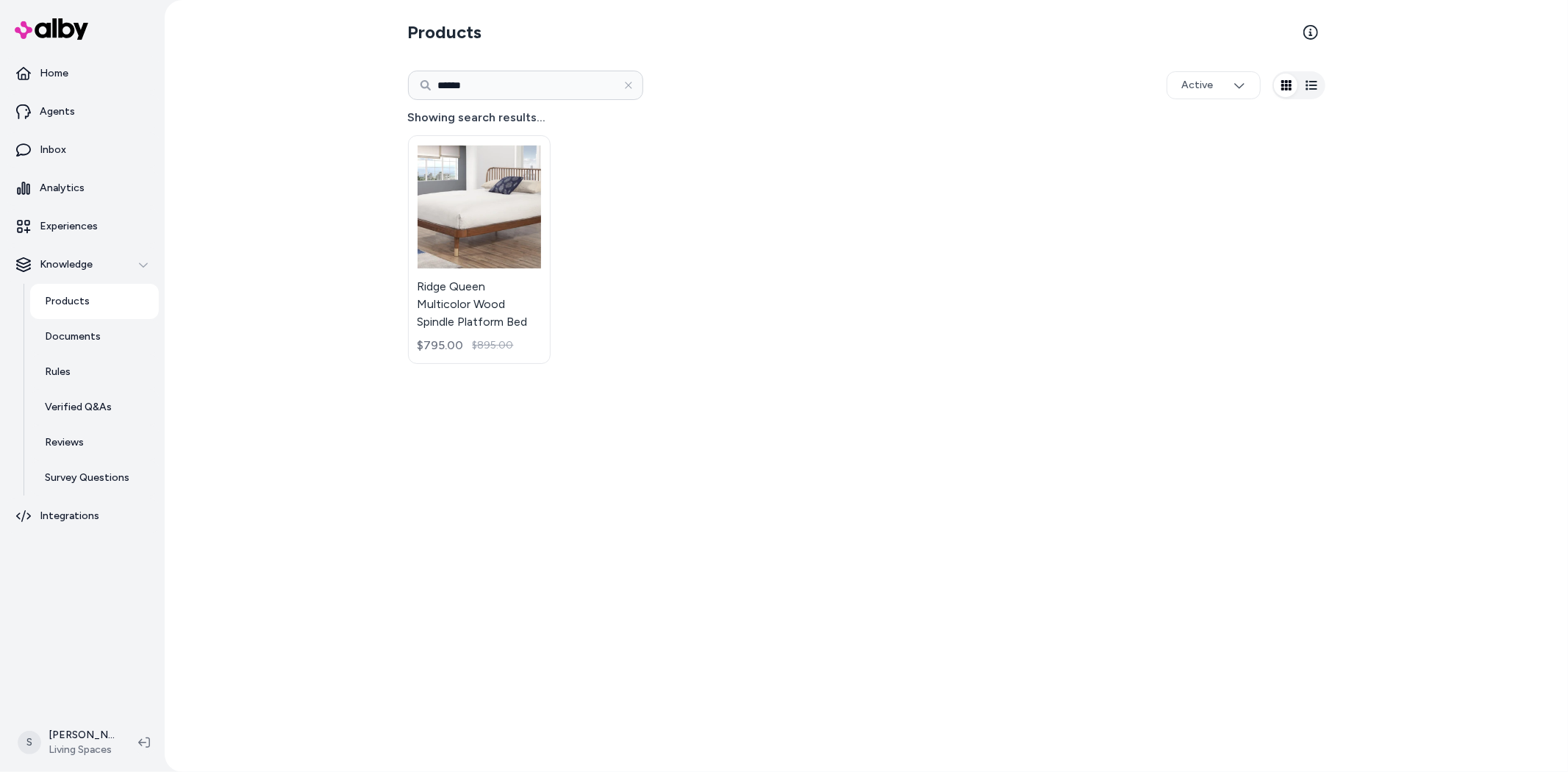
click at [444, 81] on input "******" at bounding box center [526, 85] width 235 height 29
type input "******"
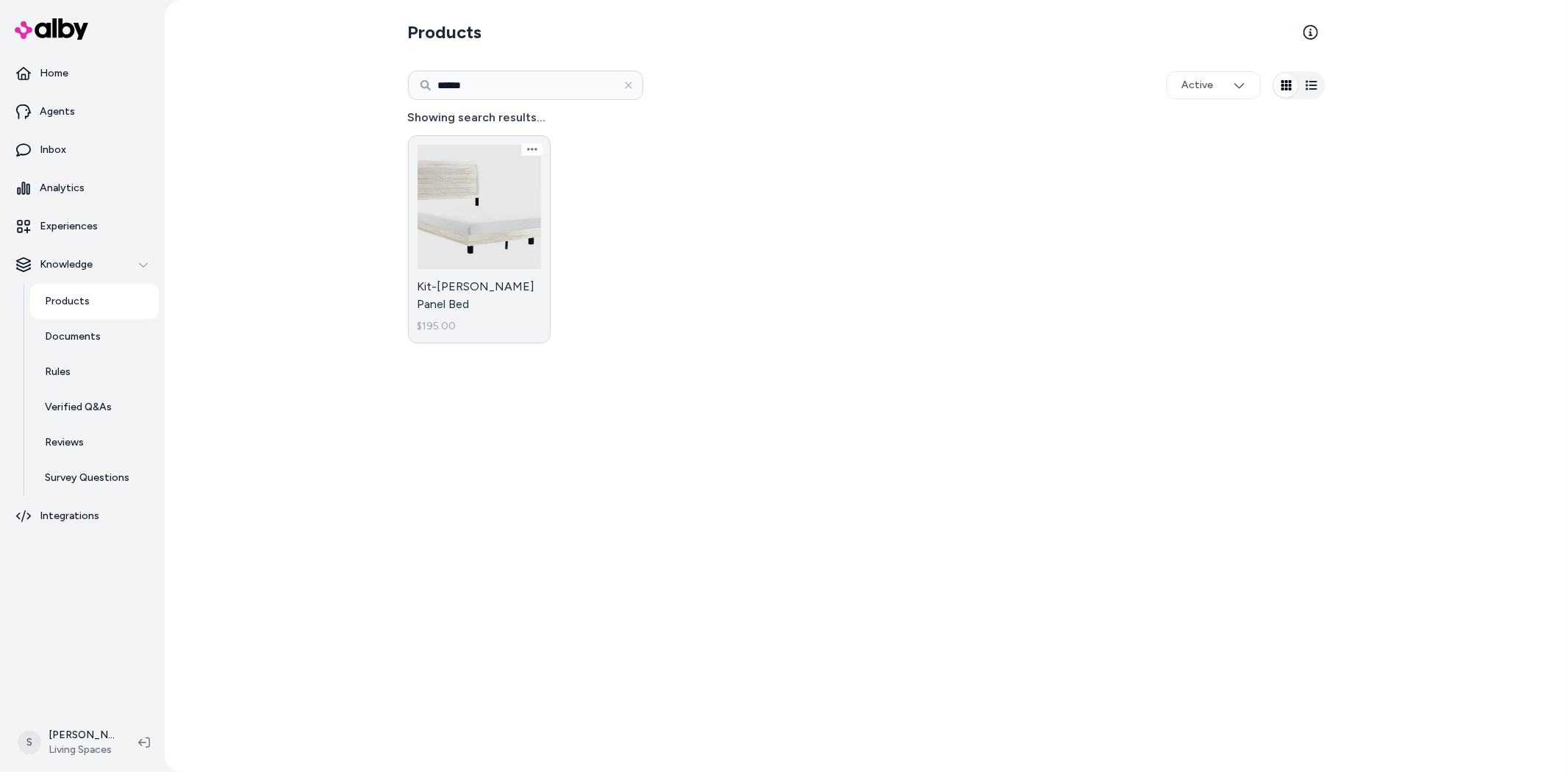
click at [488, 169] on link "Kit-[PERSON_NAME] Panel Bed $195.00" at bounding box center [480, 239] width 143 height 208
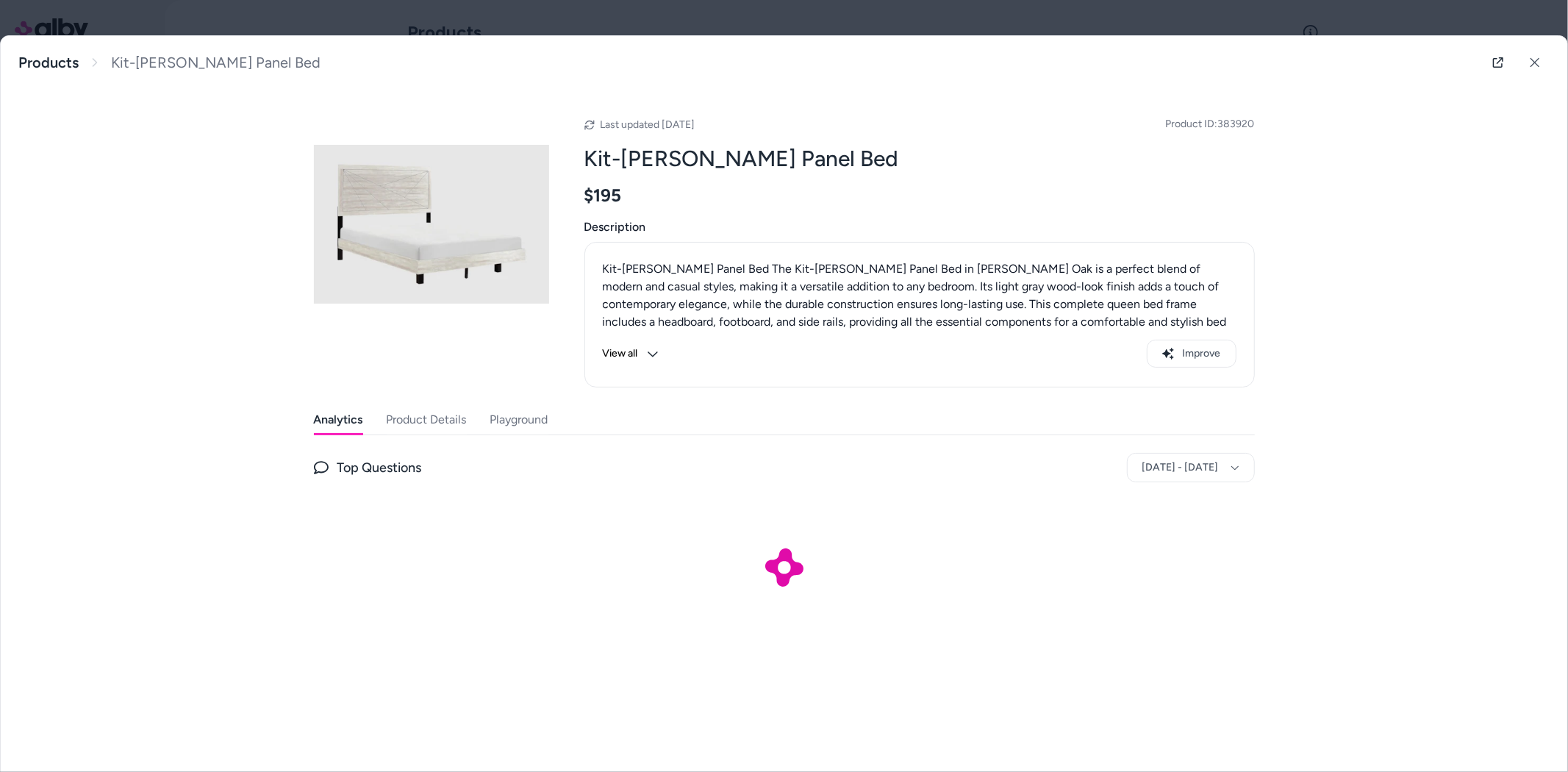
click at [433, 421] on button "Product Details" at bounding box center [427, 420] width 80 height 29
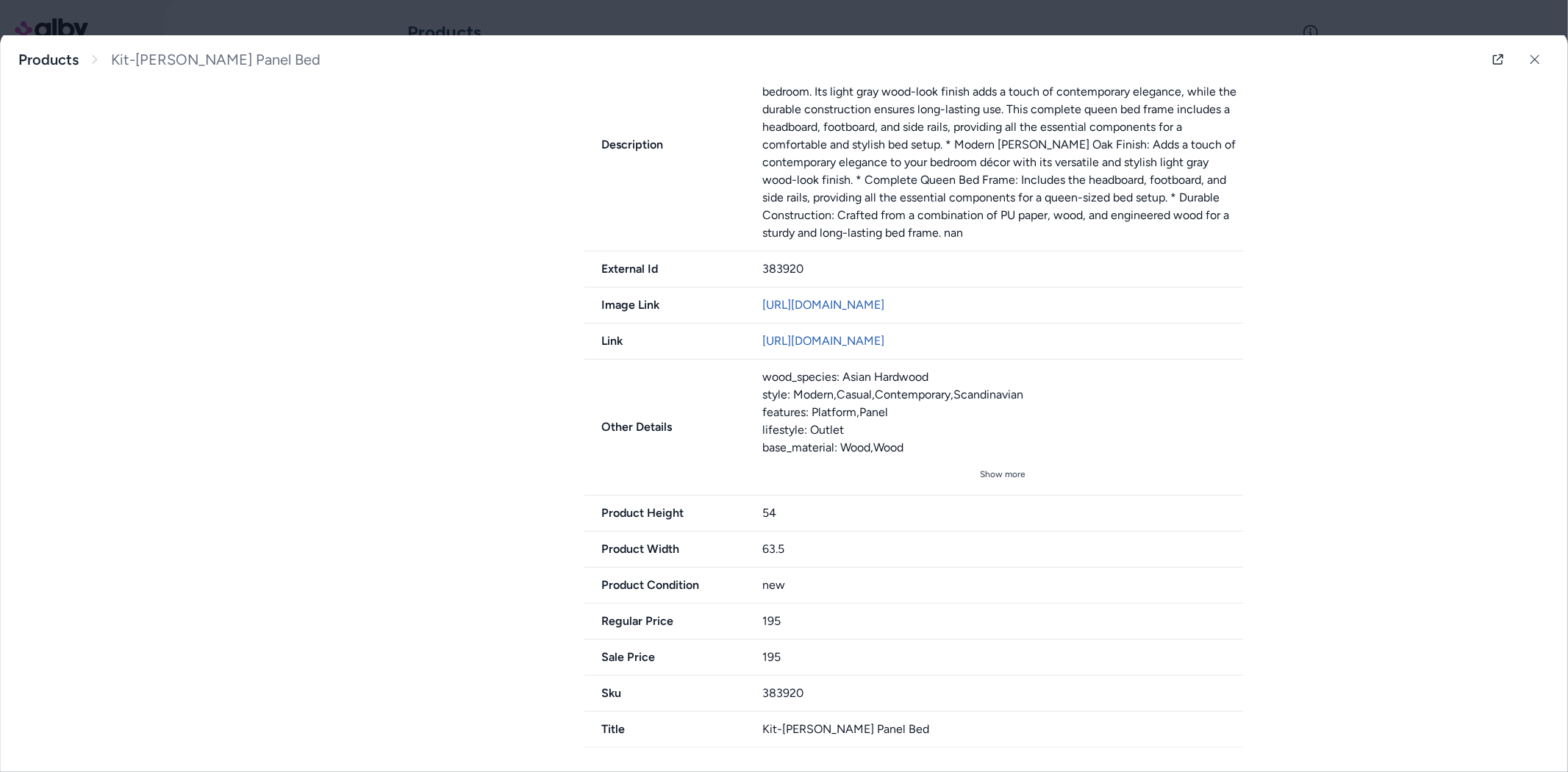
scroll to position [617, 0]
